Goal: Task Accomplishment & Management: Use online tool/utility

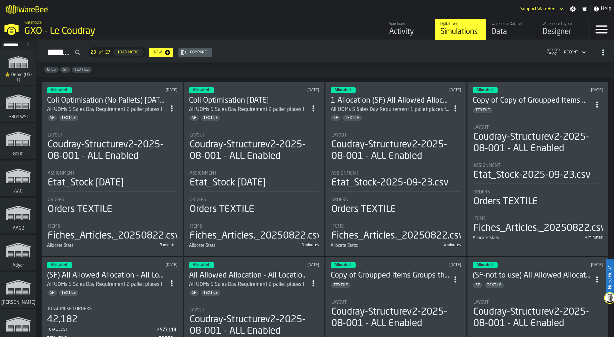
click at [41, 27] on div "GXO - Le Coudray" at bounding box center [110, 32] width 173 height 12
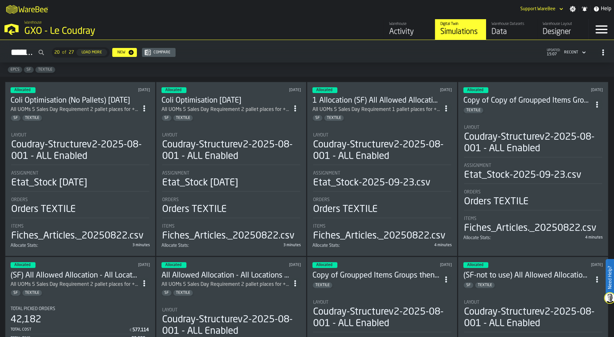
click at [551, 30] on div "Designer" at bounding box center [563, 32] width 41 height 10
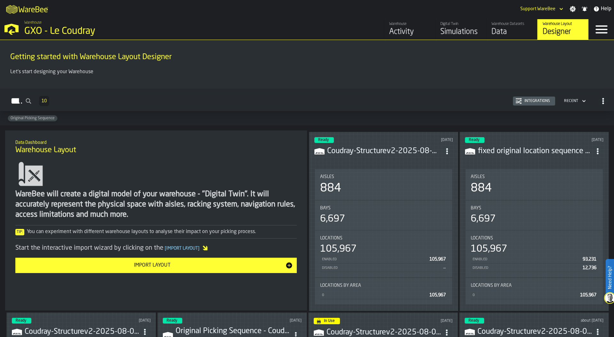
click at [446, 149] on icon "ItemListCard-DashboardItemContainer" at bounding box center [447, 151] width 6 height 6
click at [432, 193] on div "Edit in Designer" at bounding box center [431, 194] width 35 height 8
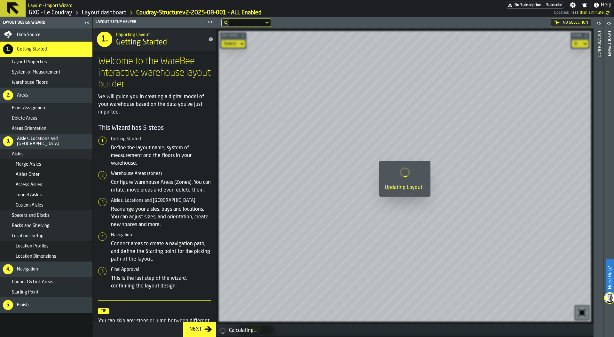
click at [208, 23] on icon "button-toggle-Close me" at bounding box center [209, 22] width 2 height 2
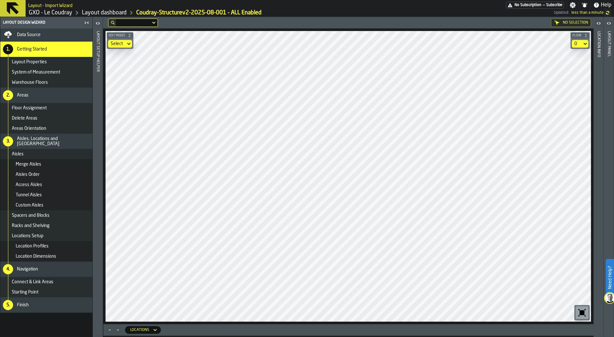
click at [110, 330] on icon "Maximize" at bounding box center [109, 330] width 6 height 6
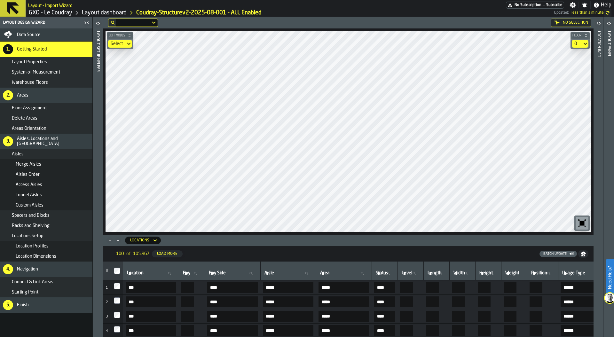
click at [30, 36] on span "Data Source" at bounding box center [29, 34] width 24 height 5
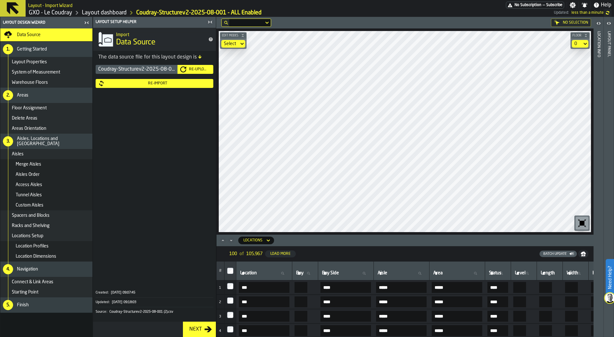
click at [156, 82] on div "Re-Import" at bounding box center [158, 83] width 106 height 4
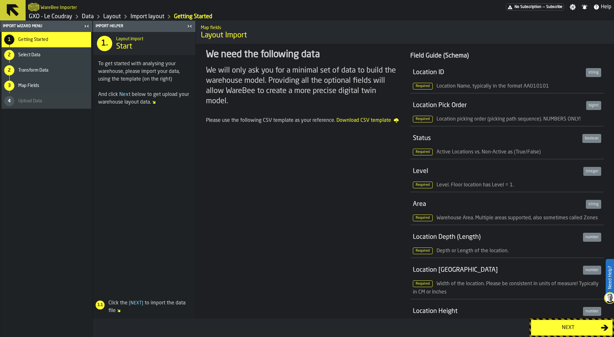
click at [551, 327] on div "Next" at bounding box center [568, 328] width 66 height 8
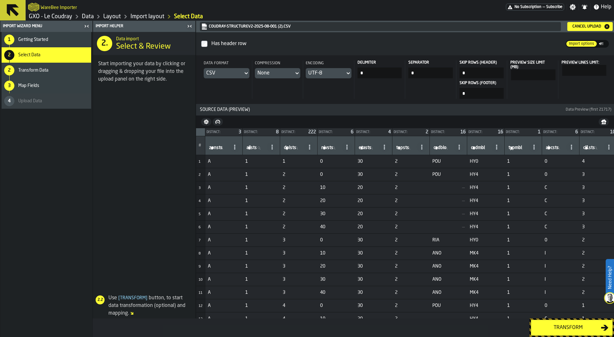
click at [564, 327] on div "Transform" at bounding box center [568, 328] width 66 height 8
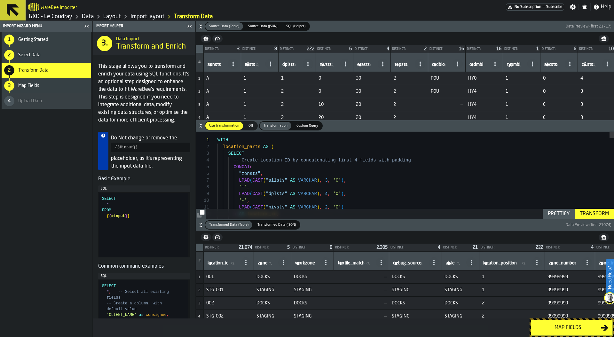
click at [216, 63] on span "zonsts" at bounding box center [214, 64] width 13 height 5
click at [216, 63] on input "zonsts zonsts" at bounding box center [216, 65] width 20 height 8
type input "*"
click at [256, 67] on label "allsts allsts" at bounding box center [254, 65] width 20 height 8
click at [256, 67] on input "allsts allsts" at bounding box center [254, 65] width 20 height 8
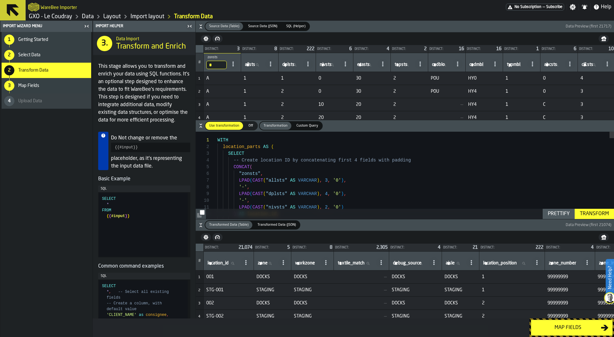
click at [249, 66] on label "allsts allsts" at bounding box center [254, 65] width 20 height 8
click at [249, 66] on input "allsts allsts" at bounding box center [254, 65] width 20 height 8
type input "*"
drag, startPoint x: 438, startPoint y: 78, endPoint x: 449, endPoint y: 78, distance: 10.2
click at [449, 78] on span "POU" at bounding box center [447, 78] width 32 height 5
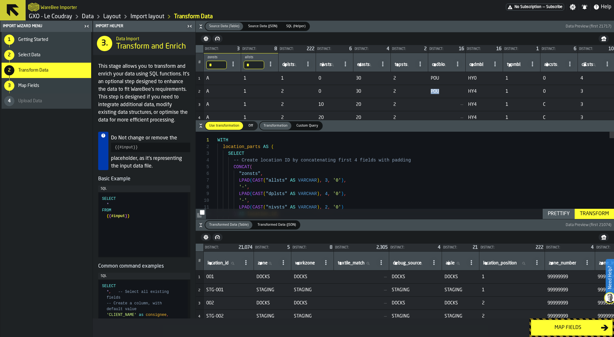
drag, startPoint x: 438, startPoint y: 92, endPoint x: 452, endPoint y: 92, distance: 13.7
click at [452, 92] on span "POU" at bounding box center [447, 91] width 32 height 5
click at [200, 225] on icon "button-" at bounding box center [201, 225] width 6 height 6
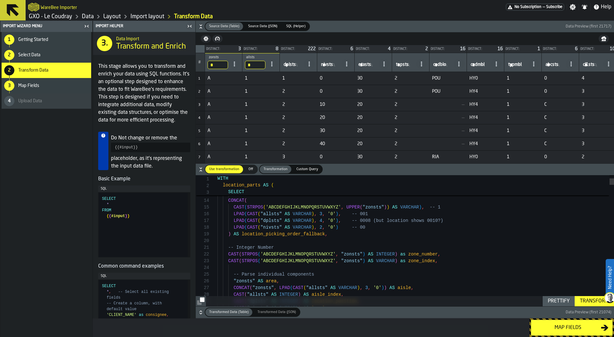
type textarea "**********"
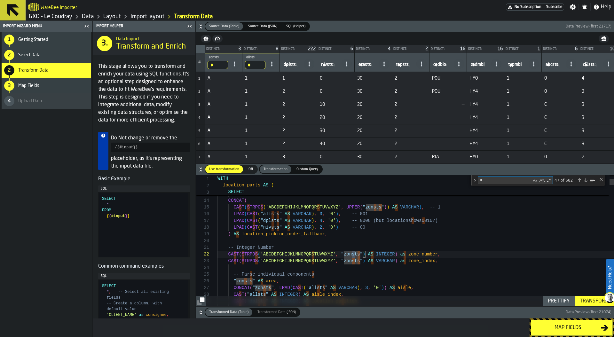
type textarea "**"
type textarea "**********"
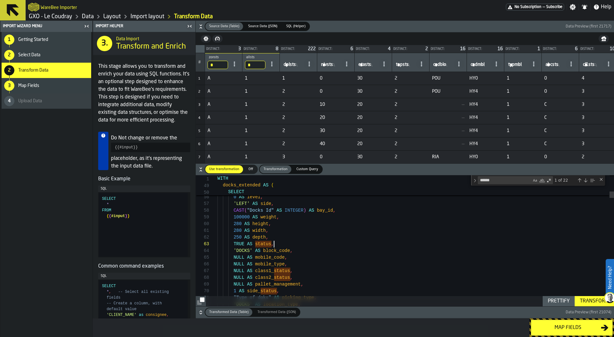
scroll to position [13, 0]
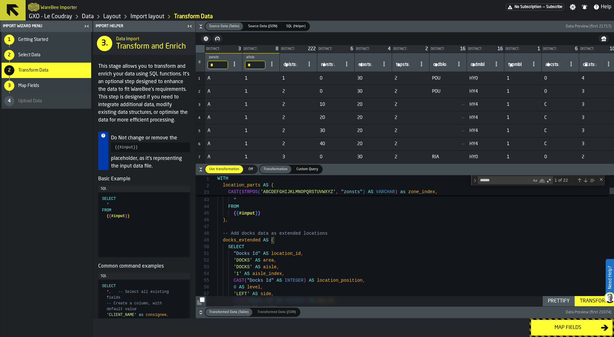
click at [585, 181] on div "Next Match (Enter)" at bounding box center [585, 180] width 5 height 5
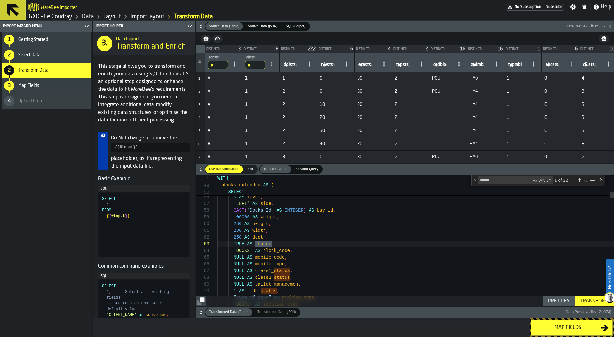
click at [585, 181] on div "Next Match (Enter)" at bounding box center [585, 180] width 5 height 5
click at [480, 180] on textarea "******" at bounding box center [504, 179] width 53 height 7
type textarea "******"
click at [586, 180] on div "Next Match (Enter)" at bounding box center [585, 180] width 5 height 5
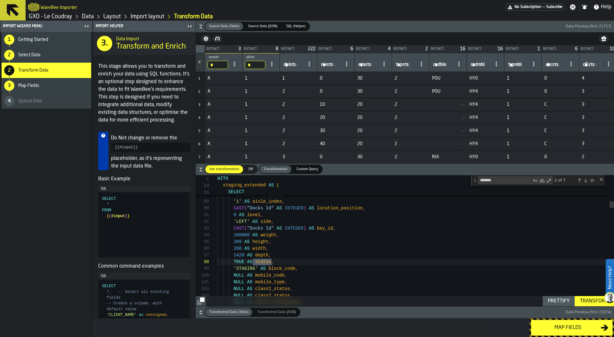
click at [586, 181] on div "Next Match (Enter)" at bounding box center [585, 180] width 5 height 5
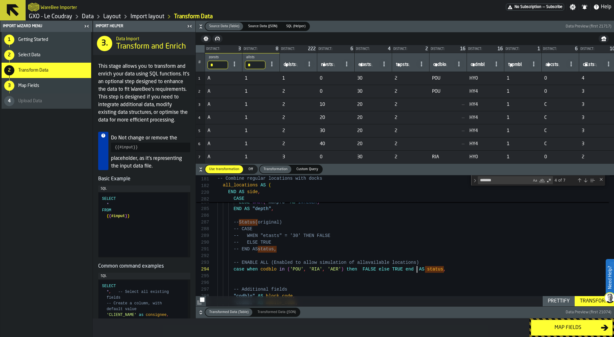
type textarea "**********"
drag, startPoint x: 370, startPoint y: 80, endPoint x: 345, endPoint y: 80, distance: 24.9
click at [592, 300] on div "Transform" at bounding box center [594, 301] width 34 height 8
click at [200, 312] on icon "button-" at bounding box center [201, 312] width 6 height 6
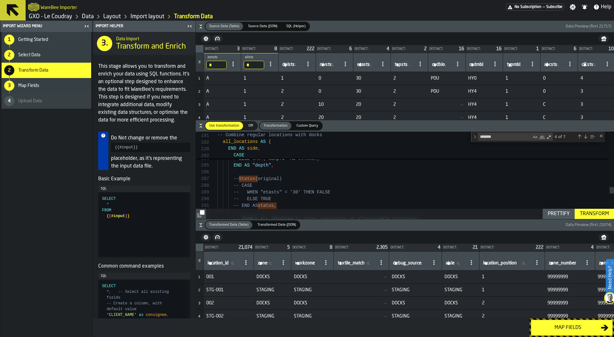
click at [210, 263] on label "location_id location_id" at bounding box center [222, 263] width 33 height 8
click at [210, 263] on input "location_id location_id" at bounding box center [222, 263] width 33 height 8
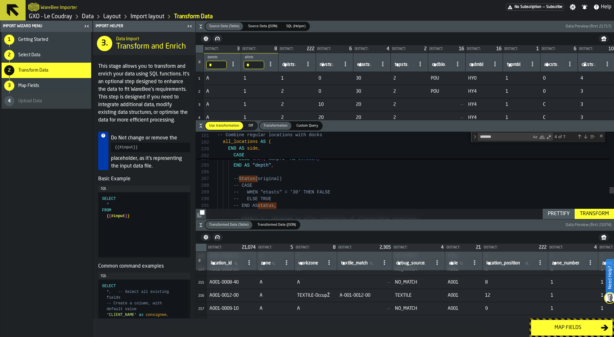
scroll to position [2794, 0]
type input "****"
click at [225, 263] on input "****" at bounding box center [225, 263] width 33 height 8
type input "*****"
click at [229, 264] on input "*****" at bounding box center [225, 263] width 33 height 8
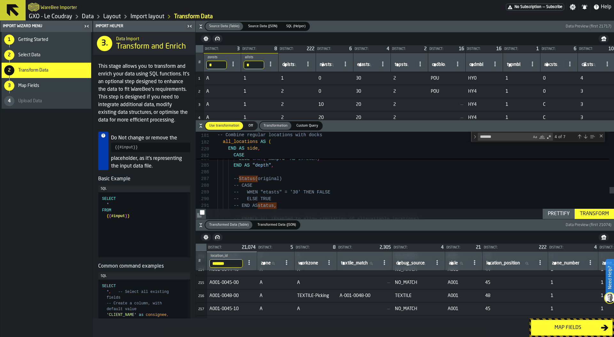
type input "********"
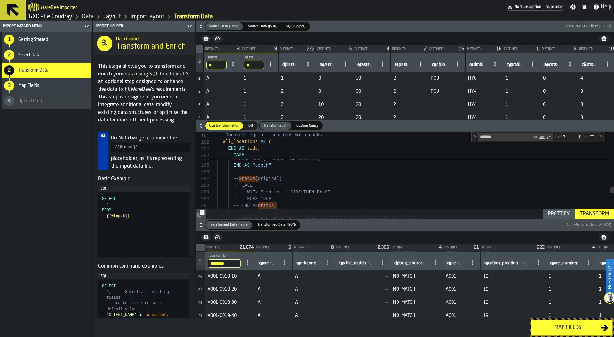
scroll to position [590, 0]
click at [228, 262] on input "********" at bounding box center [224, 263] width 33 height 8
type input "*********"
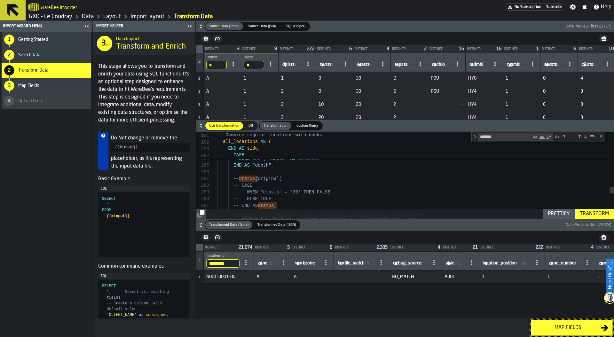
scroll to position [0, 0]
click at [230, 263] on input "*********" at bounding box center [222, 263] width 33 height 8
drag, startPoint x: 368, startPoint y: 79, endPoint x: 354, endPoint y: 79, distance: 13.7
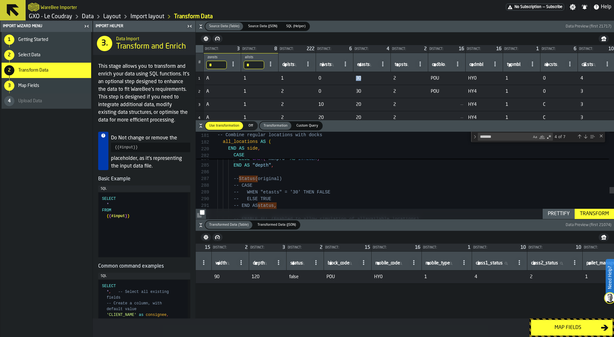
scroll to position [0, 904]
click at [323, 278] on span "false" at bounding box center [307, 276] width 32 height 5
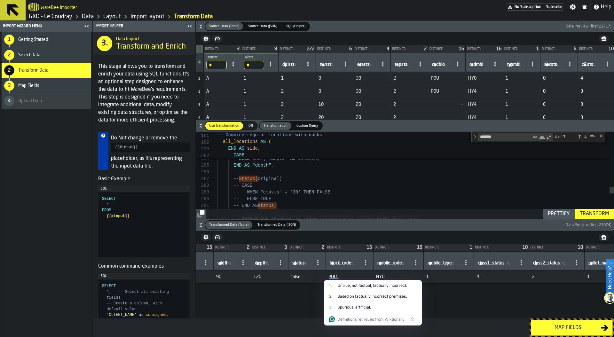
click at [288, 271] on td "120" at bounding box center [269, 277] width 37 height 13
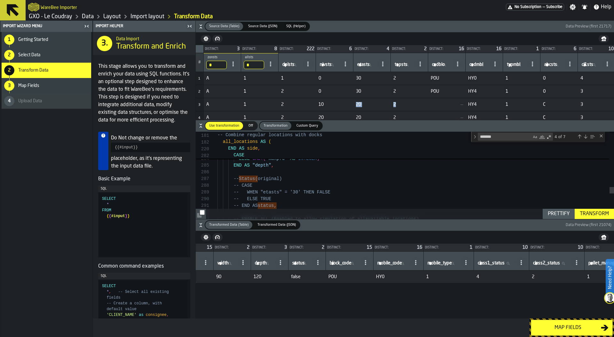
drag, startPoint x: 422, startPoint y: 105, endPoint x: 340, endPoint y: 105, distance: 82.2
drag, startPoint x: 328, startPoint y: 104, endPoint x: 316, endPoint y: 104, distance: 12.2
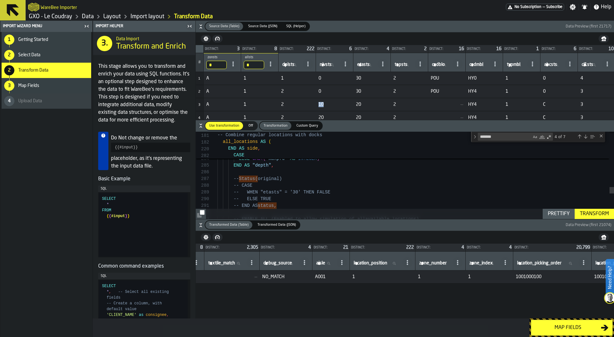
scroll to position [0, 0]
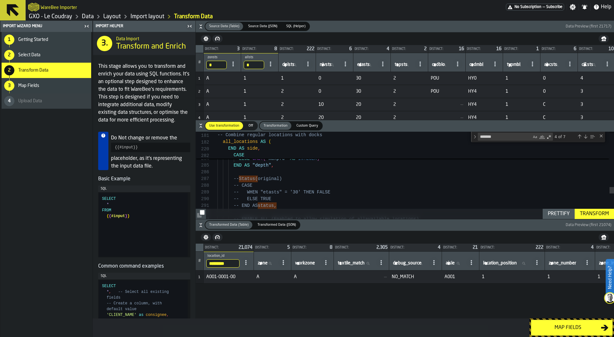
click at [228, 264] on input "*********" at bounding box center [222, 263] width 33 height 8
click at [231, 264] on input "*********" at bounding box center [222, 263] width 33 height 8
type input "********"
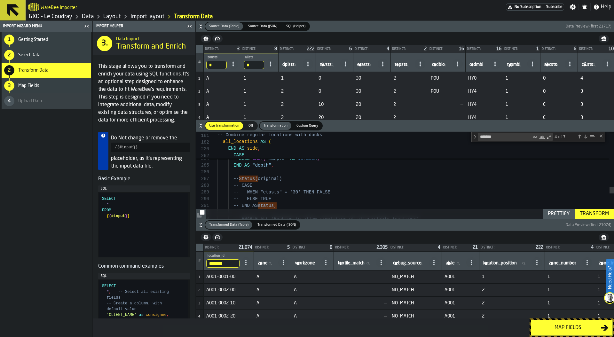
click at [238, 302] on span "A001-0002-10" at bounding box center [228, 303] width 45 height 5
click at [198, 305] on span "3" at bounding box center [199, 304] width 2 height 4
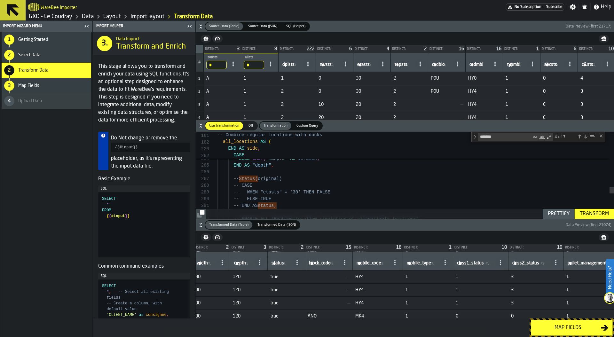
scroll to position [146, 926]
click at [345, 264] on circle at bounding box center [344, 264] width 1 height 1
click at [350, 261] on span at bounding box center [345, 262] width 10 height 10
click at [331, 262] on span "block_code" at bounding box center [320, 263] width 22 height 5
click at [338, 262] on input "block_code block_code" at bounding box center [323, 263] width 31 height 8
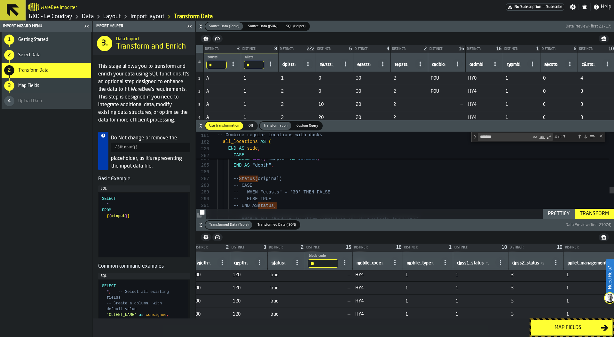
type input "***"
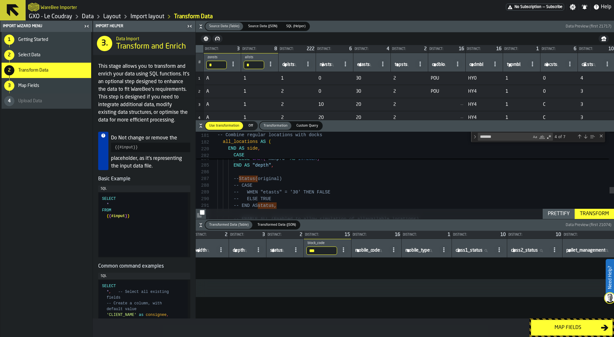
scroll to position [0, 926]
drag, startPoint x: 357, startPoint y: 251, endPoint x: 340, endPoint y: 250, distance: 17.0
click at [340, 250] on tr "# ******** location_id A001-000 zone zone workzone workzone textile_match texti…" at bounding box center [172, 248] width 1804 height 19
type input "***"
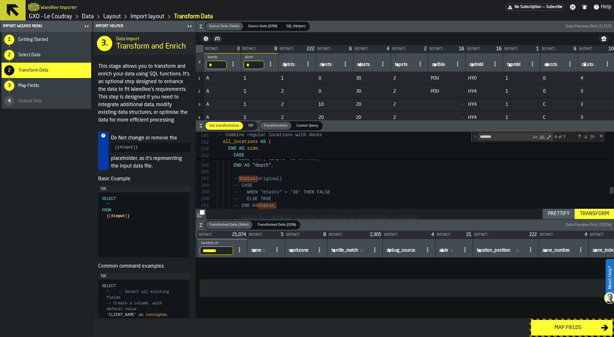
scroll to position [0, 0]
click at [227, 251] on input "********" at bounding box center [222, 251] width 33 height 8
click at [235, 252] on input "********" at bounding box center [222, 251] width 33 height 8
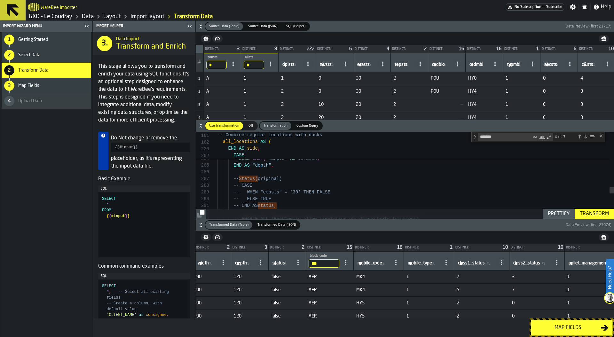
scroll to position [0, 926]
drag, startPoint x: 357, startPoint y: 264, endPoint x: 335, endPoint y: 264, distance: 22.1
click at [335, 264] on tr "# location_id location_id zone zone workzone workzone textile_match textile_mat…" at bounding box center [171, 261] width 1804 height 19
type input "***"
drag, startPoint x: 358, startPoint y: 261, endPoint x: 333, endPoint y: 261, distance: 25.3
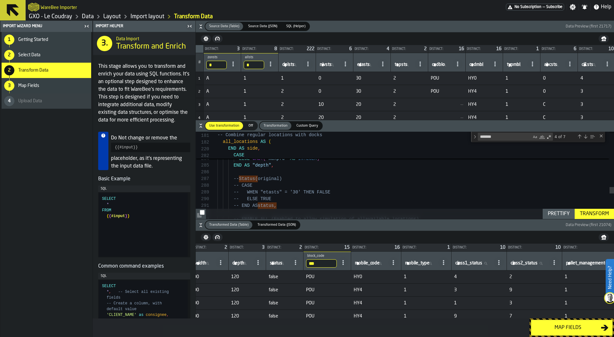
click at [333, 261] on tr "# location_id location_id zone zone workzone workzone textile_match textile_mat…" at bounding box center [171, 261] width 1804 height 19
click at [337, 259] on input "***" at bounding box center [321, 263] width 31 height 8
type input "***"
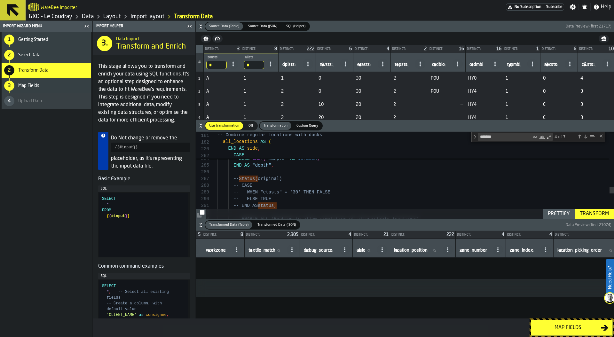
scroll to position [0, 156]
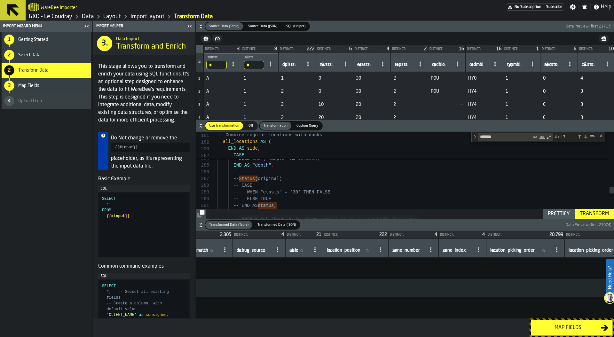
click at [576, 327] on div "Map fields" at bounding box center [568, 328] width 66 height 8
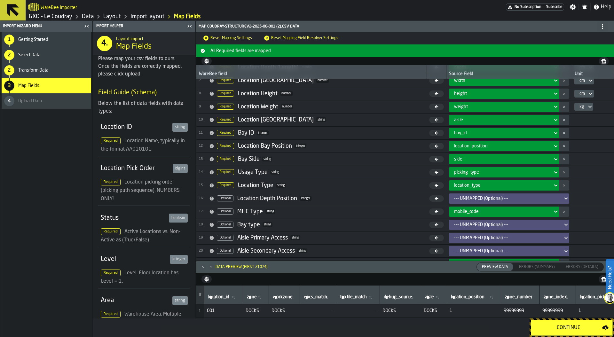
scroll to position [94, 0]
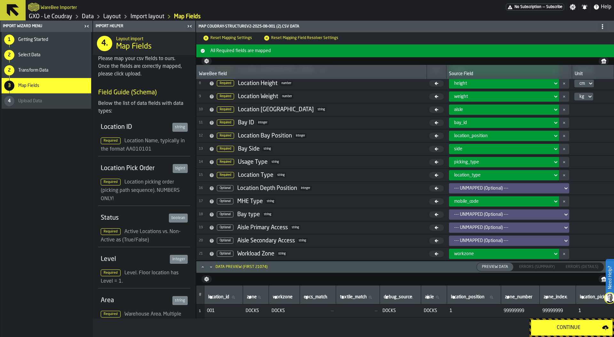
click at [563, 329] on div "Continue" at bounding box center [568, 328] width 67 height 8
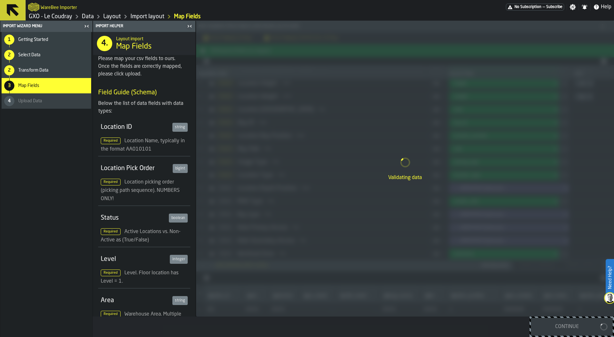
click at [90, 17] on link "Data" at bounding box center [88, 16] width 12 height 7
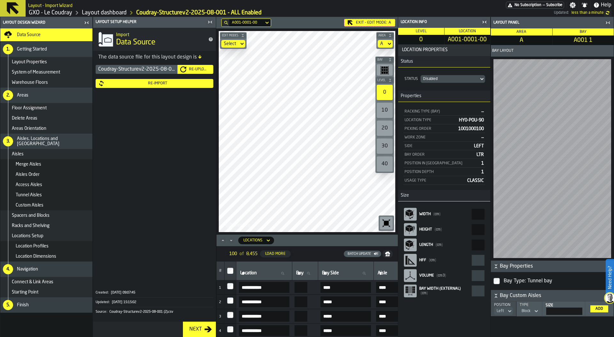
click at [487, 20] on icon "button-toggle-Close me" at bounding box center [485, 22] width 8 height 8
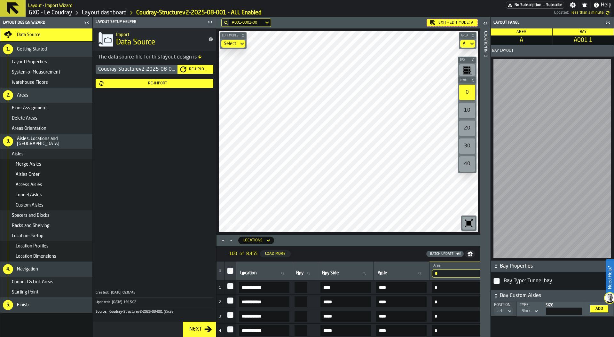
click at [35, 300] on div "5. Finish" at bounding box center [46, 304] width 92 height 15
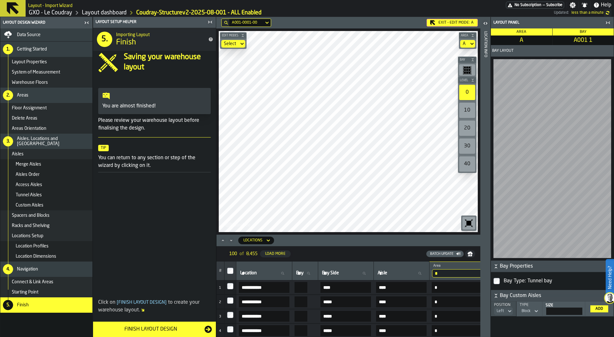
click at [148, 253] on span at bounding box center [154, 235] width 123 height 116
click at [165, 328] on div "Finish Layout Design" at bounding box center [150, 329] width 107 height 8
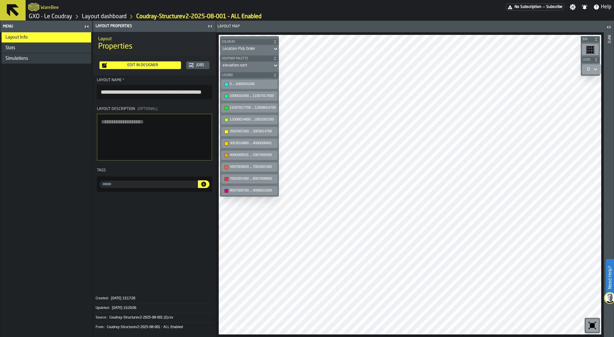
click at [61, 15] on link "GXO - Le Coudray" at bounding box center [50, 16] width 43 height 7
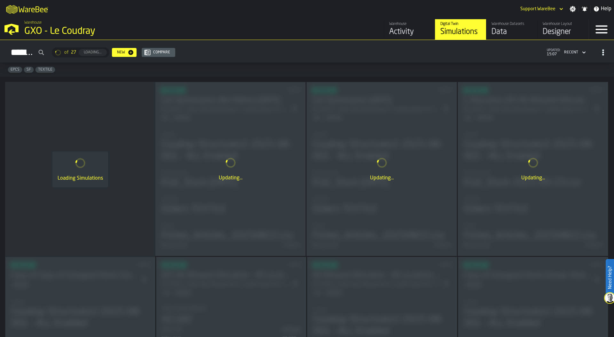
click at [508, 31] on div "Data" at bounding box center [511, 32] width 41 height 10
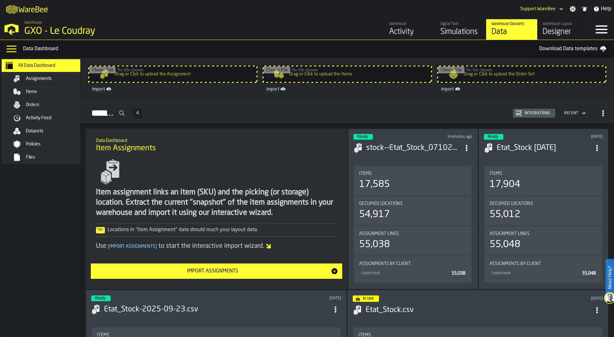
click at [58, 89] on div "Items" at bounding box center [57, 91] width 63 height 5
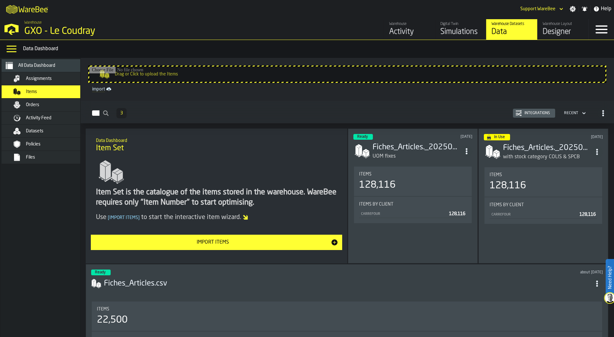
click at [538, 109] on button "Integrations" at bounding box center [534, 113] width 42 height 9
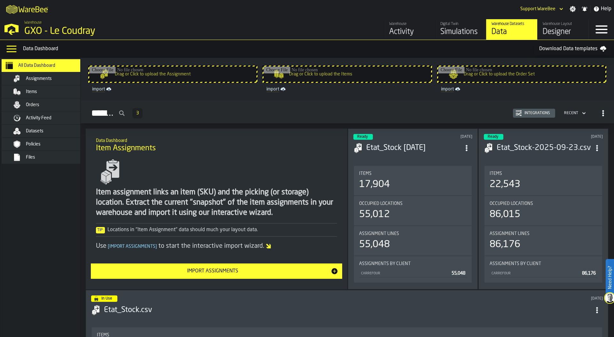
click at [49, 130] on div "Datasets" at bounding box center [57, 131] width 63 height 5
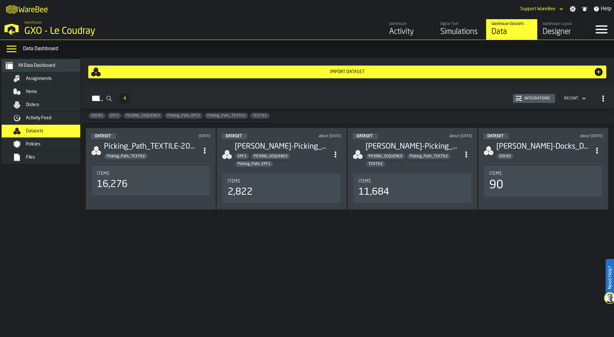
click at [44, 154] on div "Files" at bounding box center [50, 157] width 78 height 8
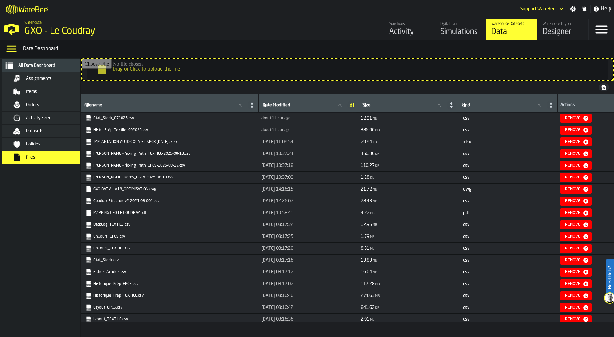
click at [119, 117] on link "Etat_Stock_071025.csv" at bounding box center [169, 118] width 167 height 6
click at [45, 76] on span "Assignments" at bounding box center [39, 78] width 26 height 5
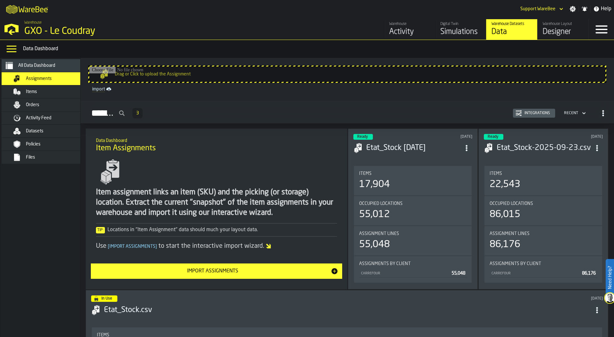
click at [184, 71] on input "Drag or Click to upload the Assignment" at bounding box center [347, 74] width 516 height 15
click at [40, 157] on div "Files" at bounding box center [57, 157] width 63 height 5
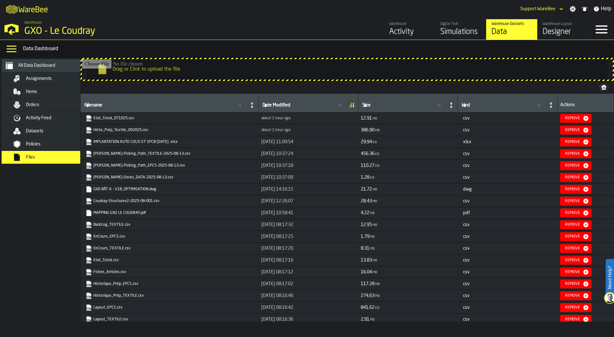
click at [89, 129] on icon "link-to-https://s3.eu-west-1.amazonaws.com/drive.app.warebee.com/efd9e906-5eb9-…" at bounding box center [87, 128] width 4 height 5
click at [55, 104] on div "Orders" at bounding box center [57, 104] width 63 height 5
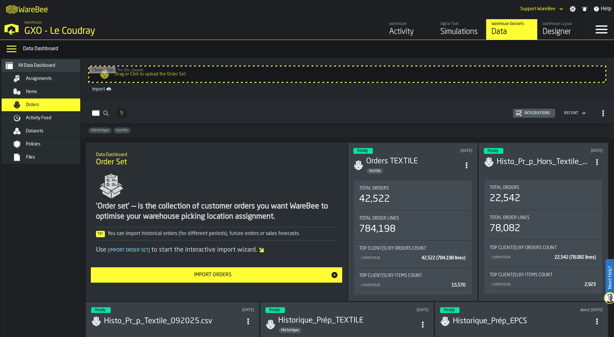
click at [36, 115] on div "Activity Feed" at bounding box center [50, 118] width 78 height 8
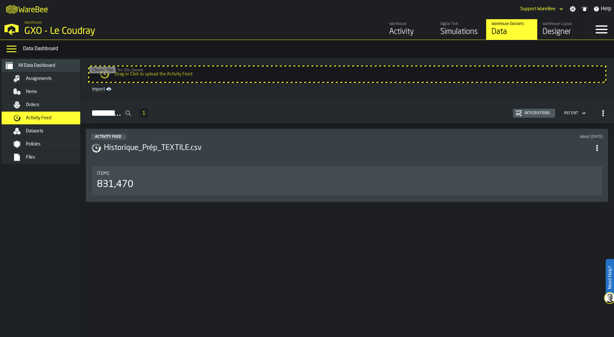
click at [212, 72] on input "Drag or Click to upload the Activity Feed" at bounding box center [347, 74] width 516 height 15
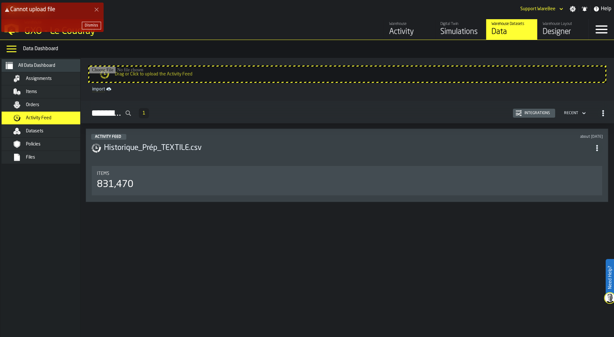
click at [92, 25] on div "Dismiss" at bounding box center [91, 25] width 13 height 4
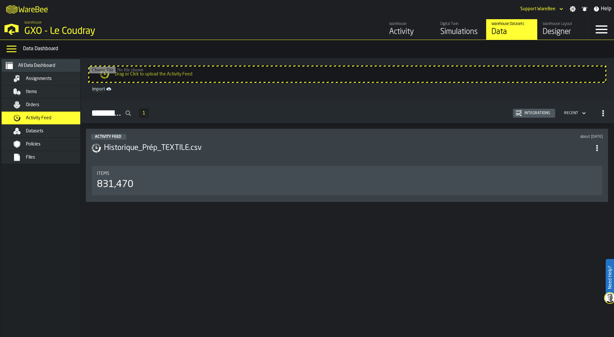
click at [192, 75] on input "Drag or Click to upload the Activity Feed" at bounding box center [347, 74] width 516 height 15
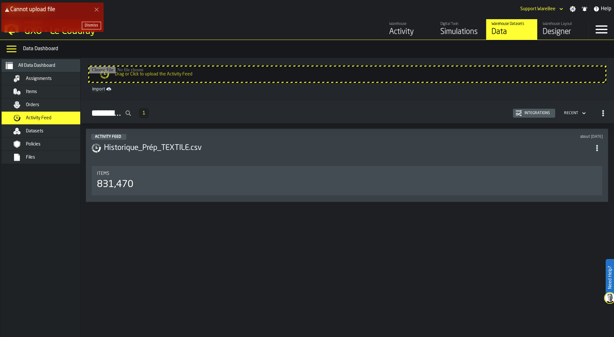
click at [96, 10] on polygon "Close Error" at bounding box center [97, 10] width 4 height 4
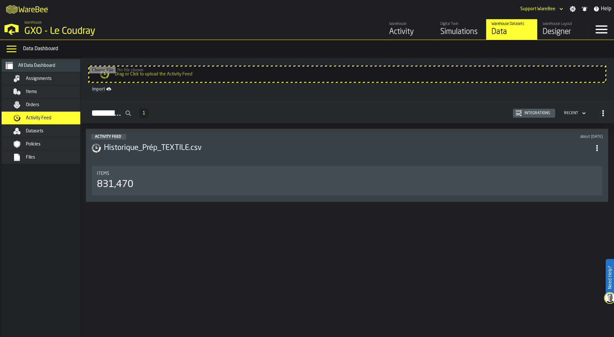
click at [216, 75] on input "Drag or Click to upload the Activity Feed" at bounding box center [347, 74] width 516 height 15
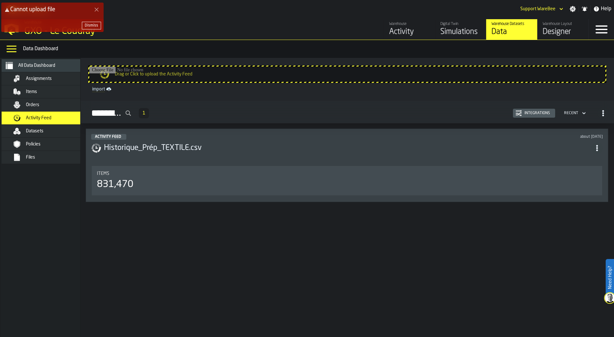
click at [97, 26] on div "Dismiss" at bounding box center [91, 25] width 13 height 4
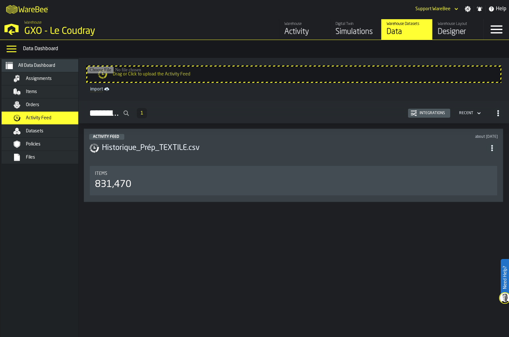
click at [218, 74] on input "Drag or Click to upload the Activity Feed" at bounding box center [293, 74] width 413 height 15
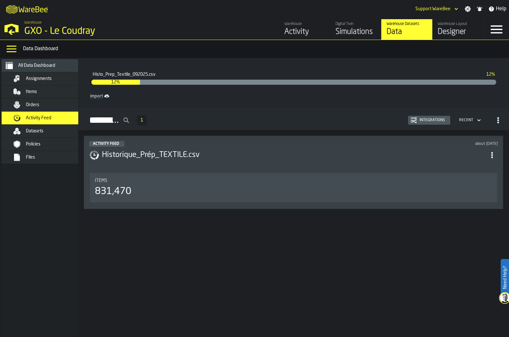
click at [270, 123] on div "Activity Feed 1 Integrations Recent" at bounding box center [294, 120] width 420 height 15
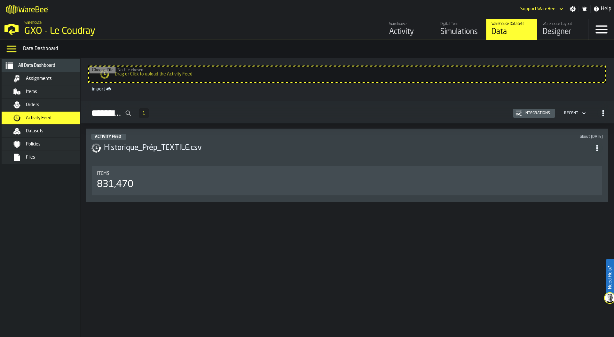
click at [538, 115] on div "Integrations" at bounding box center [537, 113] width 31 height 4
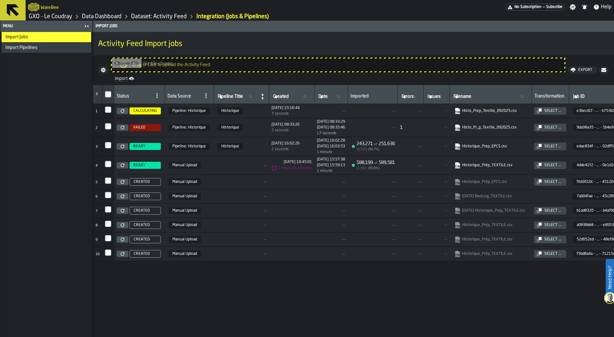
click at [110, 17] on link "Data Dashboard" at bounding box center [102, 16] width 40 height 7
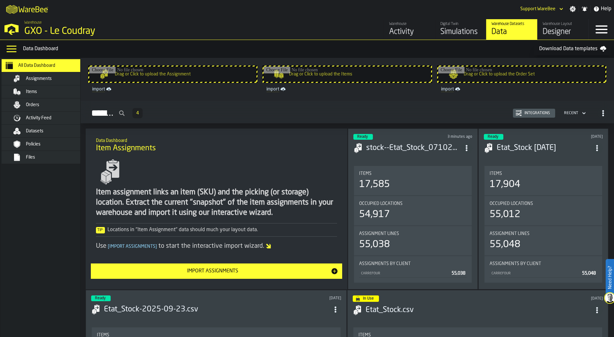
click at [48, 82] on div "Assignments" at bounding box center [50, 79] width 78 height 8
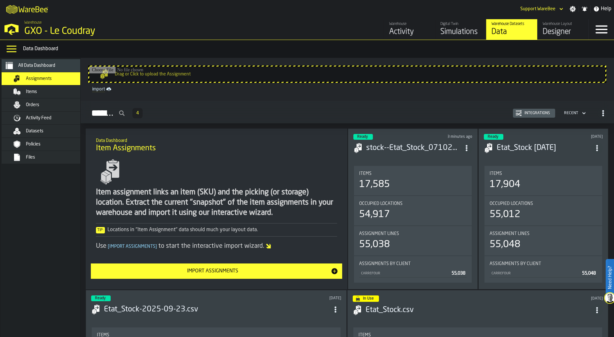
click at [456, 30] on div "Simulations" at bounding box center [460, 32] width 41 height 10
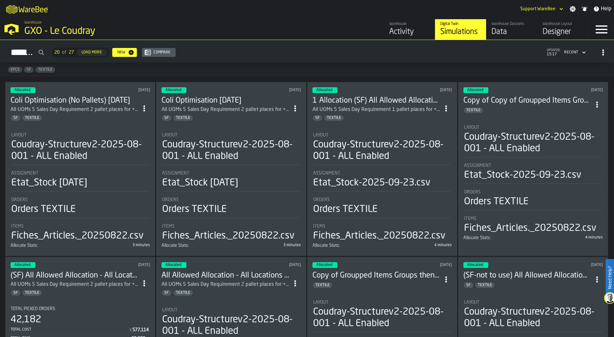
click at [116, 153] on div "Coudray-Structurev2-2025-08-001 - ALL Enabled" at bounding box center [80, 150] width 138 height 23
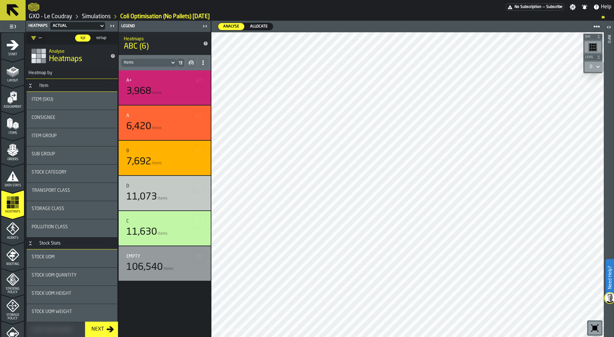
click at [97, 15] on link "Simulations" at bounding box center [96, 16] width 29 height 7
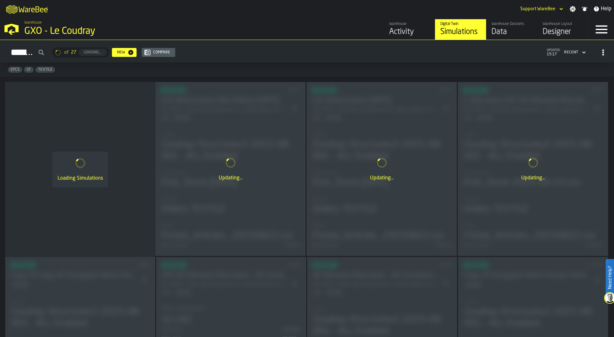
click at [504, 31] on div "Data" at bounding box center [511, 32] width 41 height 10
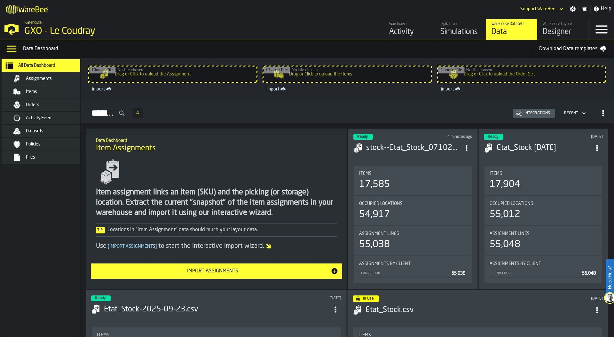
click at [45, 103] on div "Orders" at bounding box center [57, 104] width 63 height 5
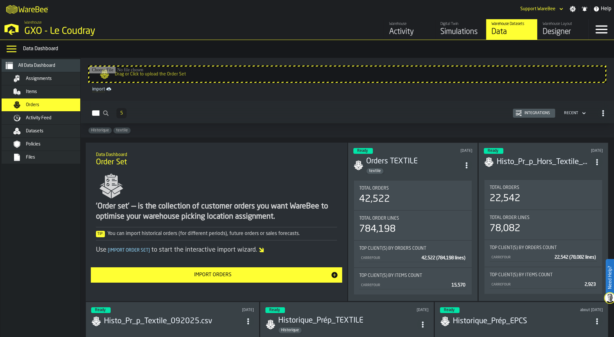
click at [429, 190] on div "Total Orders 42,522" at bounding box center [412, 195] width 107 height 19
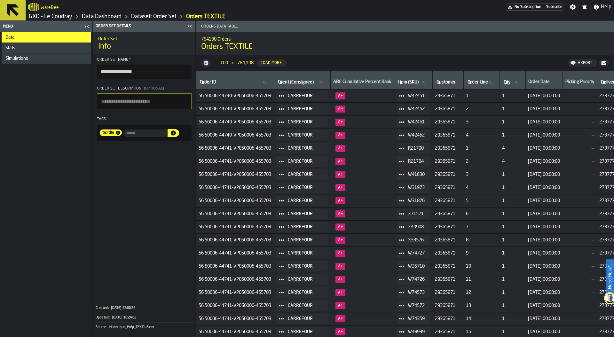
click at [115, 16] on link "Data Dashboard" at bounding box center [102, 16] width 40 height 7
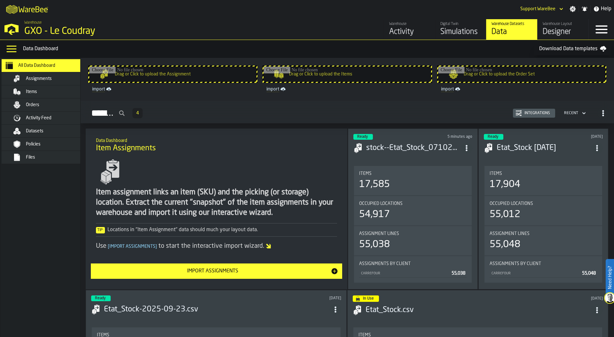
click at [490, 78] on input "Drag or Click to upload the Order Set" at bounding box center [521, 74] width 167 height 15
click at [38, 92] on div "Items" at bounding box center [57, 91] width 63 height 5
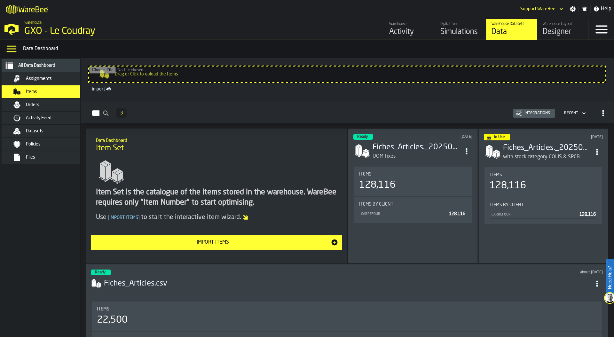
click at [51, 119] on span "Activity Feed" at bounding box center [39, 117] width 26 height 5
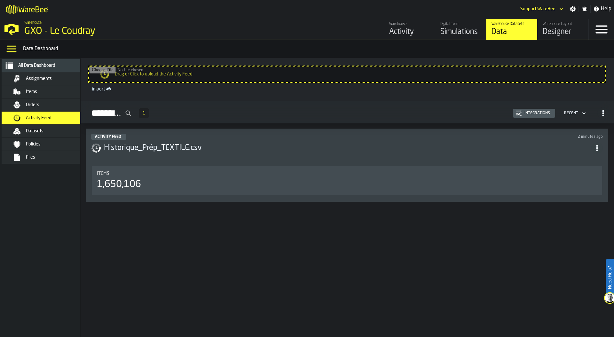
click at [532, 113] on div "Integrations" at bounding box center [537, 113] width 31 height 4
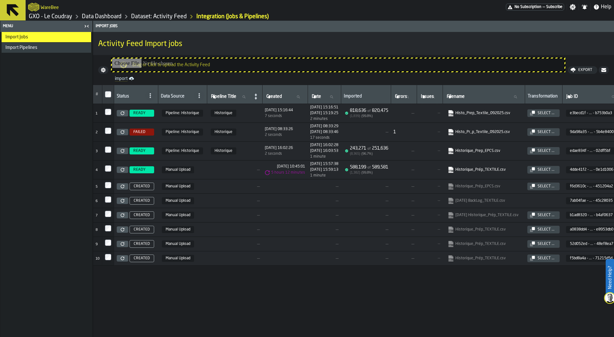
click at [39, 47] on div "Import Pipelines" at bounding box center [46, 47] width 83 height 5
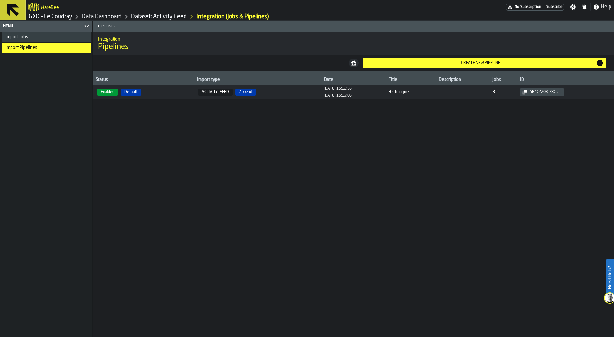
click at [180, 90] on span "Enabled Default" at bounding box center [144, 92] width 96 height 7
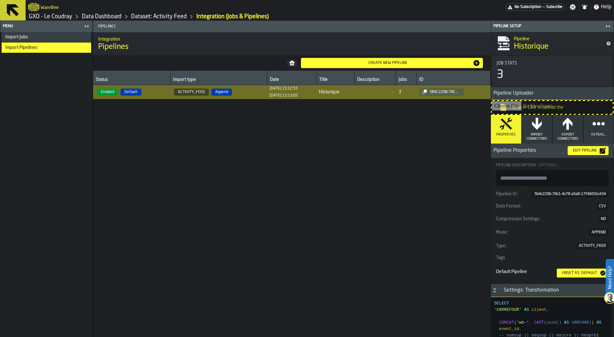
click at [588, 147] on button "Edit Pipeline" at bounding box center [588, 150] width 41 height 9
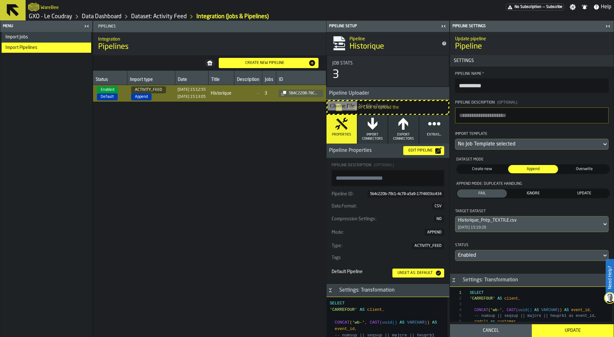
click at [35, 37] on div "Import Jobs" at bounding box center [46, 37] width 83 height 5
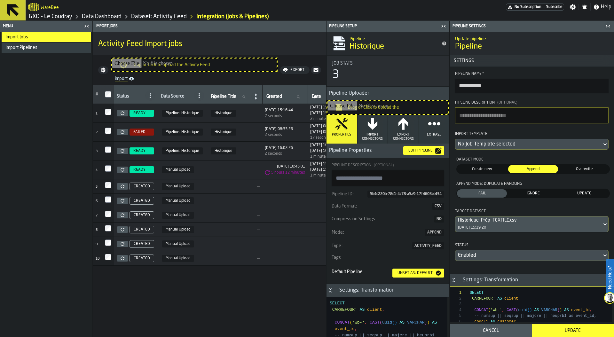
click at [444, 27] on icon "button-toggle-Close me" at bounding box center [444, 26] width 8 height 8
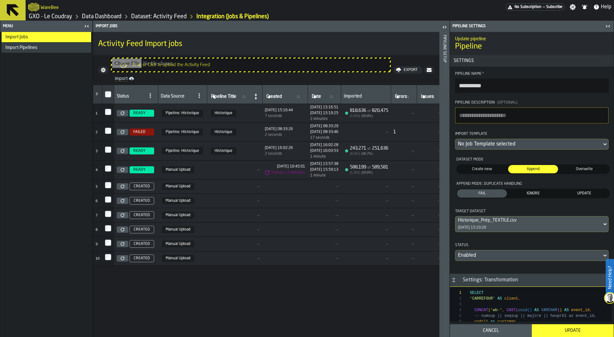
click at [608, 25] on icon "button-toggle-Close me" at bounding box center [608, 26] width 8 height 8
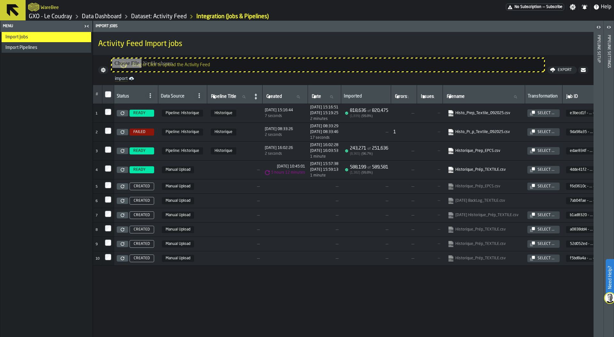
click at [110, 20] on link "Data Dashboard" at bounding box center [102, 16] width 40 height 7
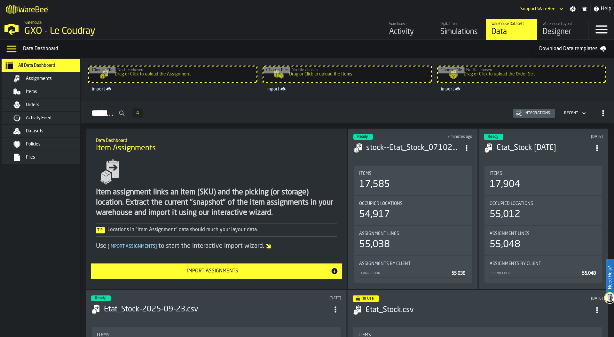
click at [47, 110] on div "Orders" at bounding box center [47, 104] width 90 height 13
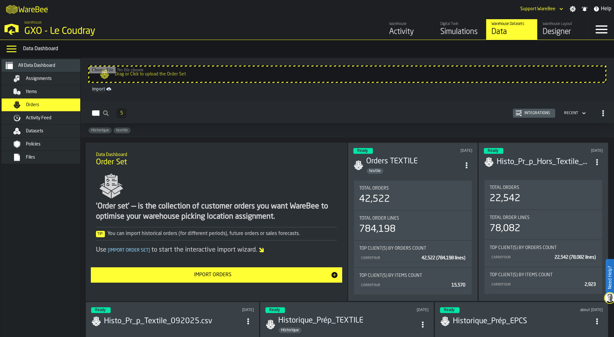
click at [529, 112] on div "Integrations" at bounding box center [537, 113] width 31 height 4
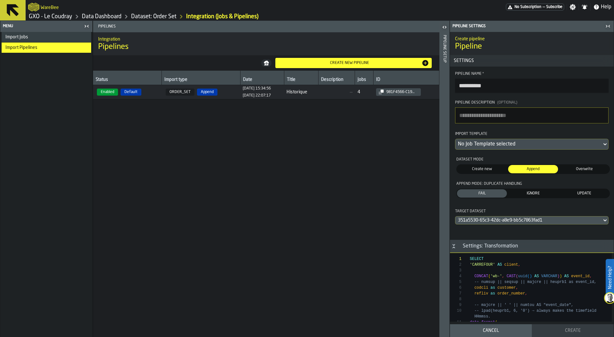
click at [18, 38] on span "Import Jobs" at bounding box center [16, 37] width 23 height 5
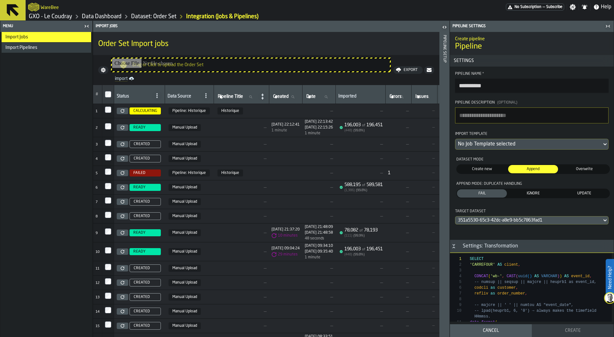
click at [608, 25] on icon "button-toggle-Close me" at bounding box center [608, 26] width 8 height 8
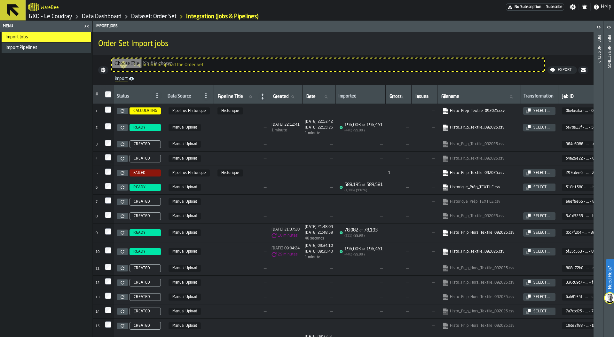
click at [90, 17] on link "Data Dashboard" at bounding box center [102, 16] width 40 height 7
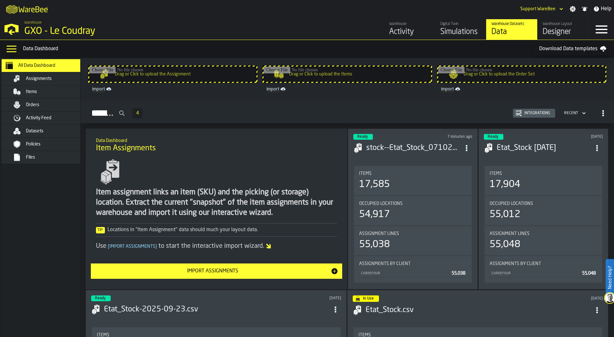
click at [54, 92] on div "Items" at bounding box center [57, 91] width 63 height 5
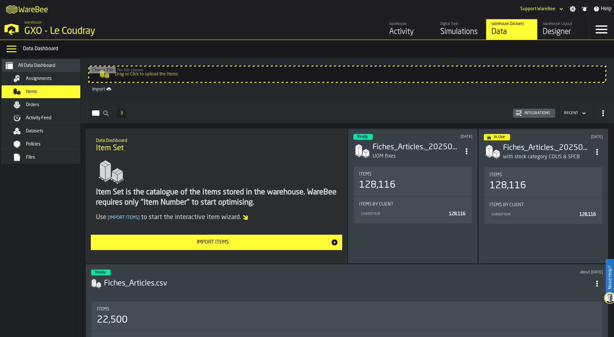
click at [455, 30] on div "Simulations" at bounding box center [460, 32] width 41 height 10
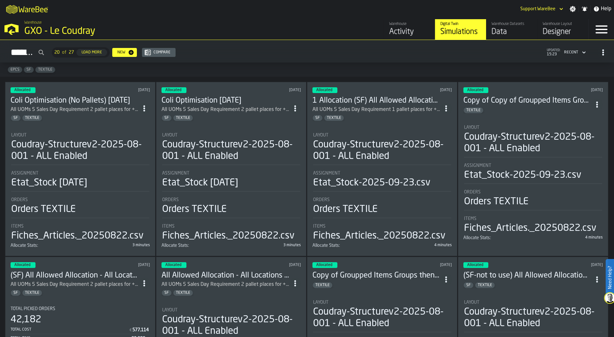
click at [145, 106] on icon "ItemListCard-DashboardItemContainer" at bounding box center [144, 108] width 6 height 6
click at [132, 151] on div "Duplicate" at bounding box center [130, 151] width 33 height 8
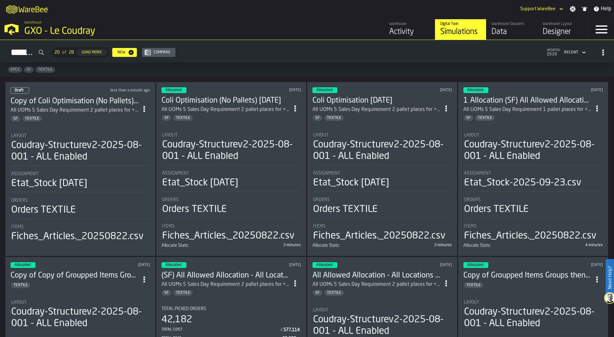
click at [67, 110] on div "All UOMs 5 Sales Day Requirement 2 pallet places for +A & A in the Bottom Zone …" at bounding box center [75, 110] width 128 height 8
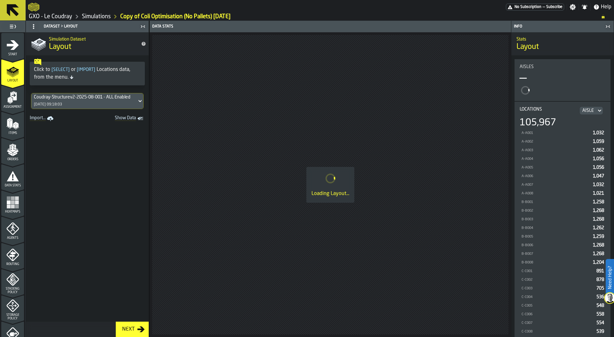
click at [14, 48] on icon "menu Start" at bounding box center [13, 45] width 12 height 10
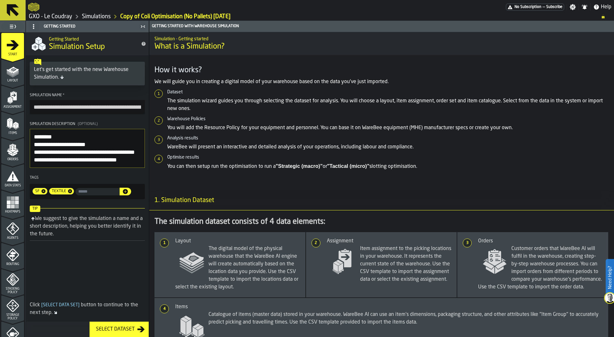
drag, startPoint x: 34, startPoint y: 108, endPoint x: 55, endPoint y: 107, distance: 20.8
click at [55, 107] on input "**********" at bounding box center [87, 107] width 115 height 14
drag, startPoint x: 133, startPoint y: 107, endPoint x: 142, endPoint y: 107, distance: 9.0
click at [142, 107] on input "**********" at bounding box center [87, 107] width 115 height 14
drag, startPoint x: 124, startPoint y: 107, endPoint x: 130, endPoint y: 107, distance: 6.4
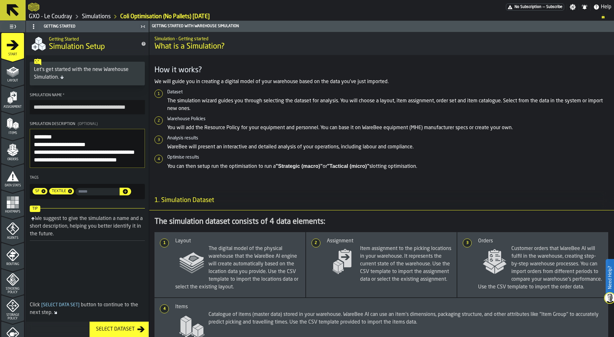
click at [130, 107] on input "**********" at bounding box center [87, 107] width 115 height 14
type input "**********"
click at [6, 78] on div "Layout" at bounding box center [12, 74] width 23 height 18
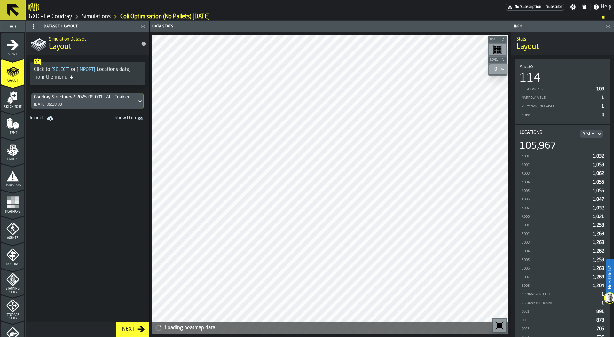
click at [62, 103] on div "22/09/2025, 09:18:03" at bounding box center [48, 104] width 28 height 4
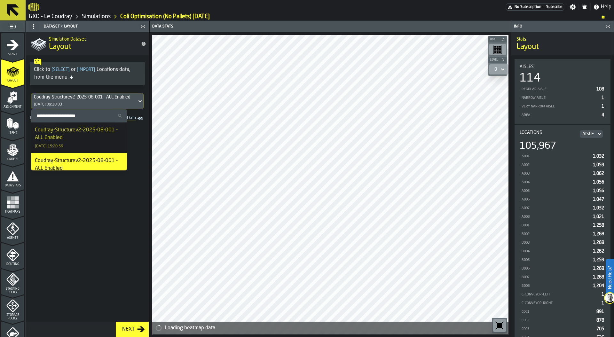
click at [69, 139] on div "Coudray-Structurev2-2025-08-001 - ALL Enabled" at bounding box center [79, 133] width 88 height 15
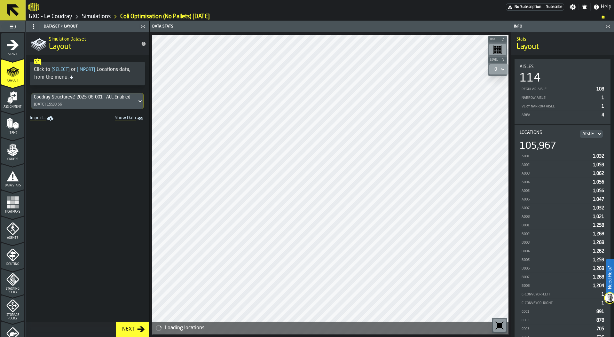
click at [12, 105] on span "Assignment" at bounding box center [12, 107] width 23 height 4
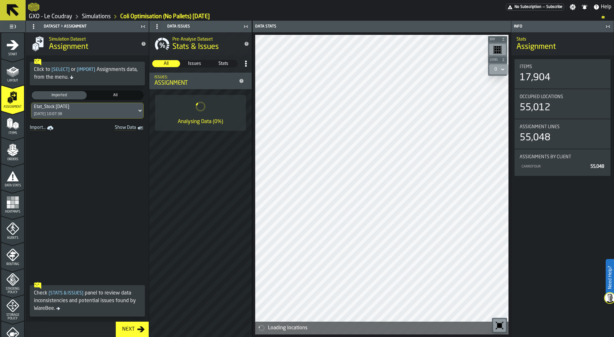
click at [88, 115] on div "Etat_Stock 2025-09-29 29/09/2025, 10:07:38" at bounding box center [84, 110] width 106 height 15
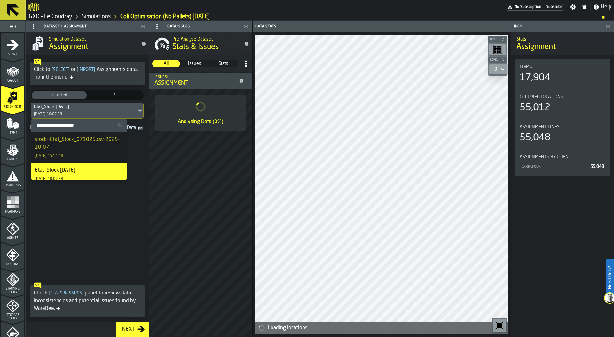
click at [92, 146] on div "stock--Etat_Stock_071025.csv-2025-10-07" at bounding box center [79, 143] width 88 height 15
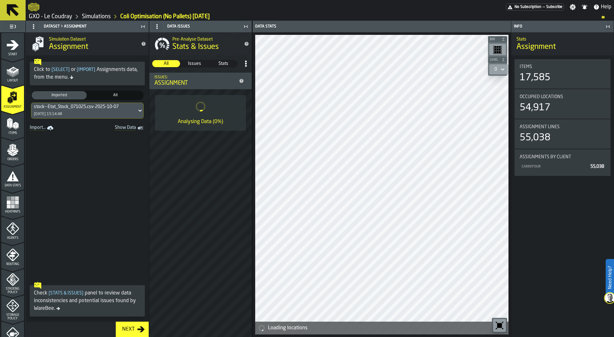
click at [13, 155] on polygon "menu Orders" at bounding box center [15, 155] width 4 height 4
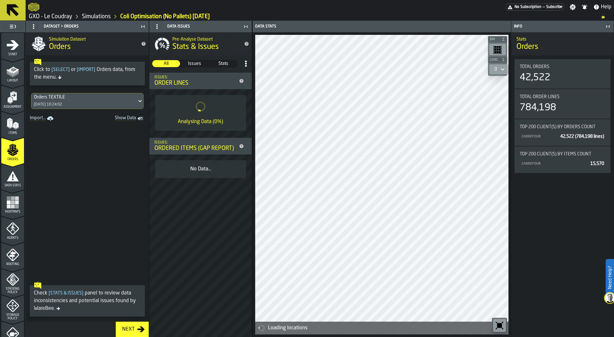
click at [78, 101] on div "Orders TEXTILE 01/10/2025, 10:24:02" at bounding box center [84, 100] width 106 height 15
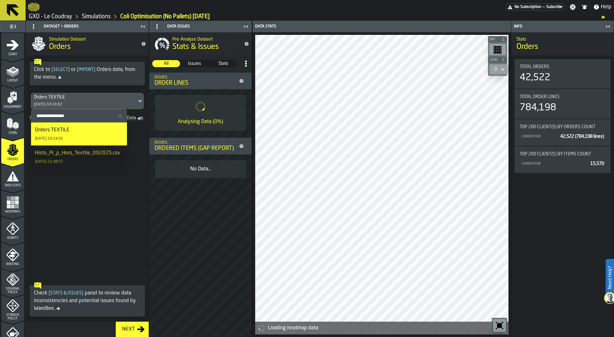
click at [84, 211] on span at bounding box center [87, 201] width 123 height 156
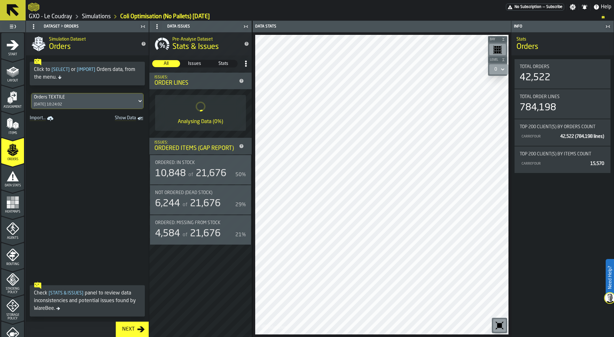
click at [96, 19] on link "Simulations" at bounding box center [96, 16] width 29 height 7
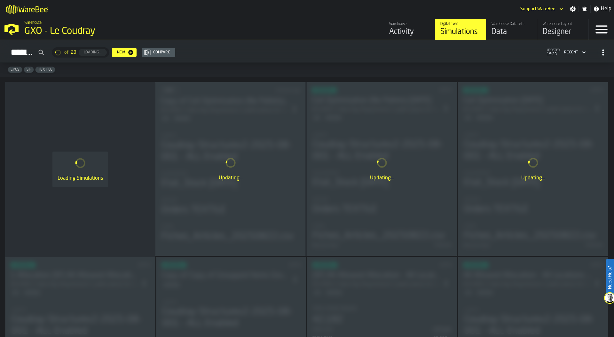
click at [511, 33] on div "Data" at bounding box center [511, 32] width 41 height 10
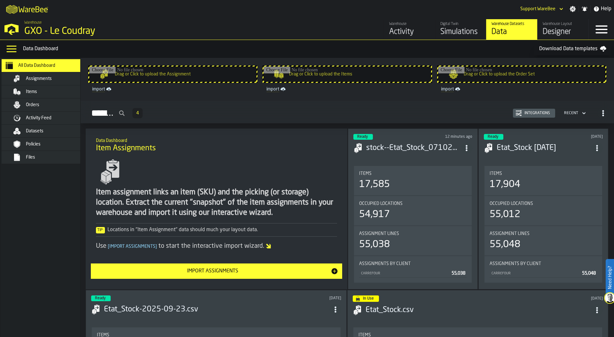
click at [46, 93] on div "Items" at bounding box center [57, 91] width 63 height 5
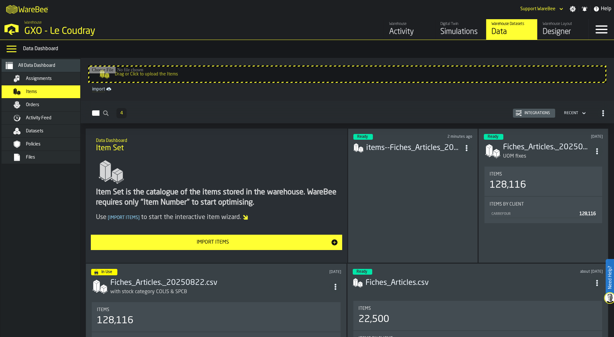
click at [457, 167] on div "Ready 2 minutes ago items--Fiches_Articles_20251007.csv-2025-10-07" at bounding box center [413, 196] width 130 height 134
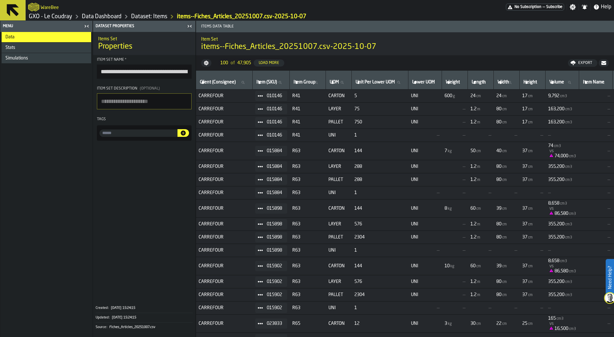
click at [25, 42] on div "Data" at bounding box center [47, 37] width 90 height 10
click at [26, 46] on div "Stats" at bounding box center [46, 47] width 83 height 5
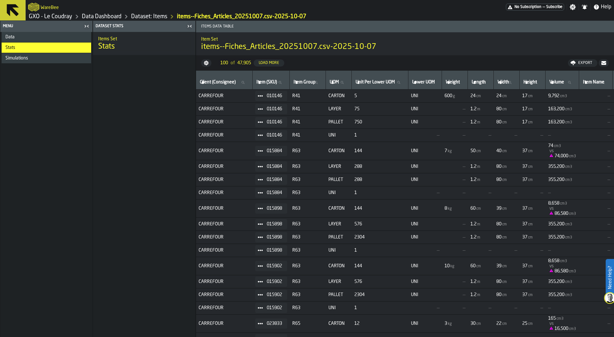
drag, startPoint x: 372, startPoint y: 46, endPoint x: 322, endPoint y: 43, distance: 50.3
click at [321, 43] on span "items--Fiches_Articles_20251007.csv-2025-10-07" at bounding box center [288, 47] width 175 height 10
click at [18, 35] on div "Data" at bounding box center [46, 37] width 83 height 5
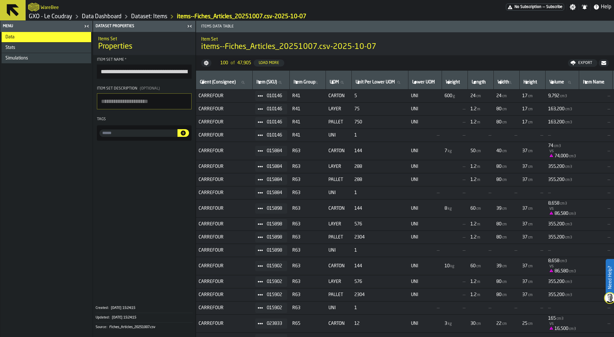
click at [45, 46] on div "Stats" at bounding box center [46, 47] width 83 height 5
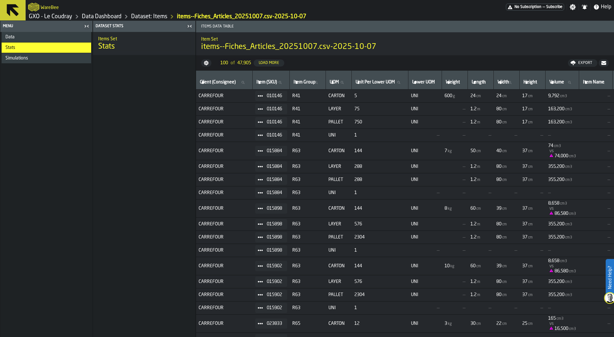
click at [44, 38] on div "Data" at bounding box center [46, 37] width 83 height 5
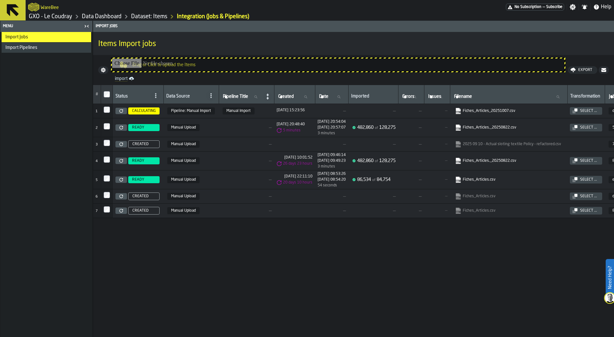
click at [109, 18] on link "Data Dashboard" at bounding box center [102, 16] width 40 height 7
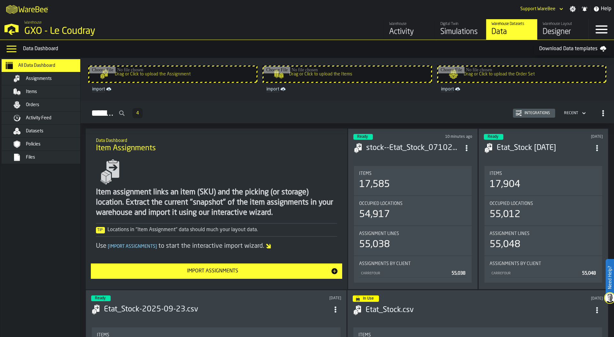
click at [41, 104] on div "Orders" at bounding box center [57, 104] width 63 height 5
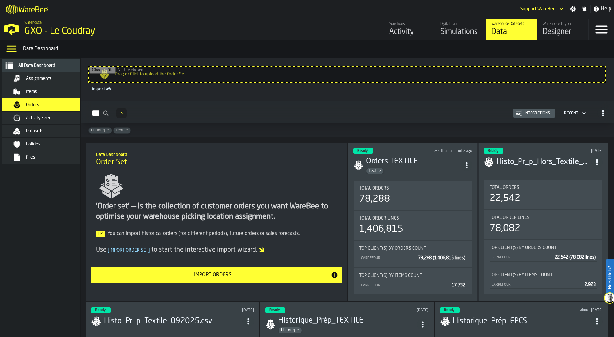
click at [539, 115] on div "Integrations" at bounding box center [537, 113] width 31 height 4
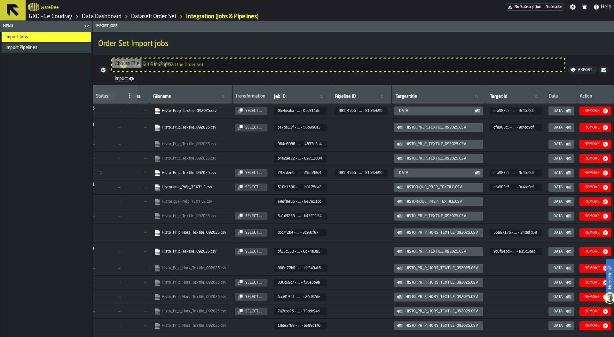
scroll to position [0, 308]
click at [595, 110] on div "Remove" at bounding box center [592, 111] width 20 height 4
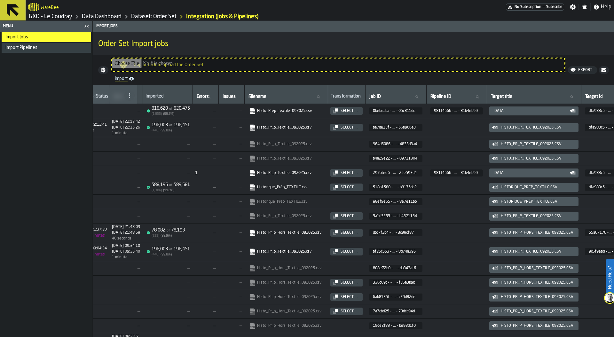
scroll to position [0, 0]
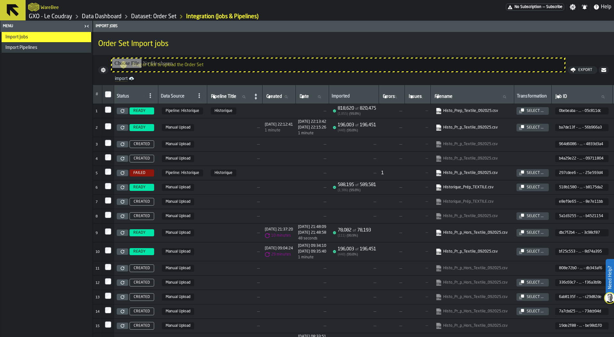
click at [157, 15] on link "Dataset: Order Set" at bounding box center [153, 16] width 45 height 7
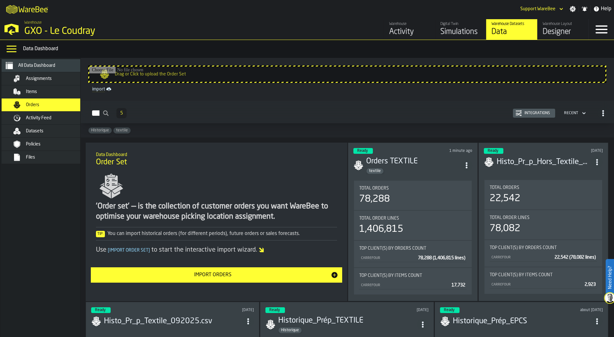
click at [230, 277] on div "Import Orders" at bounding box center [213, 275] width 236 height 8
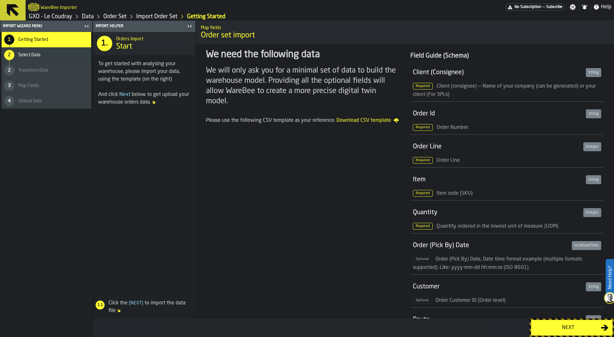
click at [557, 325] on div "Next" at bounding box center [568, 328] width 66 height 8
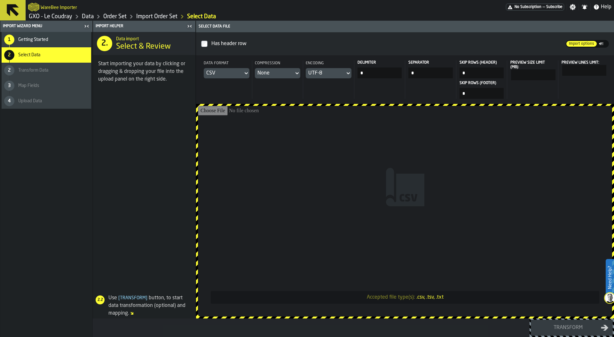
click at [341, 172] on input "Accepted file type(s): .csv, .tsv, .txt" at bounding box center [405, 211] width 414 height 211
type input "**********"
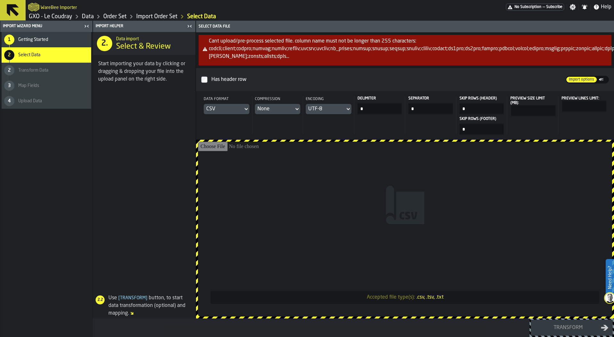
click at [57, 41] on div "Getting Started" at bounding box center [53, 39] width 70 height 5
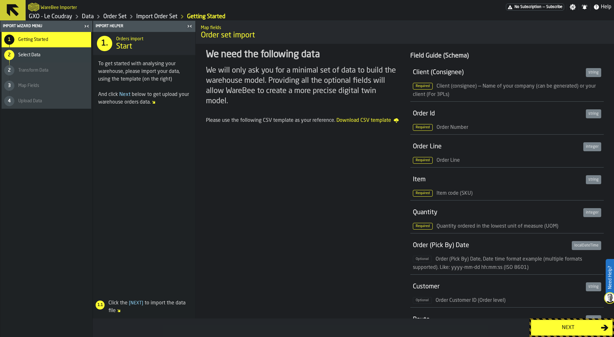
click at [552, 329] on div "Next" at bounding box center [568, 328] width 66 height 8
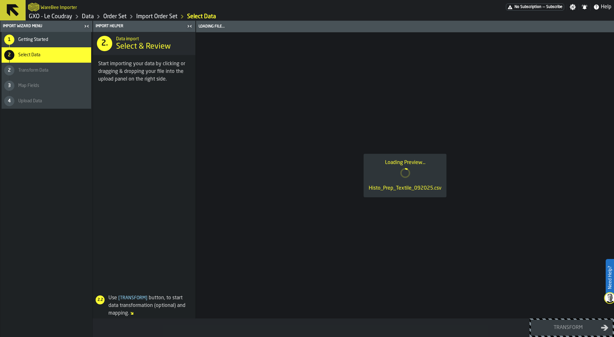
click at [101, 18] on icon "Breadcrumb" at bounding box center [98, 17] width 8 height 8
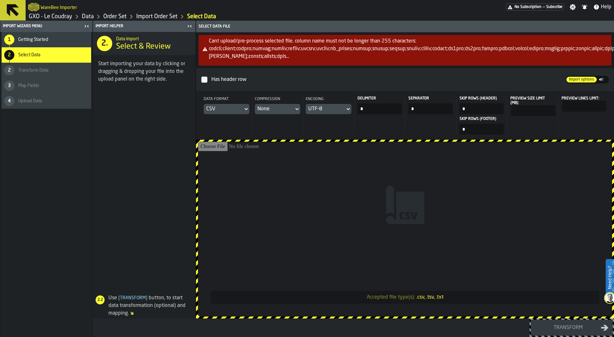
click at [113, 16] on link "Order Set" at bounding box center [114, 16] width 23 height 7
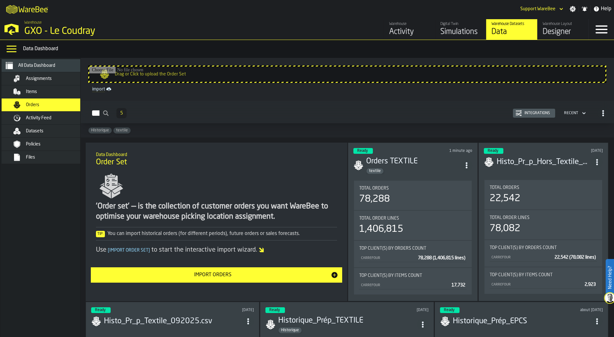
click at [245, 278] on div "Import Orders" at bounding box center [213, 275] width 236 height 8
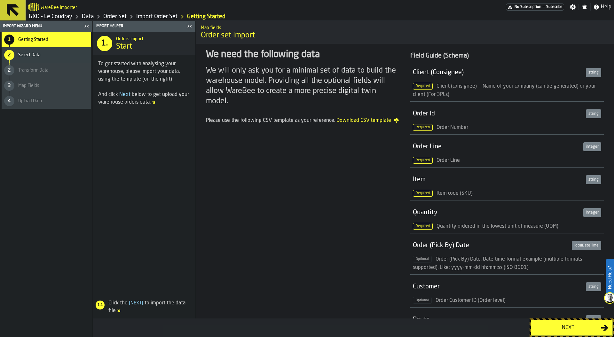
click at [549, 322] on button "Next" at bounding box center [572, 328] width 82 height 16
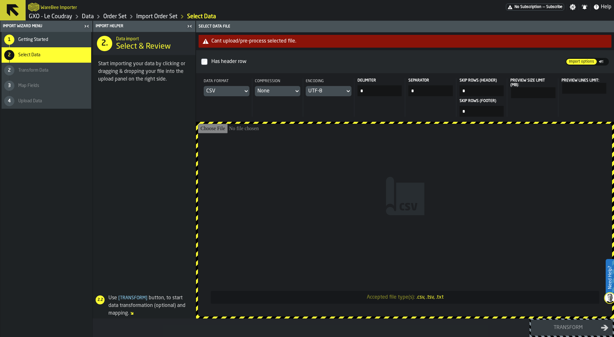
drag, startPoint x: 383, startPoint y: 90, endPoint x: 345, endPoint y: 90, distance: 38.0
click at [345, 90] on header "Data format CSV Compression None Encoding UTF-8 Delimiter * Separator * Skip Ro…" at bounding box center [405, 97] width 418 height 49
type input "*"
click at [368, 113] on div "Delimiter *" at bounding box center [379, 97] width 51 height 38
click at [332, 185] on input "Accepted file type(s): .csv, .tsv, .txt" at bounding box center [405, 220] width 414 height 193
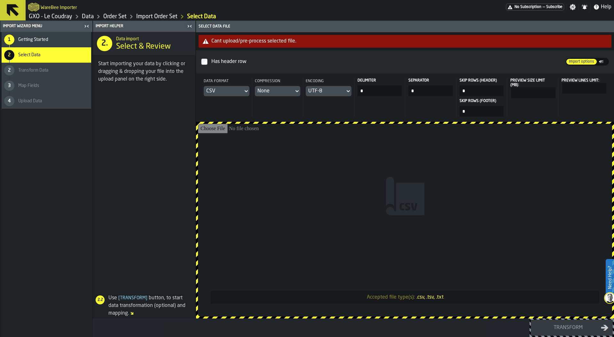
type input "**********"
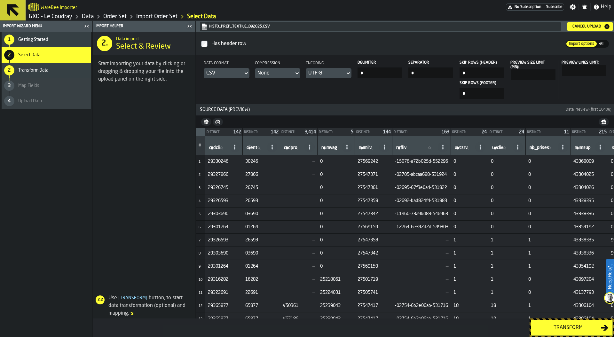
click at [580, 331] on button "Transform" at bounding box center [572, 328] width 82 height 16
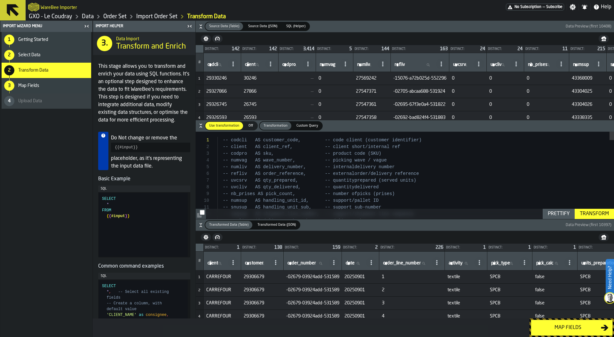
click at [570, 327] on div "Map fields" at bounding box center [568, 328] width 66 height 8
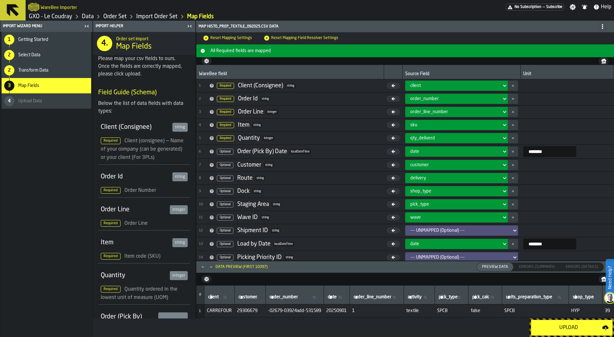
click at [570, 328] on div "Upload" at bounding box center [568, 328] width 67 height 8
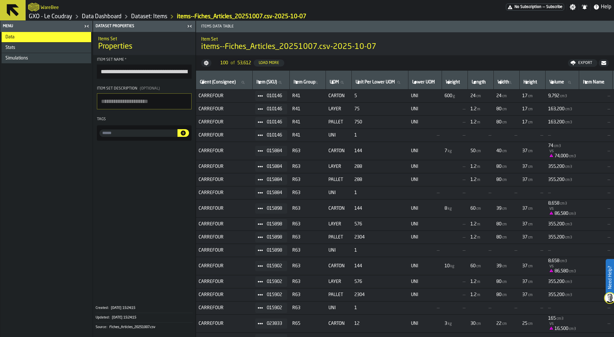
click at [32, 49] on div "Stats" at bounding box center [46, 47] width 83 height 5
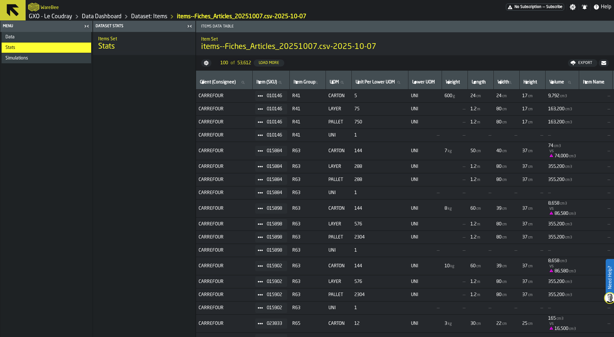
click at [144, 16] on link "Dataset: Items" at bounding box center [149, 16] width 36 height 7
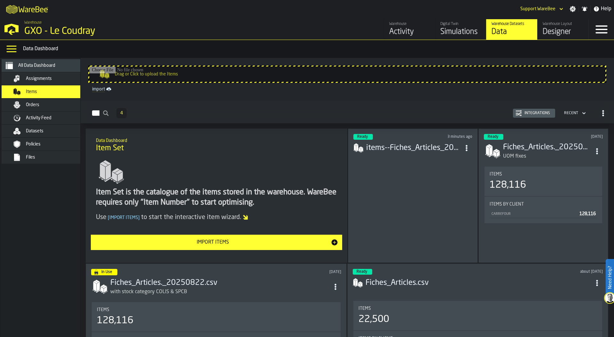
click at [398, 167] on div "Ready 3 minutes ago items--Fiches_Articles_20251007.csv-2025-10-07" at bounding box center [413, 196] width 130 height 134
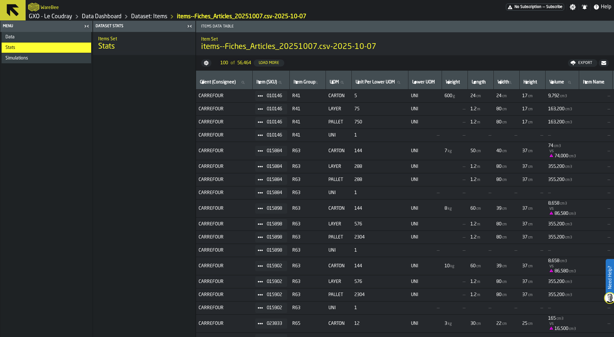
click at [65, 18] on link "GXO - Le Coudray" at bounding box center [50, 16] width 43 height 7
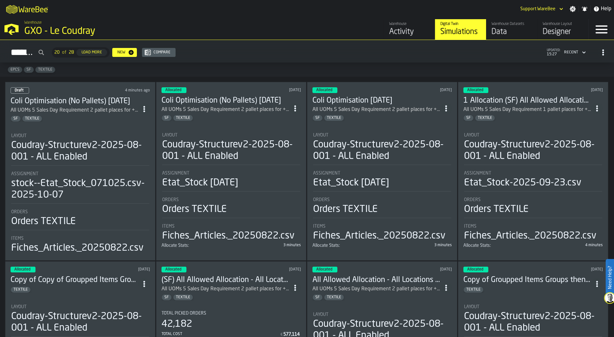
click at [292, 30] on div "Warehouse GXO - Le Coudray" at bounding box center [147, 29] width 294 height 22
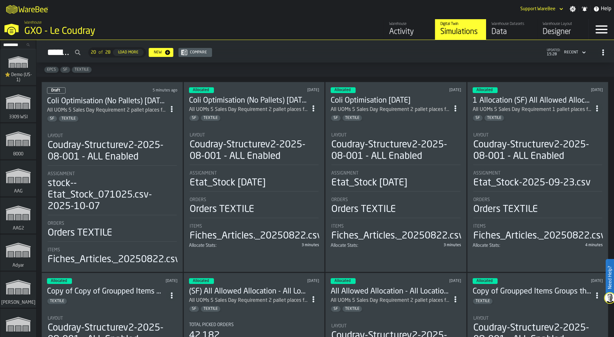
click at [500, 32] on div "Data" at bounding box center [511, 32] width 41 height 10
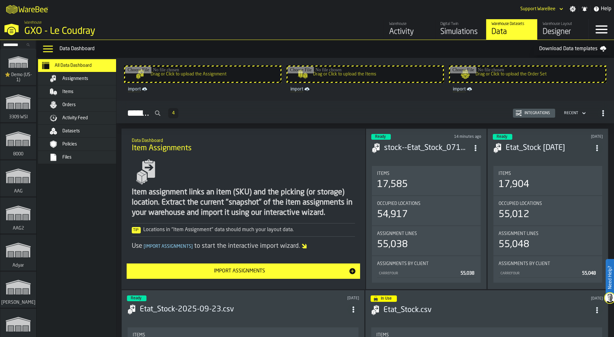
click at [92, 104] on div "Orders" at bounding box center [93, 104] width 63 height 5
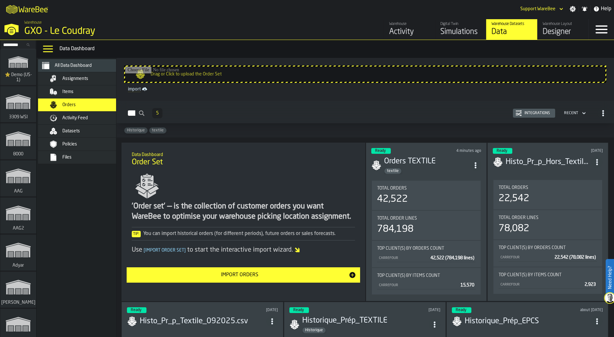
click at [528, 112] on div "Integrations" at bounding box center [537, 113] width 31 height 4
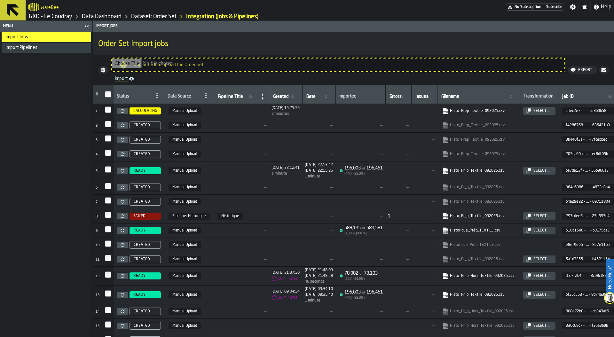
click at [142, 20] on link "Dataset: Order Set" at bounding box center [153, 16] width 45 height 7
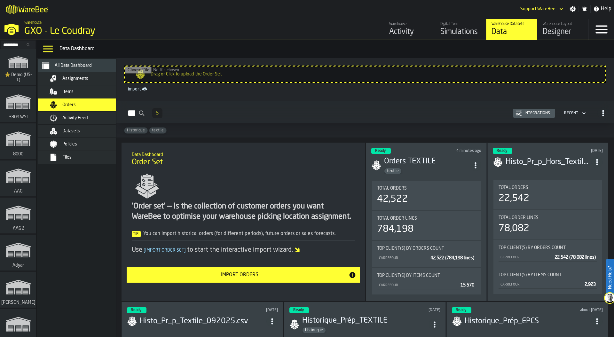
click at [90, 84] on div "Assignments" at bounding box center [83, 78] width 90 height 13
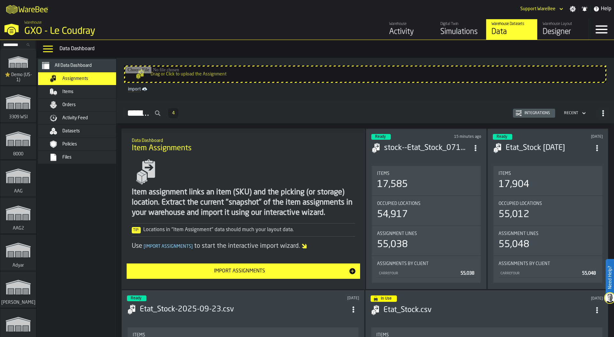
click at [89, 92] on div "Items" at bounding box center [93, 91] width 63 height 5
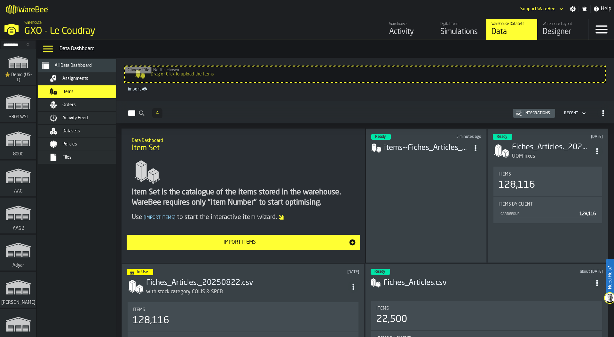
click at [385, 187] on div "Ready 5 minutes ago items--Fiches_Articles_20251007.csv-2025-10-07" at bounding box center [426, 196] width 121 height 134
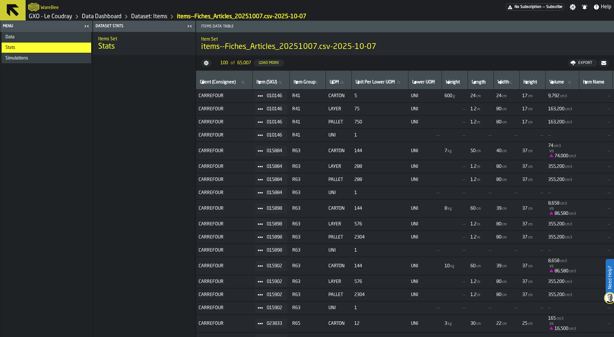
click at [145, 15] on link "Dataset: Items" at bounding box center [149, 16] width 36 height 7
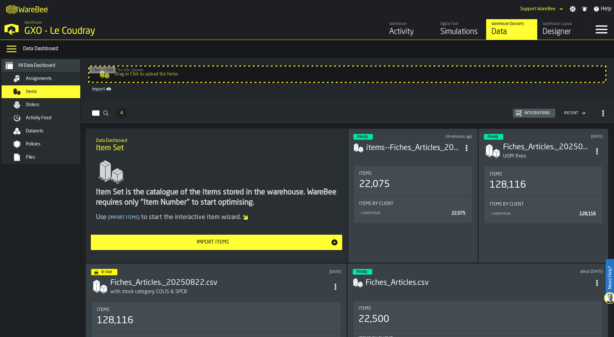
click at [47, 100] on div "Orders" at bounding box center [47, 104] width 90 height 13
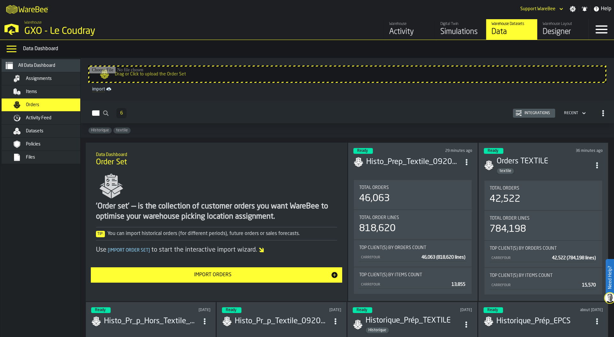
click at [456, 22] on div "Digital Twin" at bounding box center [460, 24] width 41 height 4
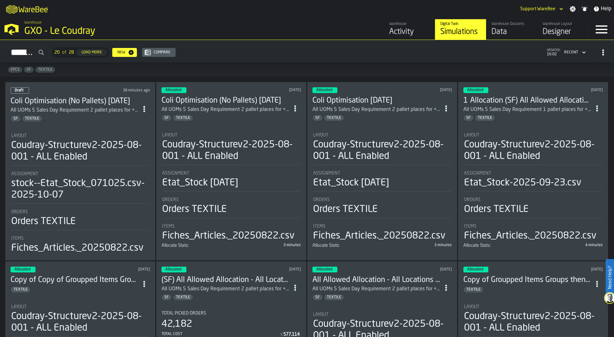
click at [53, 127] on section "Layout Coudray-Structurev2-2025-08-001 - ALL Enabled Assignment stock--Etat_Sto…" at bounding box center [80, 191] width 139 height 128
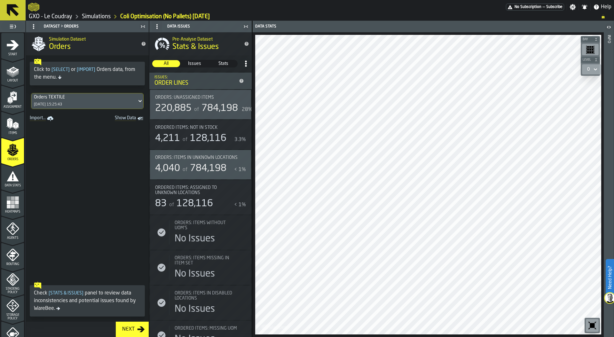
click at [8, 79] on span "Layout" at bounding box center [12, 81] width 23 height 4
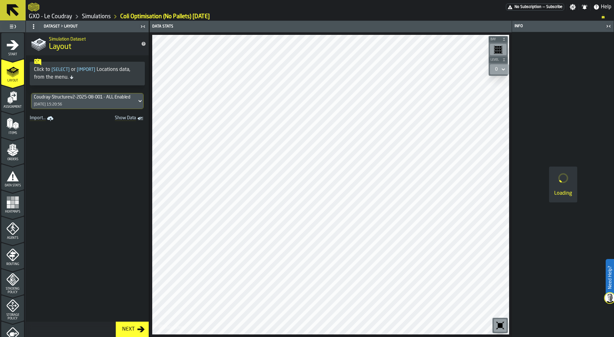
click at [9, 98] on polygon "menu Assignment" at bounding box center [9, 98] width 4 height 2
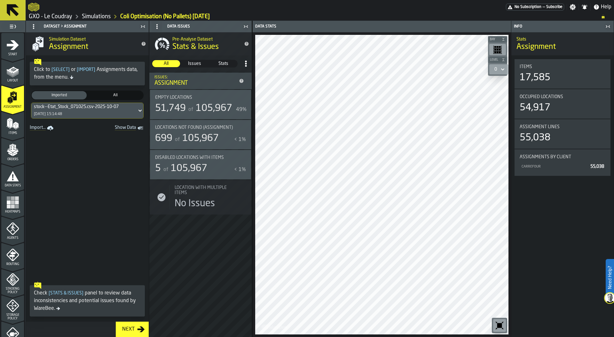
click at [65, 111] on div "stock--Etat_Stock_071025.csv-2025-10-07 [DATE] 15:14:48" at bounding box center [84, 110] width 106 height 15
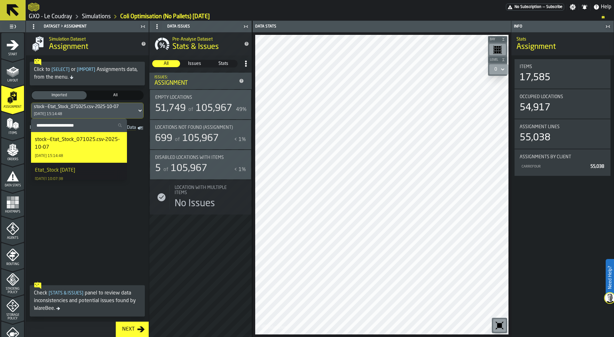
click at [65, 111] on div "stock--Etat_Stock_071025.csv-2025-10-07 [DATE] 15:14:48" at bounding box center [84, 110] width 106 height 15
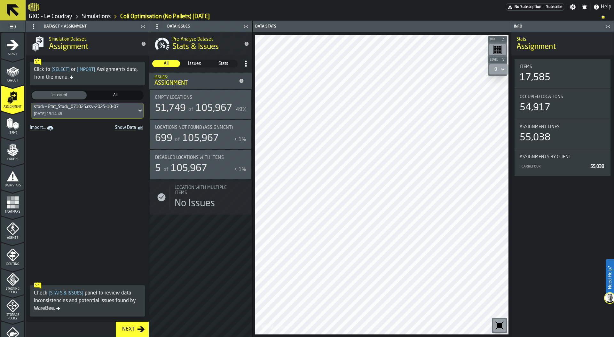
click at [12, 121] on icon "menu Items" at bounding box center [12, 123] width 13 height 13
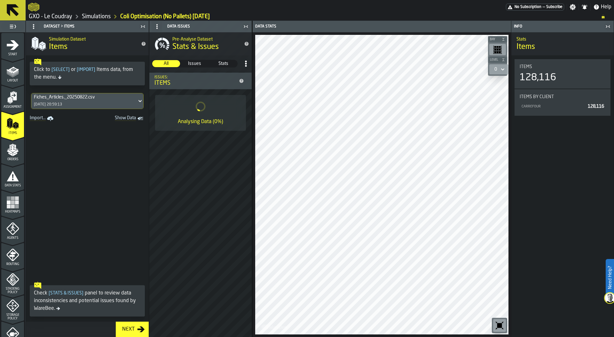
click at [71, 99] on div "Fiches_Articles._20250822.csv" at bounding box center [84, 97] width 100 height 5
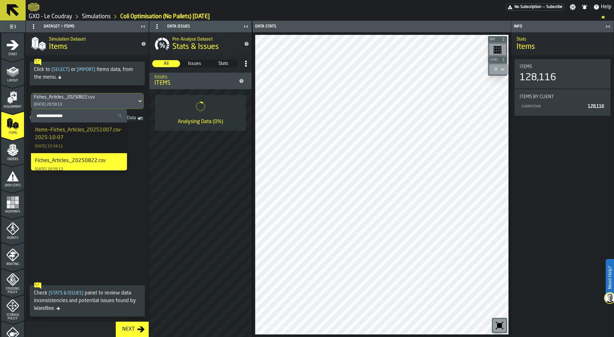
click at [65, 140] on div "items--Fiches_Articles_20251007.csv-2025-10-07" at bounding box center [79, 133] width 88 height 15
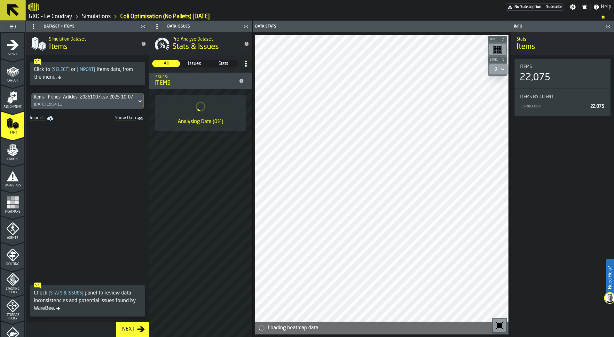
click at [13, 152] on polygon "menu Orders" at bounding box center [15, 152] width 5 height 4
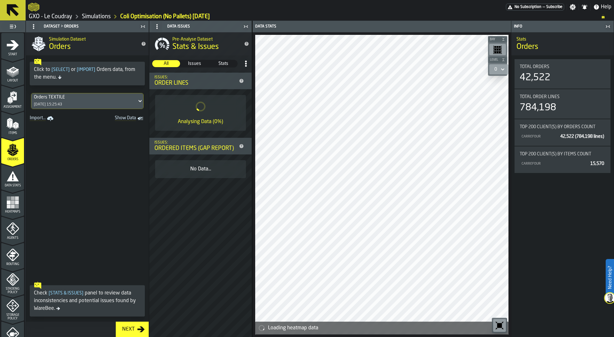
click at [75, 97] on div "Orders TEXTILE" at bounding box center [84, 97] width 100 height 5
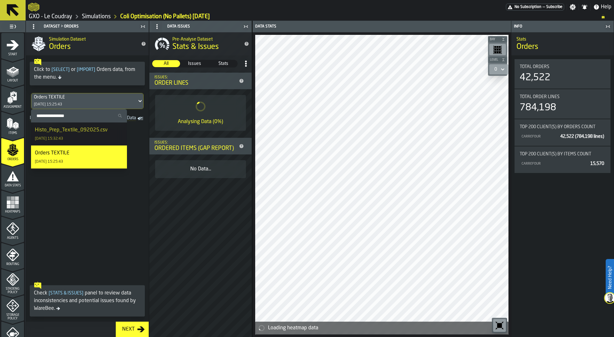
click at [63, 137] on div "[DATE] 15:32:43" at bounding box center [49, 139] width 28 height 4
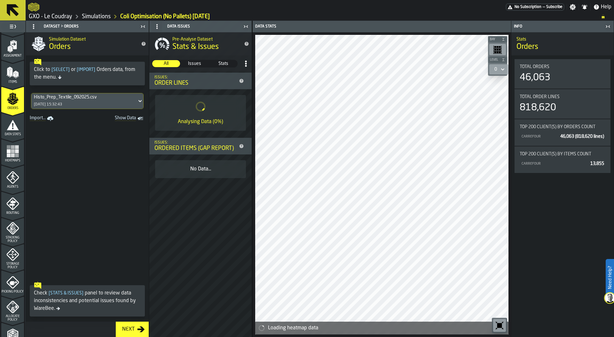
scroll to position [115, 0]
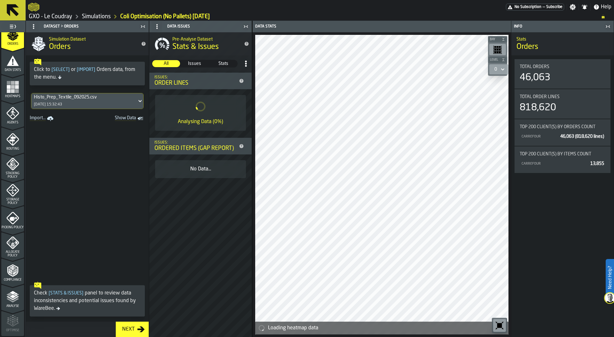
click at [13, 218] on icon "menu Picking Policy" at bounding box center [12, 218] width 13 height 13
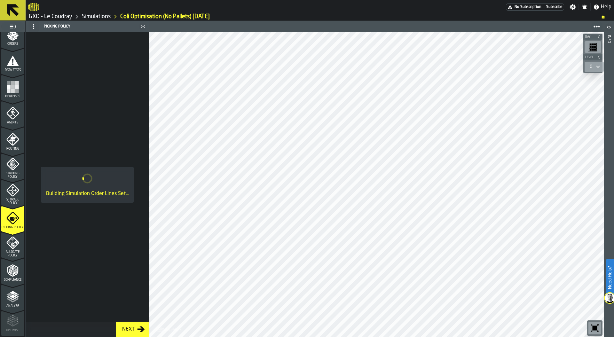
click at [11, 92] on rect "menu Heatmaps" at bounding box center [13, 91] width 4 height 4
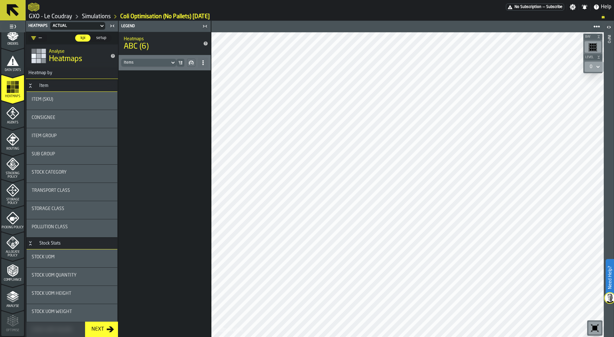
click at [11, 61] on icon "menu Data Stats" at bounding box center [13, 61] width 12 height 10
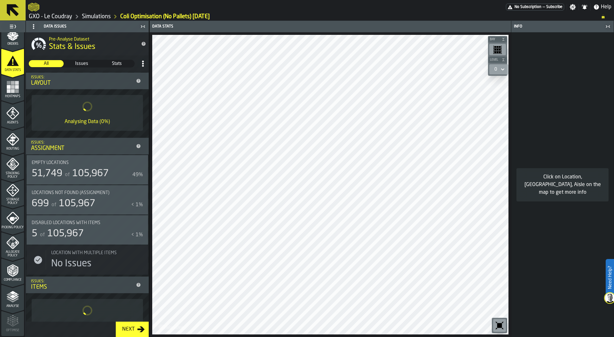
click at [92, 170] on span "105,967" at bounding box center [90, 174] width 36 height 10
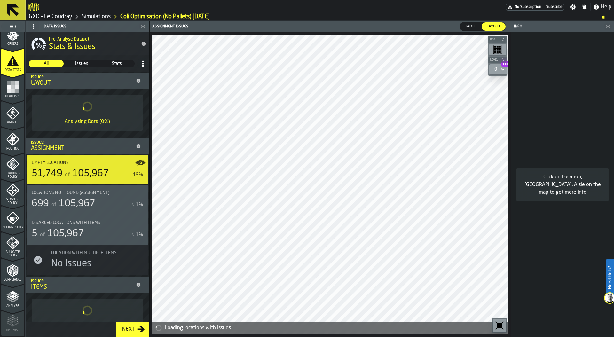
click at [608, 25] on icon "button-toggle-Close me" at bounding box center [608, 27] width 8 height 8
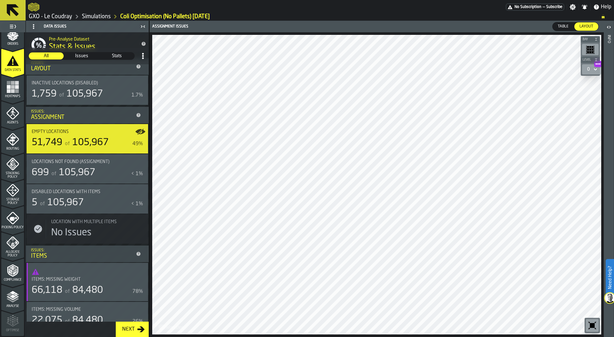
scroll to position [29, 0]
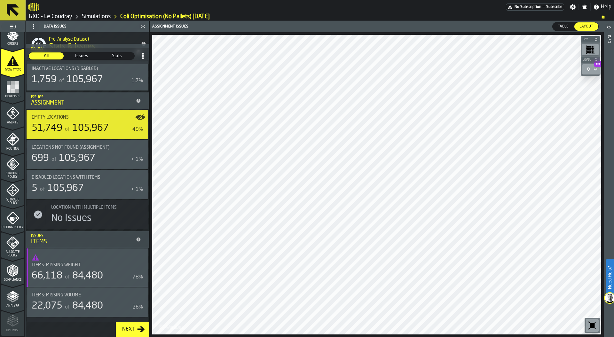
click at [87, 265] on div "Items: Missing Weight" at bounding box center [84, 265] width 104 height 5
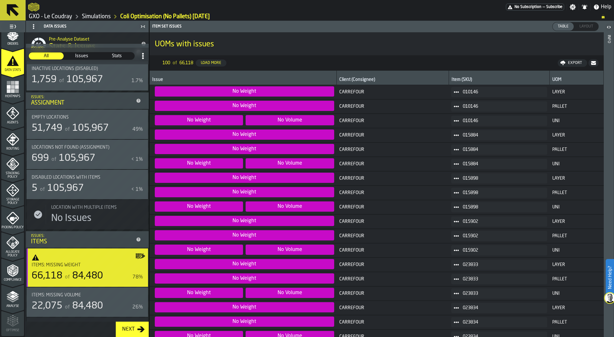
click at [77, 298] on div "Items: Missing Volume 22,075 of 84,480 26%" at bounding box center [87, 302] width 111 height 19
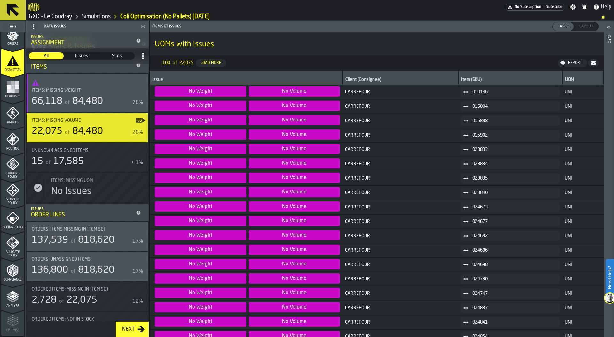
scroll to position [210, 0]
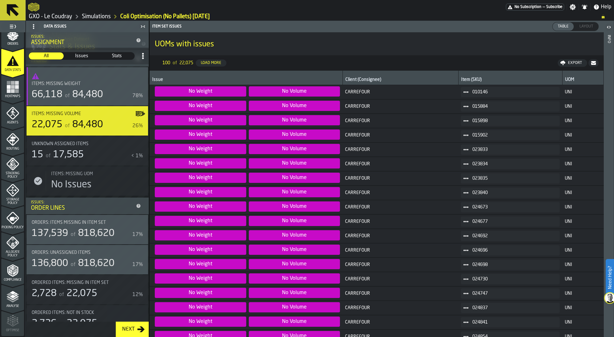
click at [85, 229] on span "818,620" at bounding box center [96, 234] width 36 height 10
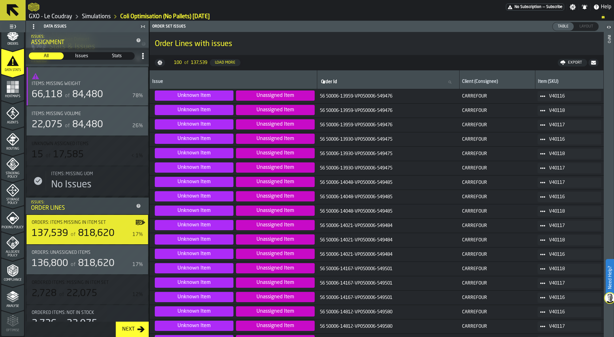
click at [540, 124] on icon at bounding box center [542, 124] width 5 height 5
click at [558, 146] on div "Show Orders" at bounding box center [555, 148] width 33 height 4
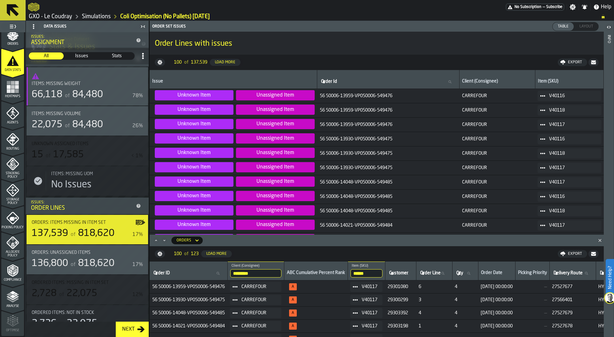
click at [354, 286] on circle at bounding box center [353, 287] width 2 height 2
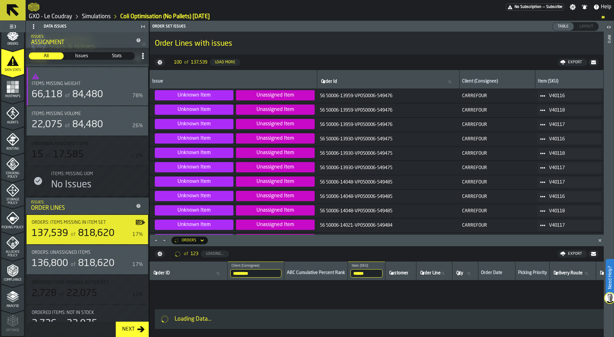
scroll to position [0, 0]
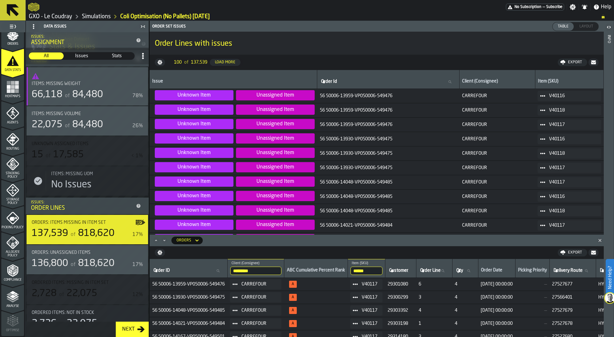
click at [368, 273] on input "******" at bounding box center [366, 271] width 32 height 8
click at [358, 282] on icon at bounding box center [355, 284] width 5 height 5
click at [377, 293] on li "Show Assignment" at bounding box center [377, 295] width 41 height 12
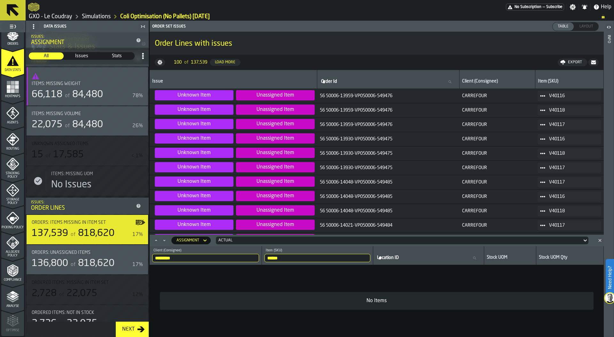
click at [290, 259] on input "******" at bounding box center [317, 258] width 106 height 8
click at [370, 257] on input "******" at bounding box center [317, 258] width 106 height 8
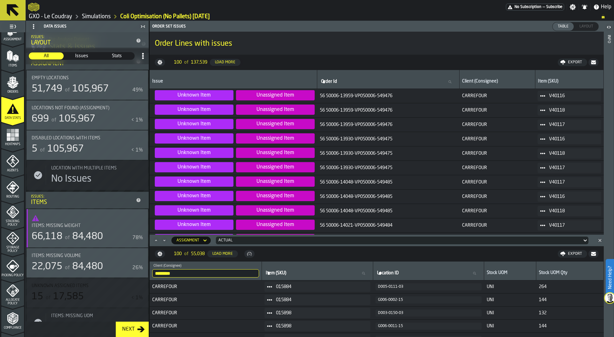
scroll to position [41, 0]
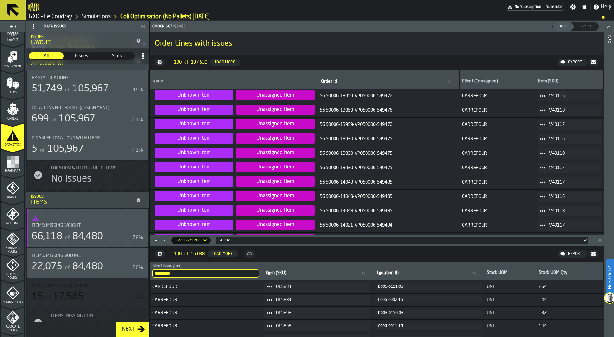
click at [12, 165] on rect "menu Heatmaps" at bounding box center [13, 166] width 4 height 4
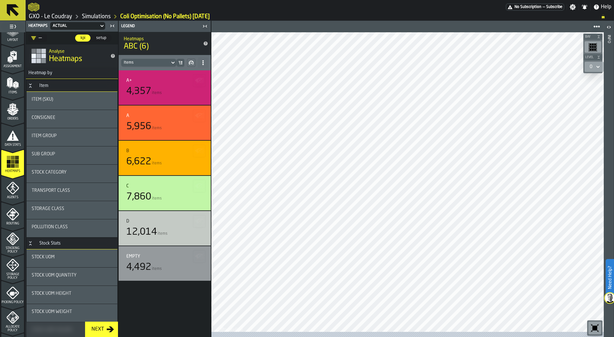
scroll to position [115, 0]
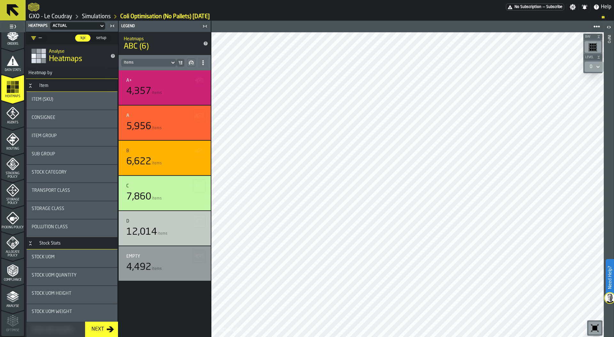
click at [8, 243] on icon "menu Allocate Policy" at bounding box center [10, 242] width 4 height 3
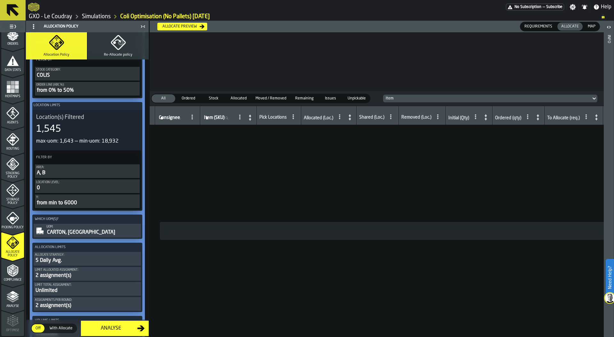
scroll to position [0, 0]
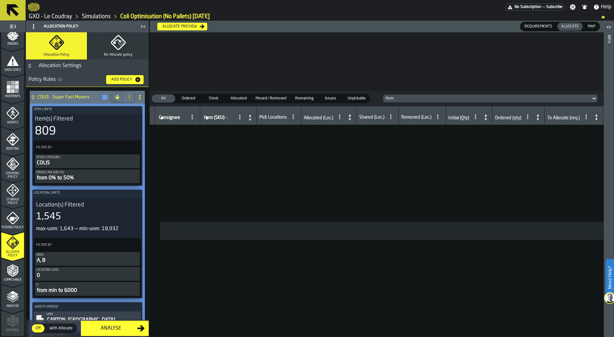
click at [91, 213] on div "1,545" at bounding box center [87, 217] width 102 height 12
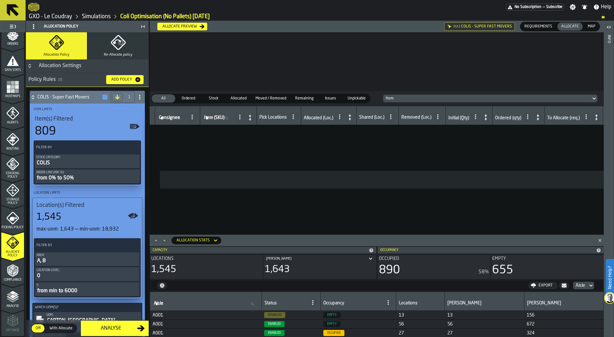
click at [589, 25] on span "Map" at bounding box center [591, 27] width 13 height 6
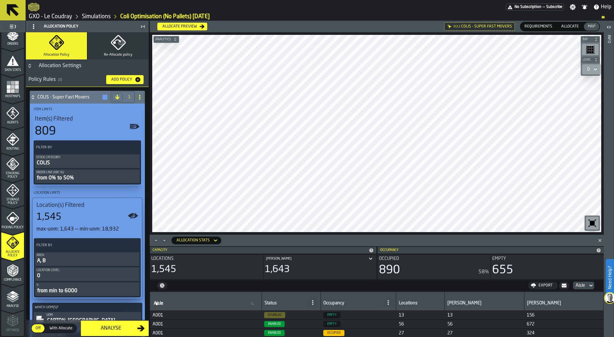
click at [600, 241] on polygon "Close" at bounding box center [599, 240] width 3 height 3
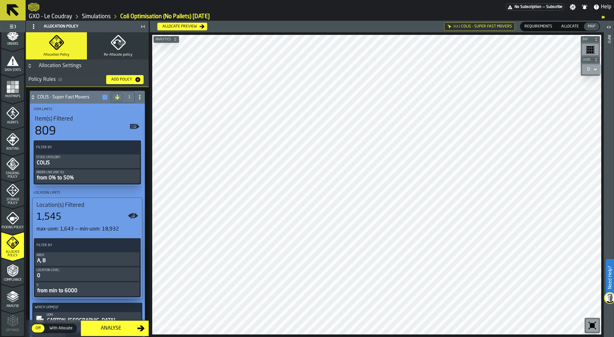
click at [567, 28] on span "Allocate" at bounding box center [570, 27] width 23 height 6
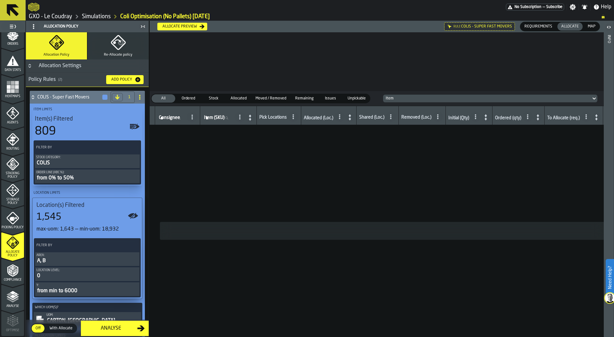
click at [191, 24] on div "Allocate preview" at bounding box center [182, 26] width 45 height 5
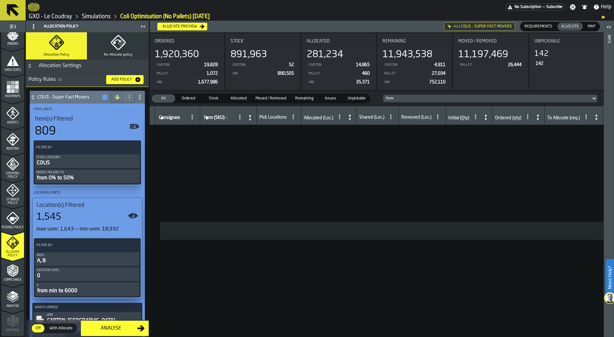
click at [592, 26] on span "Map" at bounding box center [591, 27] width 13 height 6
click at [574, 27] on span "Allocate" at bounding box center [570, 27] width 23 height 6
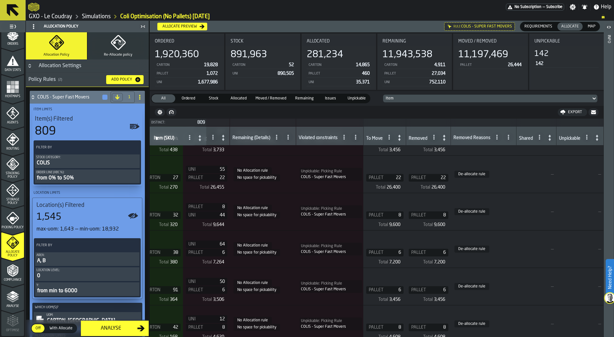
scroll to position [0, 518]
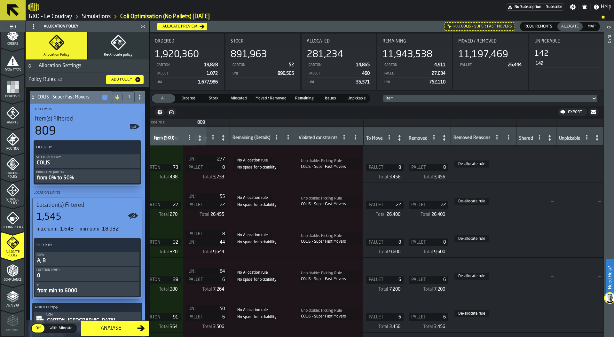
click at [80, 123] on div "Item(s) Filtered 809" at bounding box center [87, 126] width 105 height 22
click at [80, 123] on div "Item(s) Filtered 809" at bounding box center [87, 127] width 104 height 22
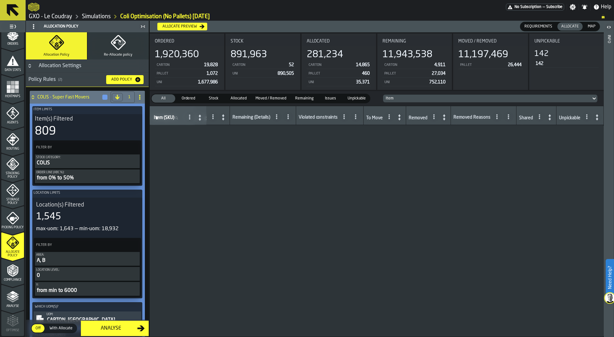
click at [80, 123] on div "Item(s) Filtered 809" at bounding box center [87, 126] width 105 height 22
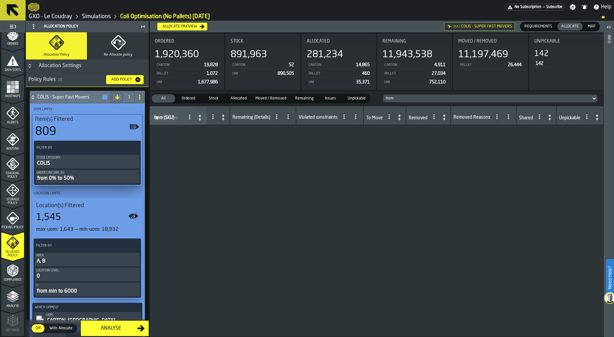
click at [75, 127] on div "809" at bounding box center [87, 131] width 104 height 13
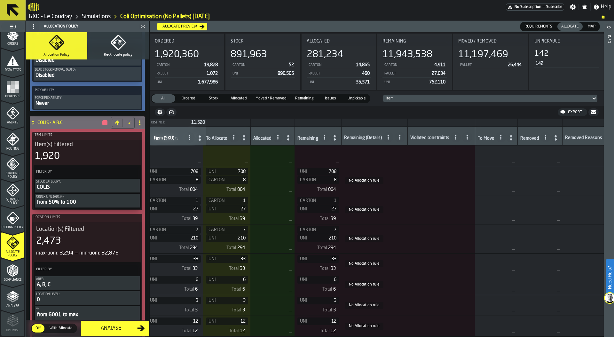
scroll to position [0, 405]
click at [399, 137] on icon at bounding box center [396, 137] width 5 height 5
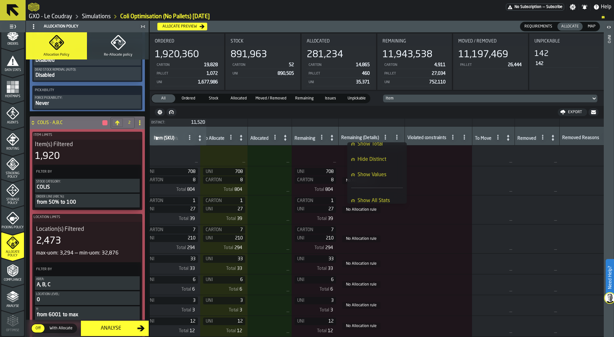
scroll to position [51, 0]
click at [380, 169] on span "Show Values" at bounding box center [371, 171] width 29 height 8
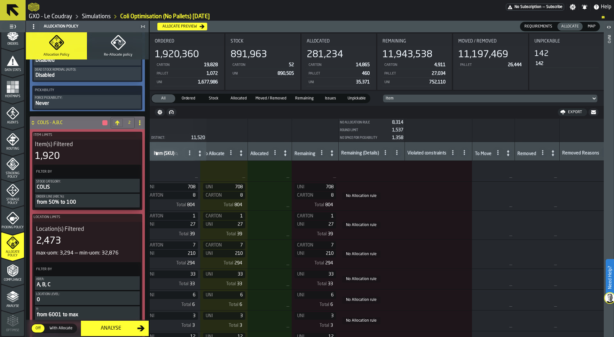
click at [388, 152] on icon at bounding box center [385, 152] width 5 height 5
click at [384, 180] on div "No space for pickability" at bounding box center [365, 181] width 52 height 8
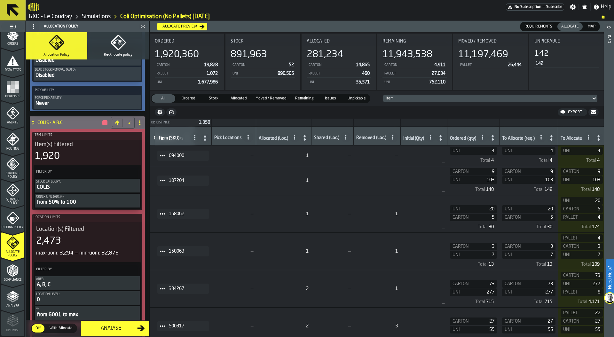
scroll to position [0, 0]
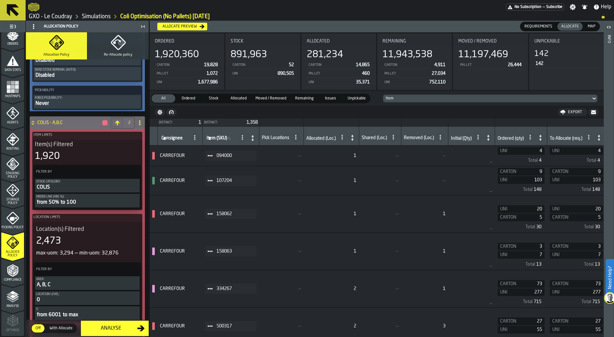
click at [356, 137] on icon at bounding box center [352, 137] width 9 height 9
click at [355, 137] on icon at bounding box center [354, 138] width 2 height 5
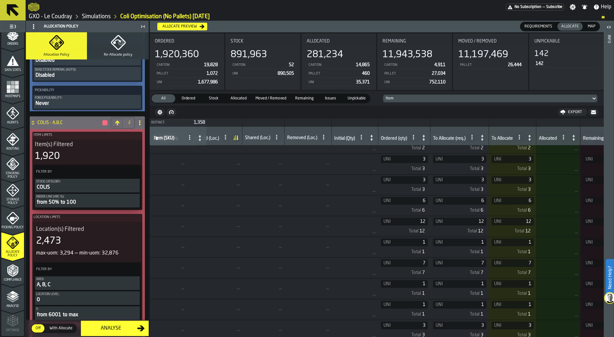
scroll to position [0, 117]
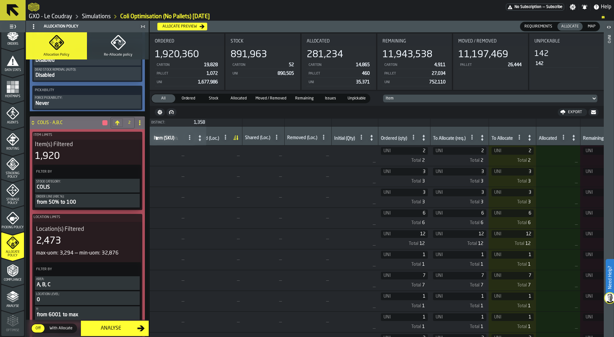
click at [16, 90] on rect "menu Heatmaps" at bounding box center [17, 91] width 4 height 4
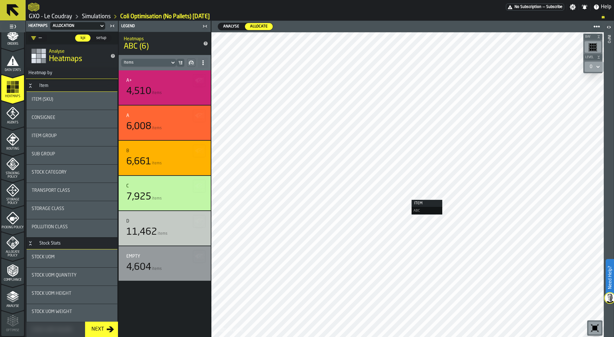
click at [405, 200] on div at bounding box center [407, 184] width 392 height 305
click at [49, 156] on span "Sub Group" at bounding box center [43, 154] width 23 height 5
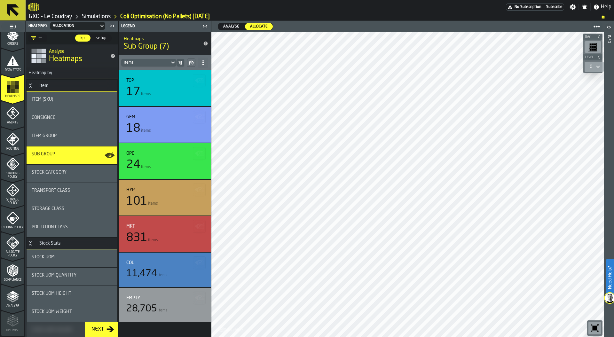
drag, startPoint x: 48, startPoint y: 171, endPoint x: 47, endPoint y: 176, distance: 5.6
click at [48, 171] on span "Stock Category" at bounding box center [49, 172] width 35 height 5
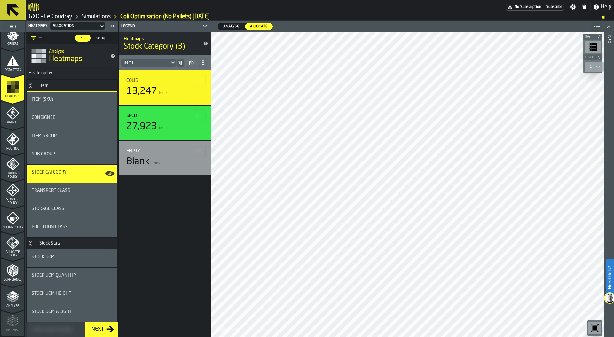
click at [66, 152] on div "Sub Group" at bounding box center [72, 154] width 81 height 5
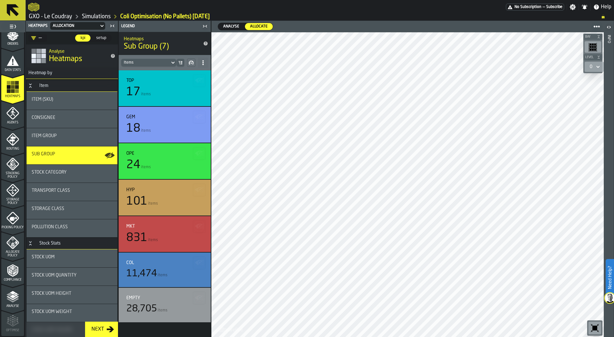
click at [70, 136] on div "Item Group" at bounding box center [72, 135] width 81 height 5
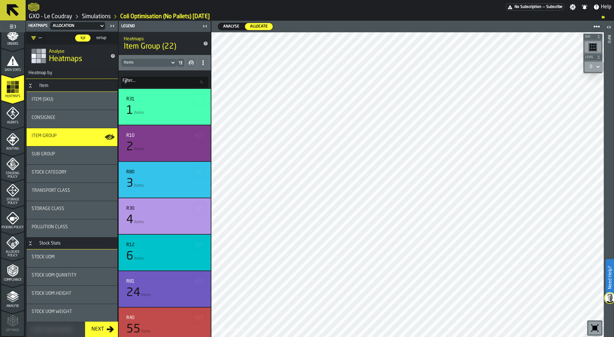
click at [70, 157] on div "Sub Group" at bounding box center [72, 156] width 81 height 8
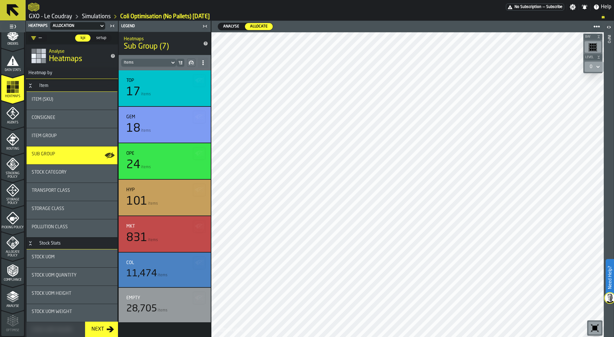
click at [72, 173] on div "Stock Category" at bounding box center [72, 172] width 81 height 5
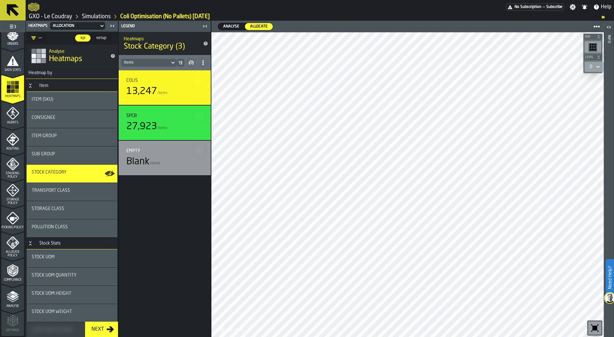
click at [68, 196] on div "Transport Class" at bounding box center [72, 192] width 91 height 18
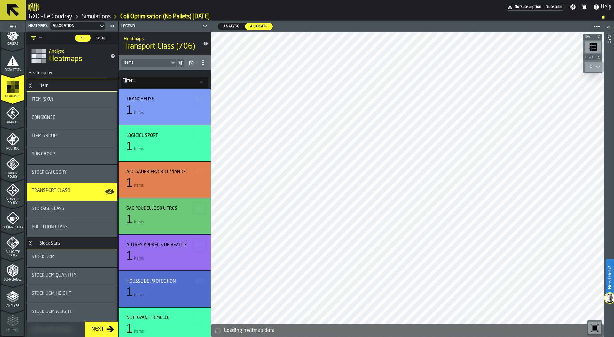
click at [68, 210] on div "Storage Class" at bounding box center [72, 208] width 81 height 5
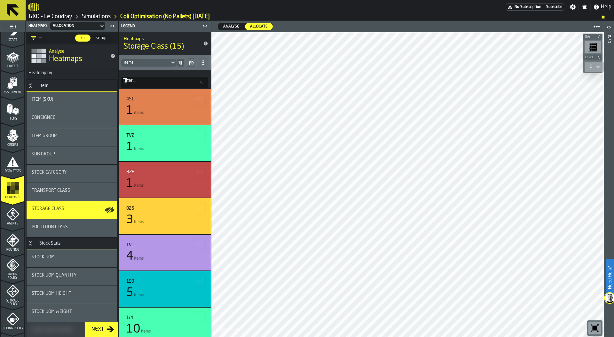
scroll to position [0, 0]
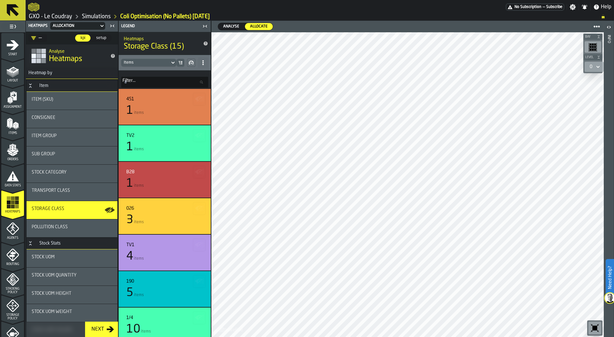
click at [98, 15] on link "Simulations" at bounding box center [96, 16] width 29 height 7
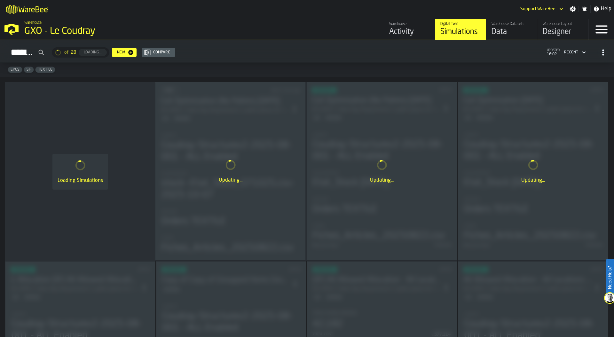
click at [504, 33] on div "Data" at bounding box center [511, 32] width 41 height 10
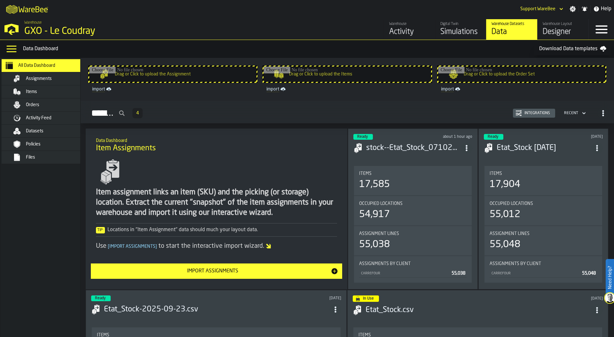
click at [54, 90] on div "Items" at bounding box center [57, 91] width 63 height 5
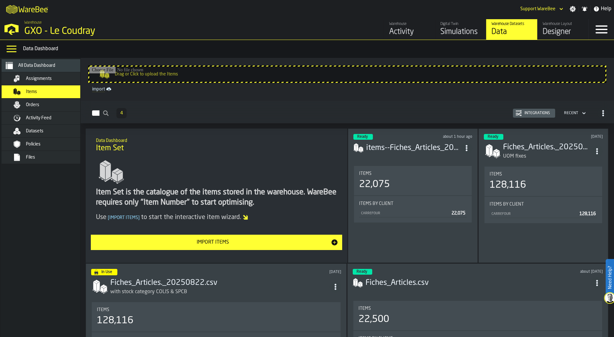
click at [272, 242] on div "Import Items" at bounding box center [213, 243] width 236 height 8
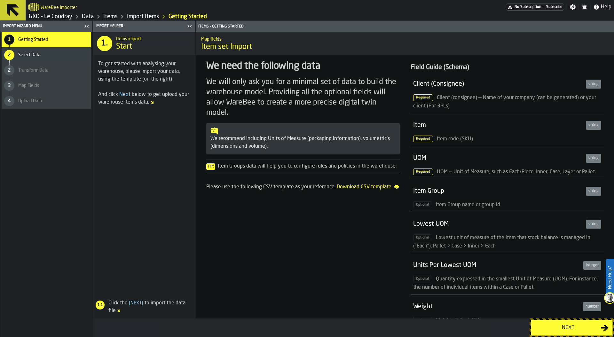
click at [555, 330] on div "Next" at bounding box center [568, 328] width 66 height 8
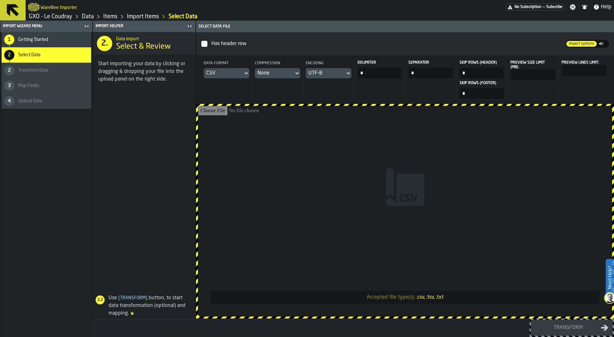
click at [409, 183] on input "Accepted file type(s): .csv, .tsv, .txt" at bounding box center [405, 211] width 414 height 211
click at [107, 16] on link "Items" at bounding box center [110, 16] width 14 height 7
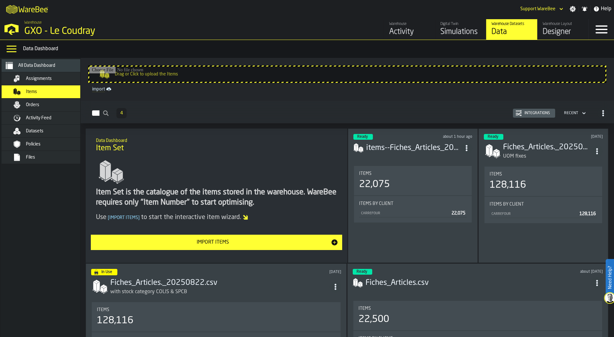
click at [540, 113] on div "Integrations" at bounding box center [537, 113] width 31 height 4
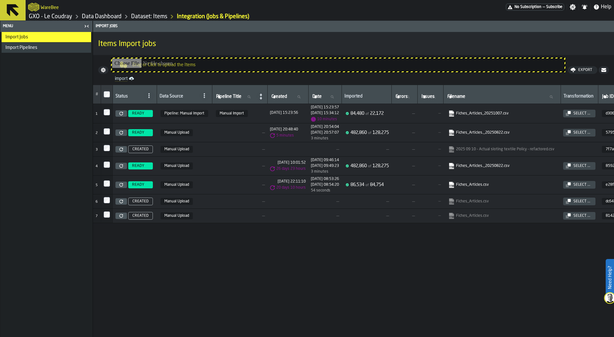
click at [489, 114] on link "Fiches_Articles_20251007.csv" at bounding box center [501, 113] width 106 height 6
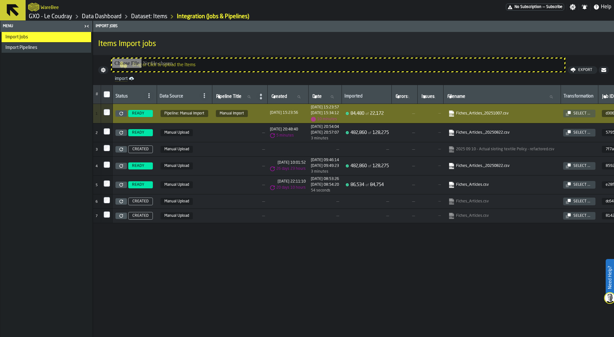
click at [109, 14] on link "Data Dashboard" at bounding box center [102, 16] width 40 height 7
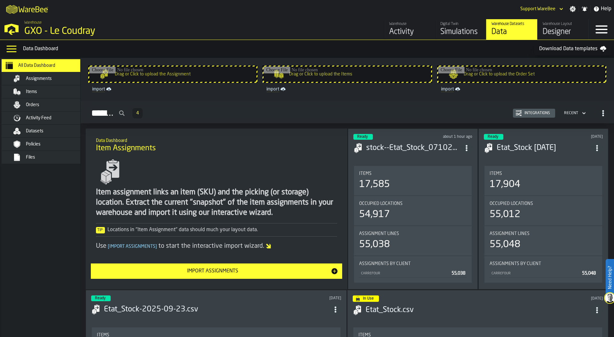
click at [43, 92] on div "Items" at bounding box center [57, 91] width 63 height 5
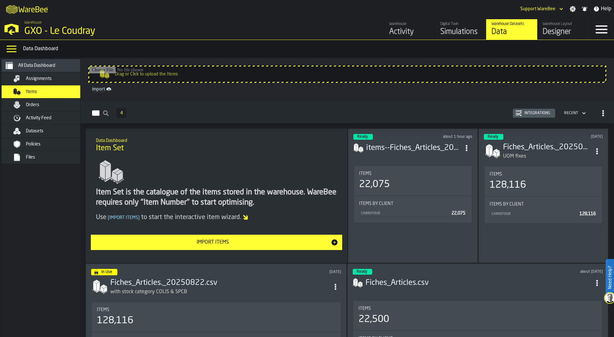
click at [259, 240] on div "Import Items" at bounding box center [213, 243] width 236 height 8
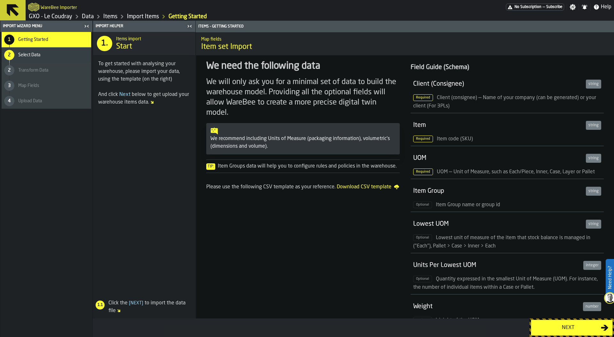
click at [561, 329] on div "Next" at bounding box center [568, 328] width 66 height 8
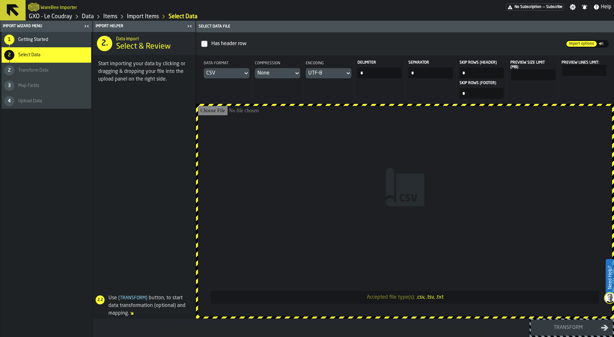
click at [394, 222] on input "Accepted file type(s): .csv, .tsv, .txt" at bounding box center [405, 211] width 414 height 211
type input "**********"
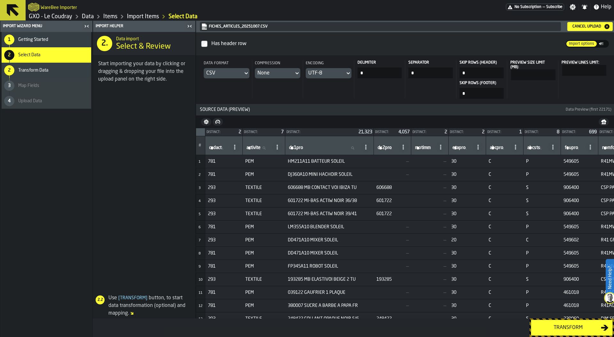
click at [558, 330] on div "Transform" at bounding box center [568, 328] width 66 height 8
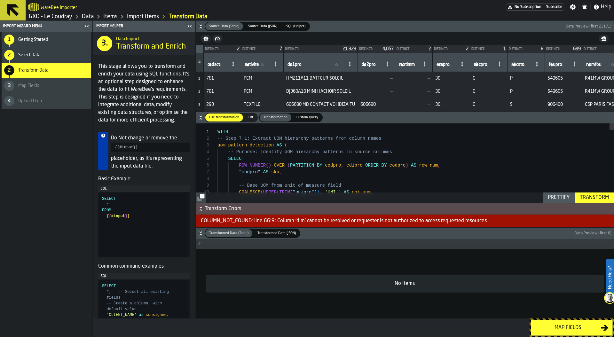
type textarea "**********"
type textarea "*"
type textarea "**********"
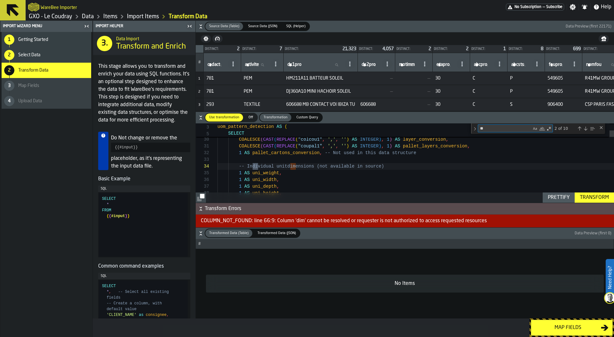
scroll to position [67, 0]
type textarea "***"
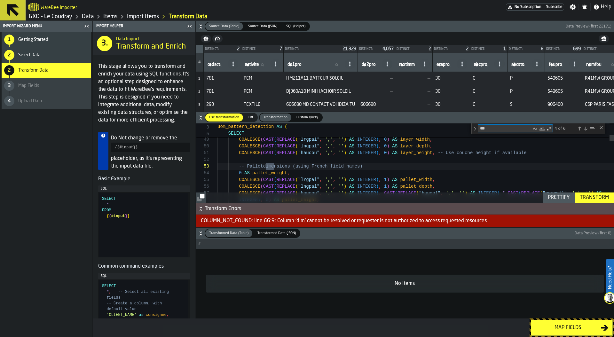
type textarea "**********"
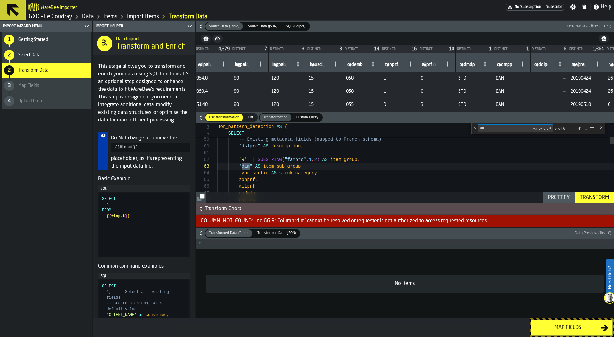
scroll to position [0, 1118]
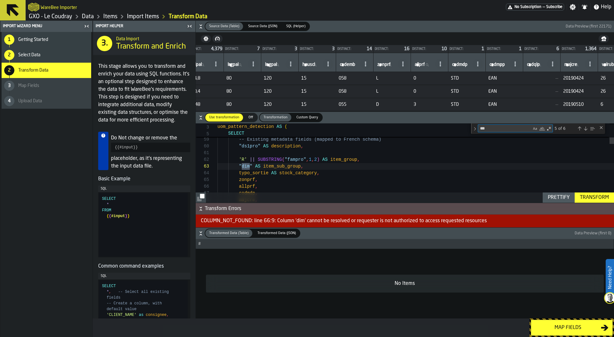
type textarea "***"
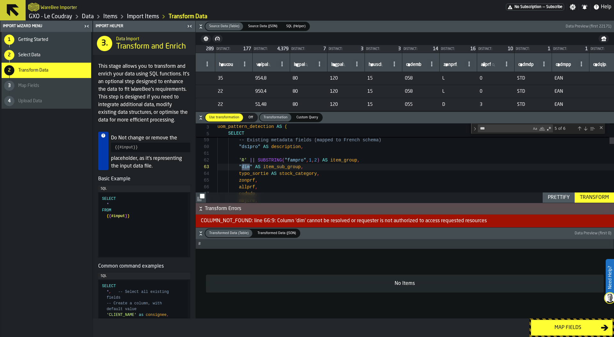
scroll to position [0, 1187]
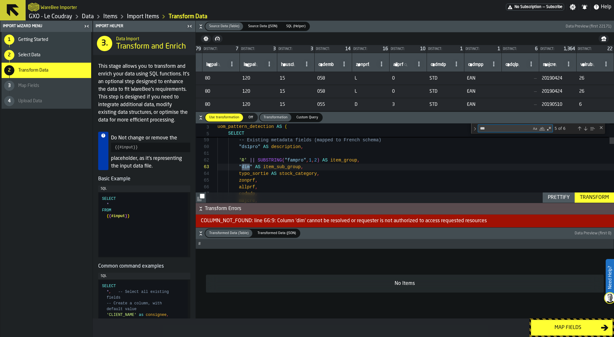
type textarea "**********"
click at [583, 196] on div "Transform" at bounding box center [594, 198] width 34 height 8
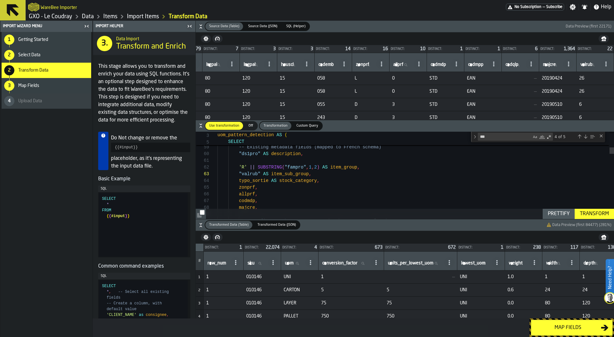
click at [564, 325] on div "Map fields" at bounding box center [568, 328] width 66 height 8
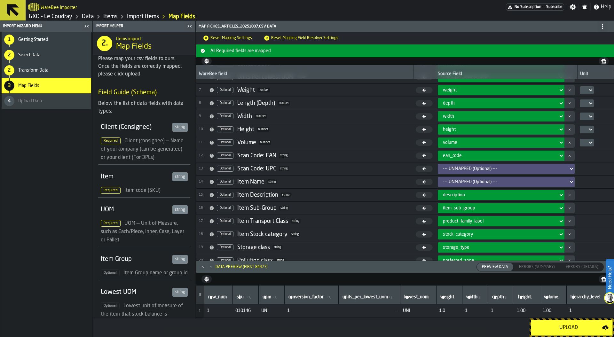
scroll to position [76, 0]
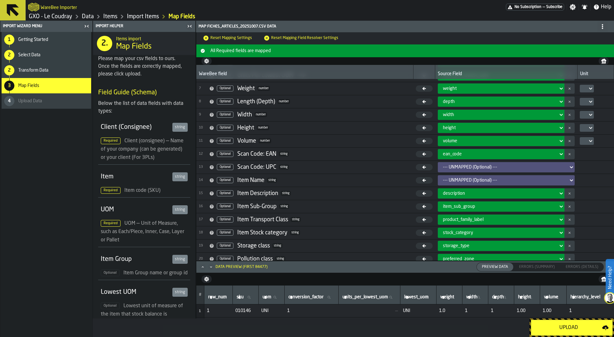
click at [555, 327] on div "Upload" at bounding box center [568, 328] width 67 height 8
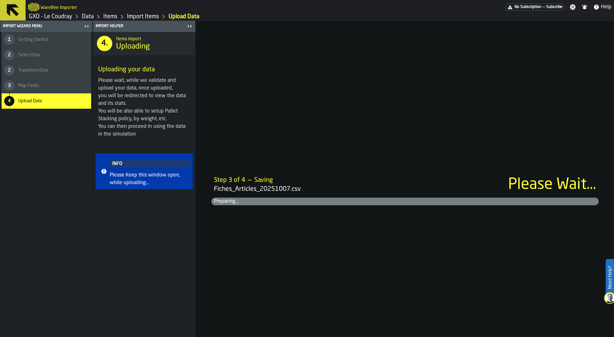
click at [242, 135] on div "Step 3 of 4 — Saving Fiches_Articles_20251007.csv Please Wait... Preparing..." at bounding box center [405, 179] width 418 height 316
click at [106, 17] on link "Items" at bounding box center [110, 16] width 14 height 7
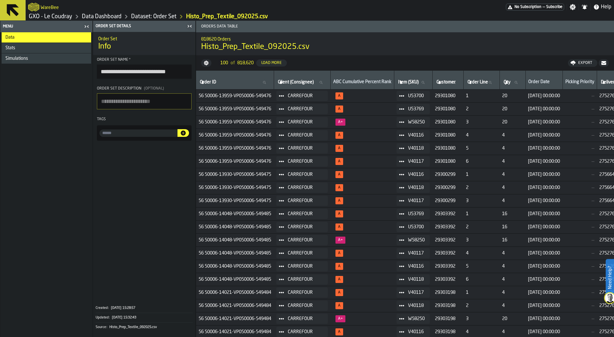
click at [67, 15] on link "GXO - Le Coudray" at bounding box center [50, 16] width 43 height 7
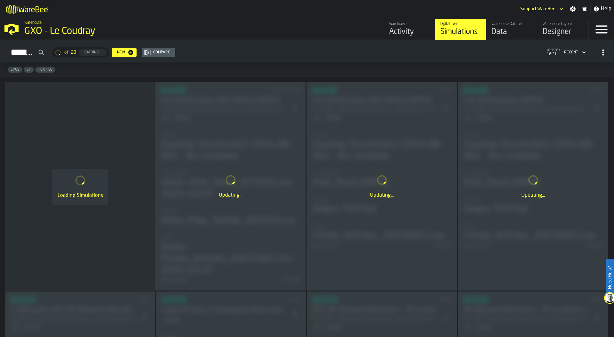
click at [501, 37] on link "Warehouse Datasets Data" at bounding box center [511, 29] width 51 height 20
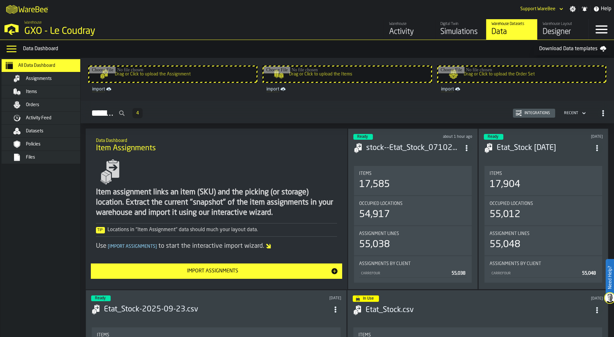
click at [45, 94] on div "Items" at bounding box center [57, 91] width 63 height 5
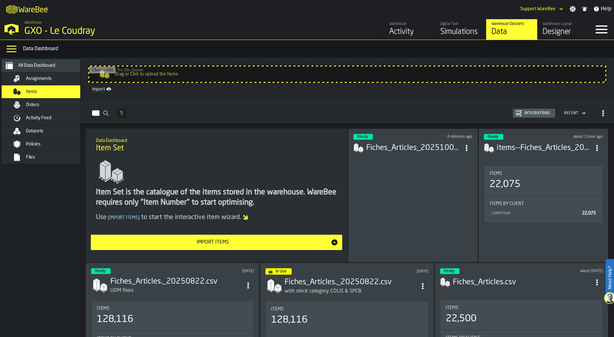
click at [453, 27] on div "Simulations" at bounding box center [460, 32] width 41 height 10
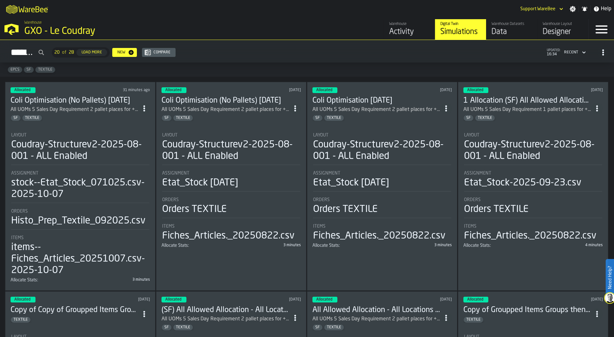
click at [59, 124] on div "Allocated 31 minutes ago Coli Optimisation (No Pallets) [DATE] All UOMs 5 Sales…" at bounding box center [80, 186] width 150 height 209
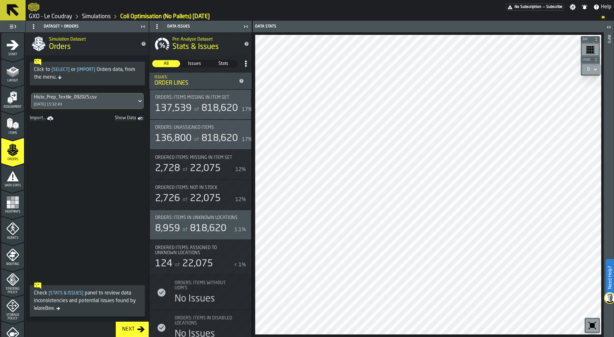
click at [13, 71] on icon "menu Layout" at bounding box center [13, 70] width 10 height 7
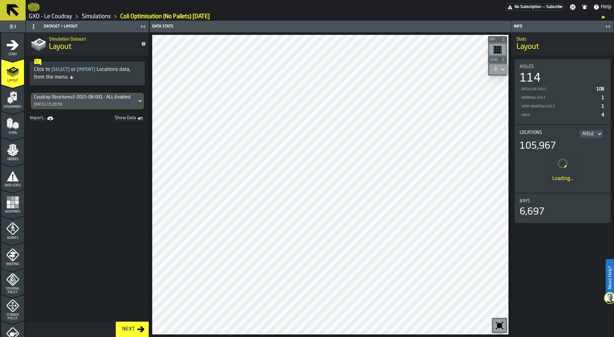
click at [12, 131] on span "Items" at bounding box center [12, 133] width 23 height 4
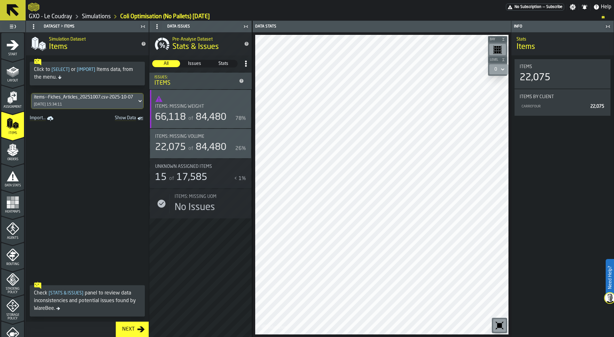
click at [80, 101] on div "items--Fiches_Articles_20251007.csv-2025-10-07 [DATE] 15:34:11" at bounding box center [84, 100] width 106 height 15
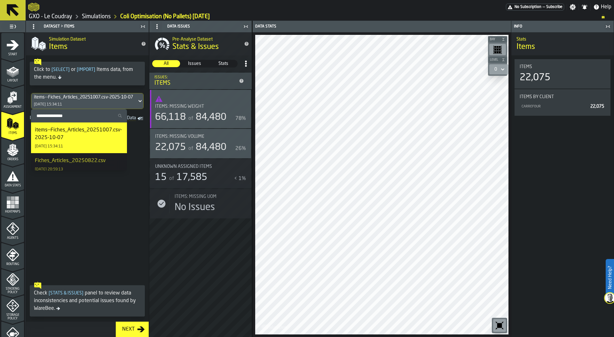
click at [78, 215] on span at bounding box center [87, 201] width 123 height 156
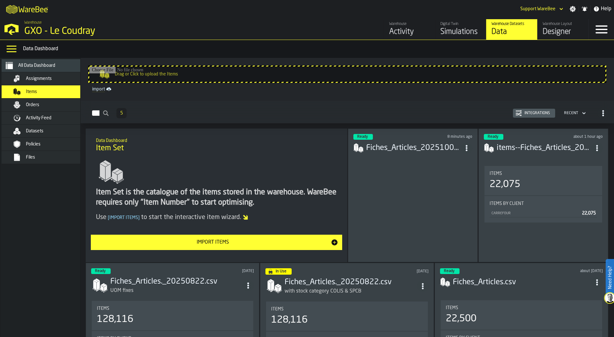
click at [531, 113] on div "Integrations" at bounding box center [537, 113] width 31 height 4
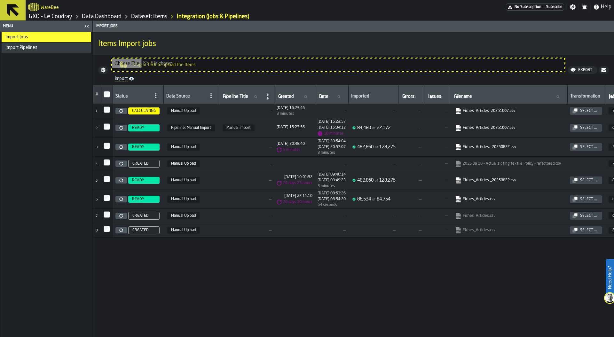
click at [37, 45] on div "Import Pipelines" at bounding box center [46, 47] width 83 height 5
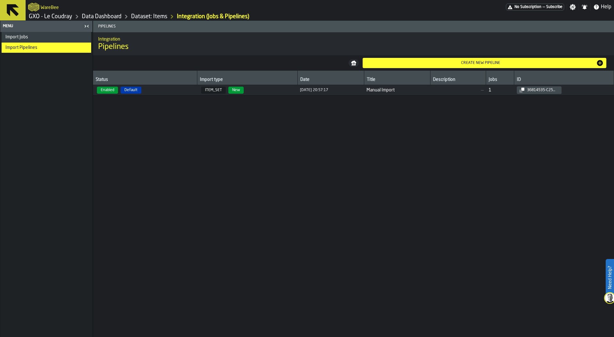
click at [39, 37] on div "Import Jobs" at bounding box center [46, 37] width 83 height 5
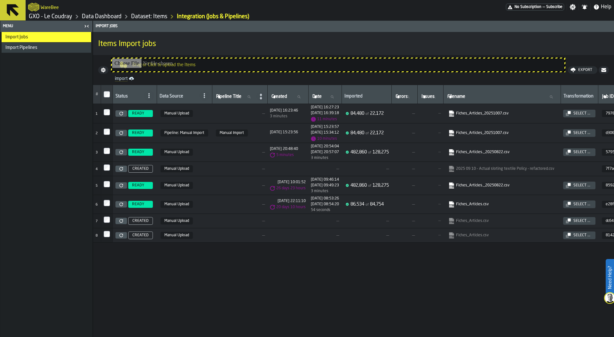
click at [104, 15] on link "Data Dashboard" at bounding box center [102, 16] width 40 height 7
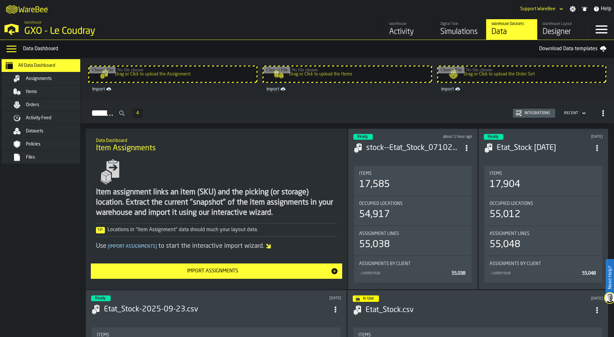
click at [43, 93] on div "Items" at bounding box center [57, 91] width 63 height 5
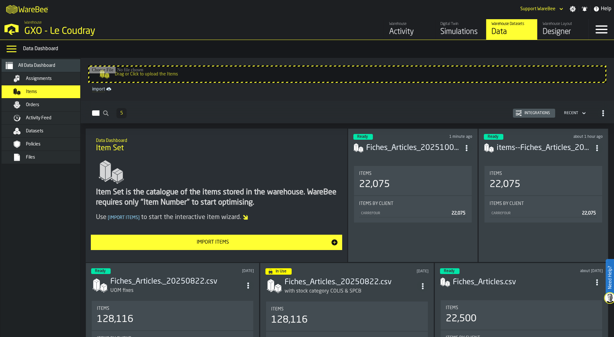
click at [417, 176] on div "Items 22,075" at bounding box center [412, 180] width 107 height 19
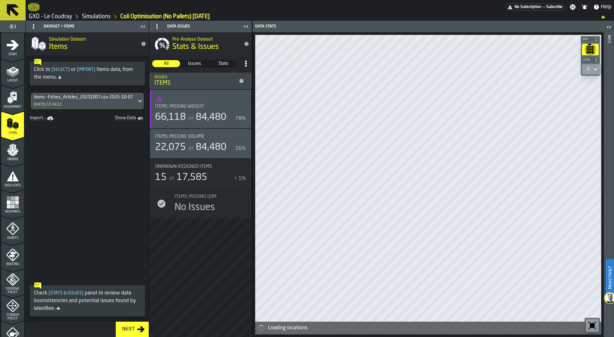
click at [78, 99] on div "items--Fiches_Articles_20251007.csv-2025-10-07" at bounding box center [84, 97] width 100 height 5
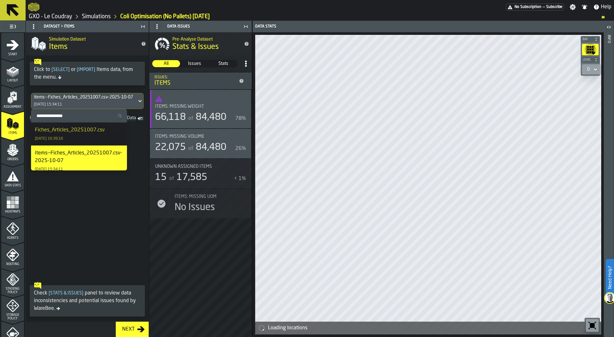
click at [75, 132] on div "Fiches_Articles_20251007.csv" at bounding box center [70, 130] width 70 height 8
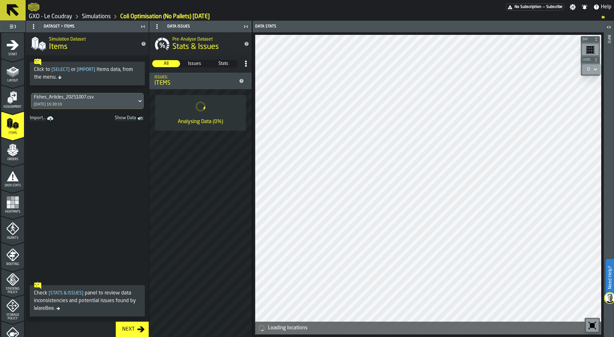
scroll to position [115, 0]
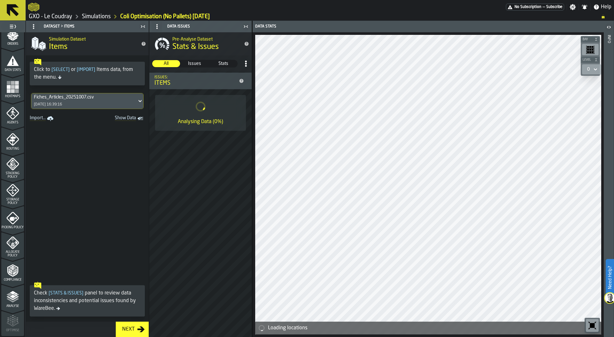
click at [11, 219] on icon "menu Picking Policy" at bounding box center [14, 219] width 8 height 4
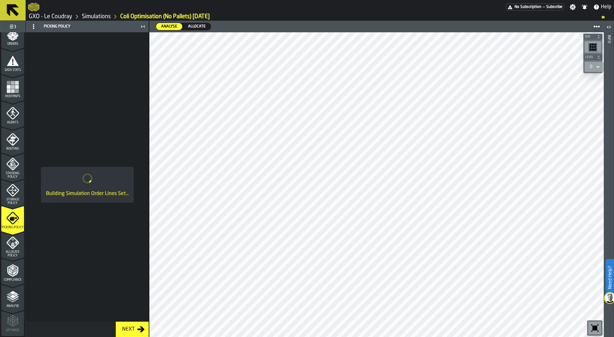
click at [12, 90] on rect "menu Heatmaps" at bounding box center [13, 91] width 4 height 4
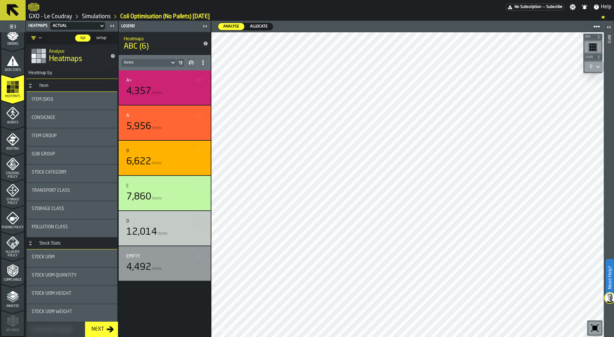
click at [66, 151] on div "Sub Group" at bounding box center [72, 155] width 91 height 18
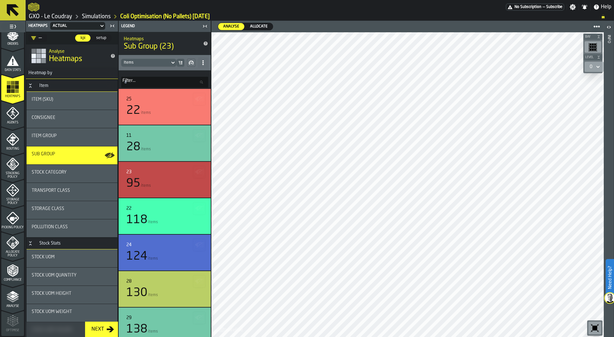
click at [257, 28] on span "Allocate" at bounding box center [258, 27] width 23 height 6
click at [354, 218] on div at bounding box center [407, 184] width 392 height 305
click at [378, 183] on div at bounding box center [407, 184] width 392 height 305
click at [346, 274] on div at bounding box center [407, 184] width 392 height 305
click at [231, 29] on div "Analyse" at bounding box center [231, 26] width 26 height 7
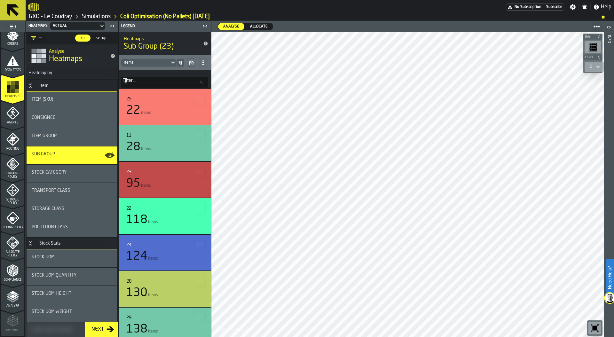
click at [13, 65] on icon "menu Data Stats" at bounding box center [13, 61] width 12 height 10
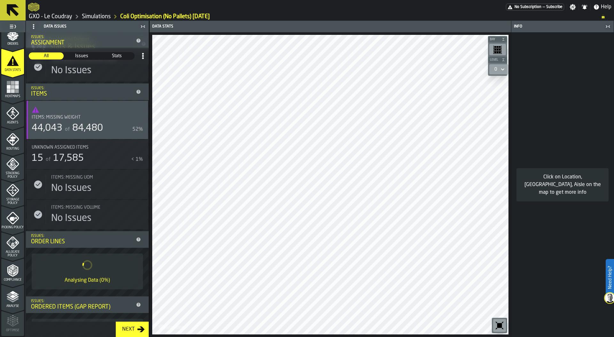
scroll to position [198, 0]
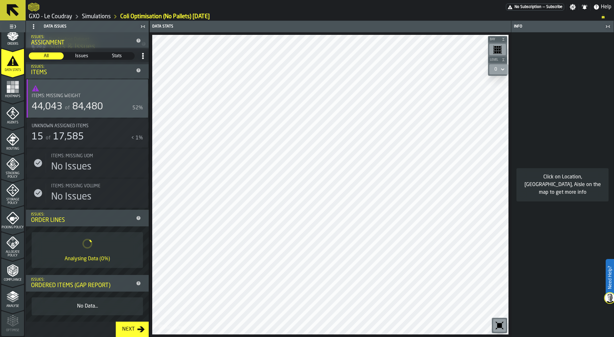
click at [11, 217] on icon "menu Picking Policy" at bounding box center [14, 219] width 8 height 4
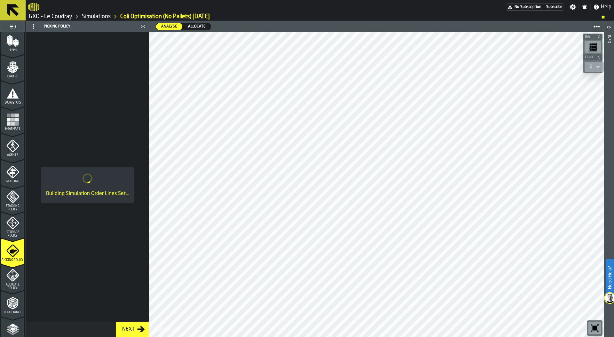
scroll to position [53, 0]
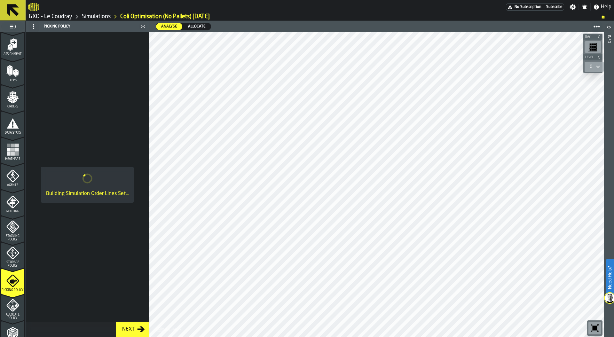
click at [13, 155] on rect "menu Heatmaps" at bounding box center [13, 154] width 4 height 4
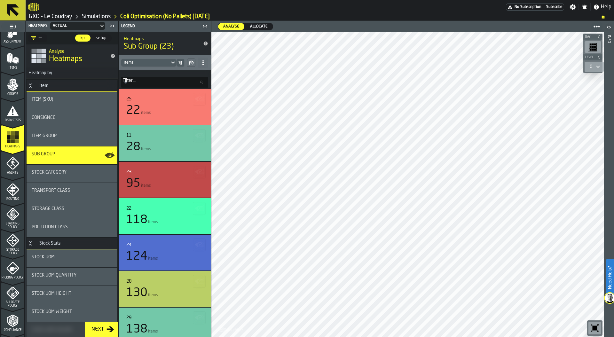
scroll to position [69, 0]
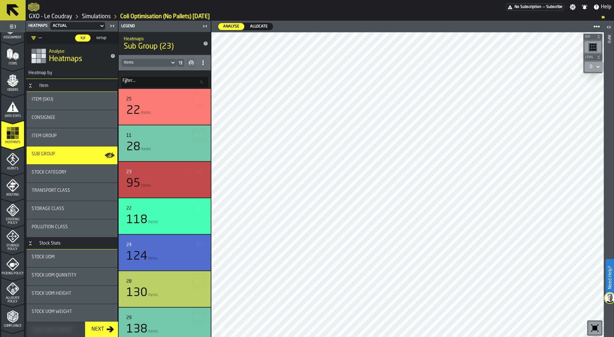
click at [11, 291] on polygon "menu Allocate Policy" at bounding box center [12, 291] width 2 height 3
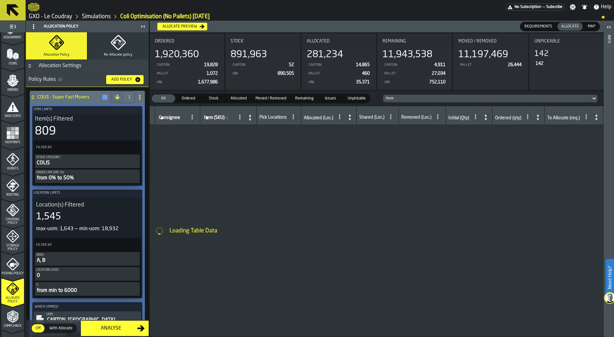
click at [14, 262] on icon "menu Picking Policy" at bounding box center [12, 264] width 13 height 13
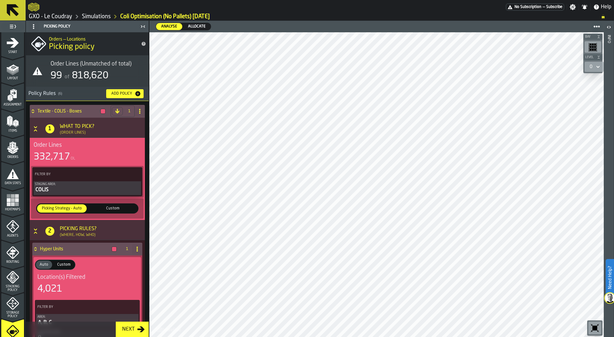
scroll to position [0, 0]
click at [11, 207] on rect "menu Heatmaps" at bounding box center [13, 207] width 4 height 4
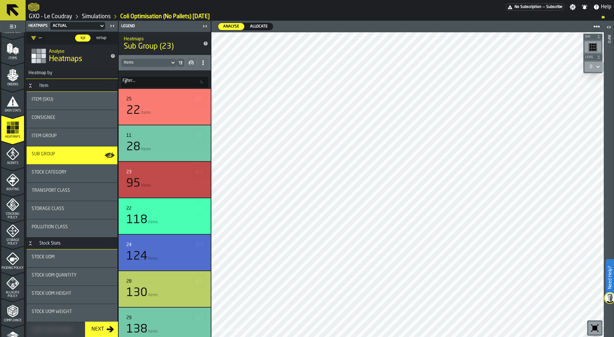
scroll to position [115, 0]
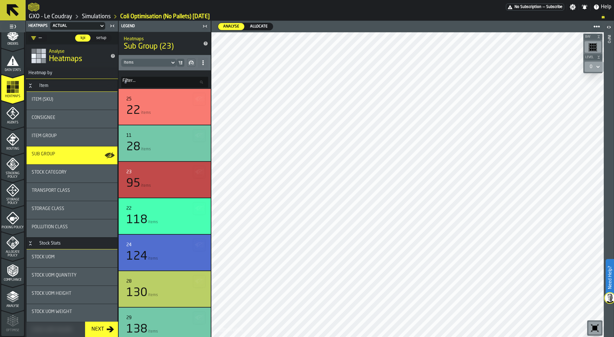
click at [12, 253] on span "Allocate Policy" at bounding box center [12, 253] width 23 height 7
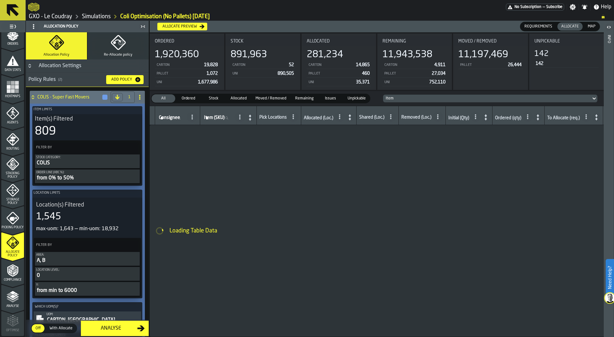
click at [268, 11] on div at bounding box center [267, 7] width 478 height 12
click at [191, 27] on div "Allocate preview" at bounding box center [180, 26] width 40 height 4
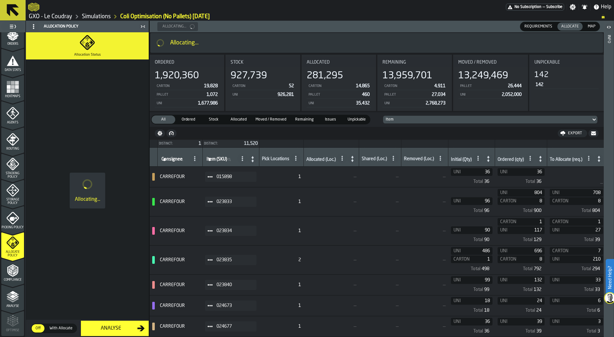
click at [353, 133] on nav "Export" at bounding box center [377, 133] width 454 height 13
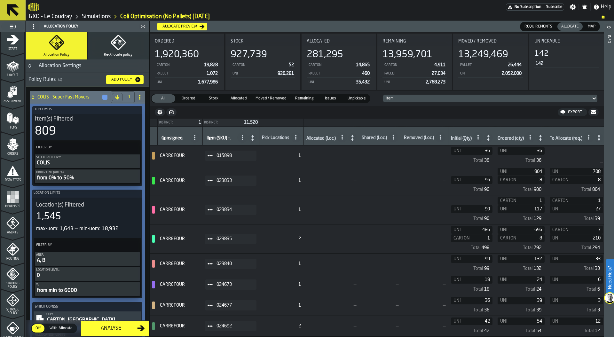
scroll to position [0, 0]
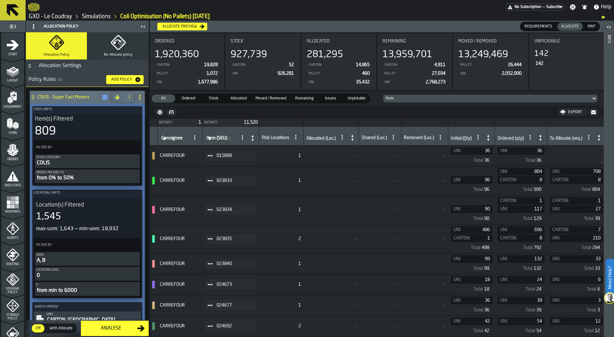
click at [13, 205] on rect "menu Heatmaps" at bounding box center [13, 207] width 4 height 4
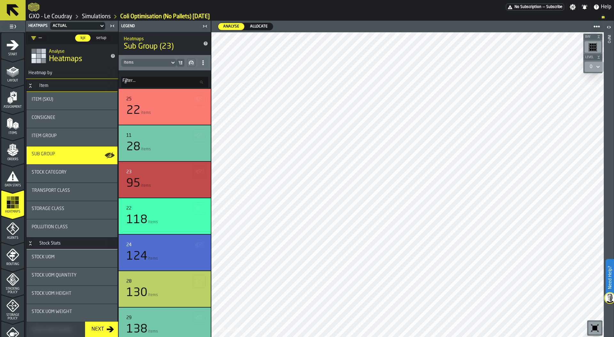
click at [262, 26] on span "Allocate" at bounding box center [258, 27] width 23 height 6
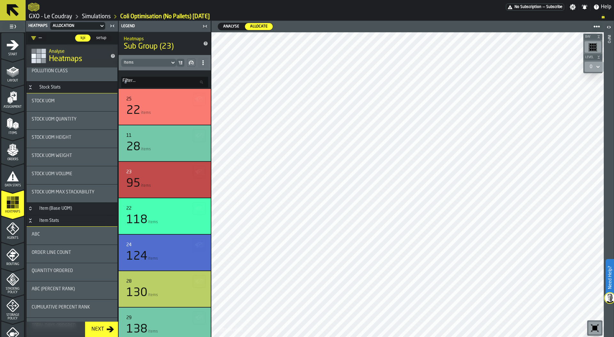
scroll to position [162, 0]
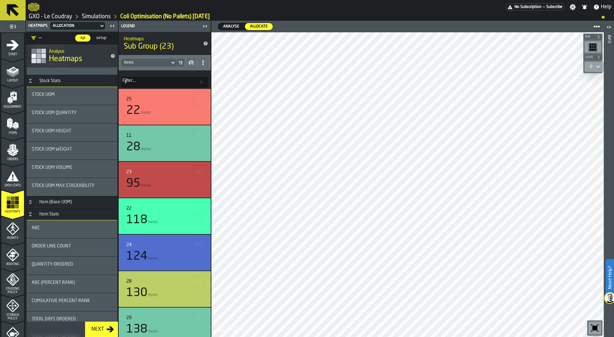
click at [62, 233] on div "ABC" at bounding box center [72, 229] width 91 height 18
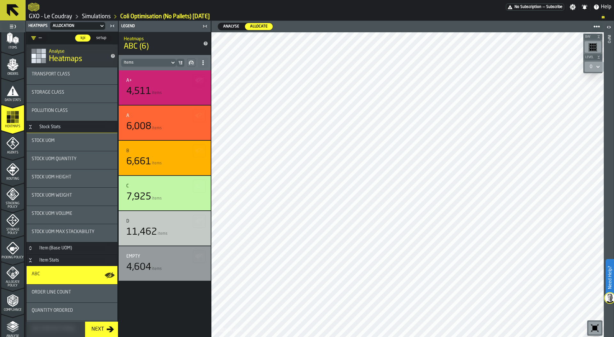
scroll to position [115, 0]
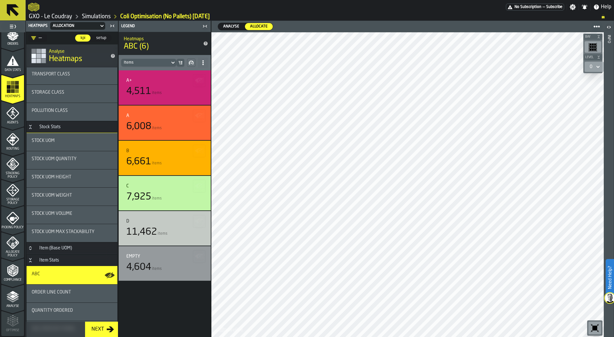
click at [13, 245] on polygon "menu Allocate Policy" at bounding box center [14, 245] width 2 height 3
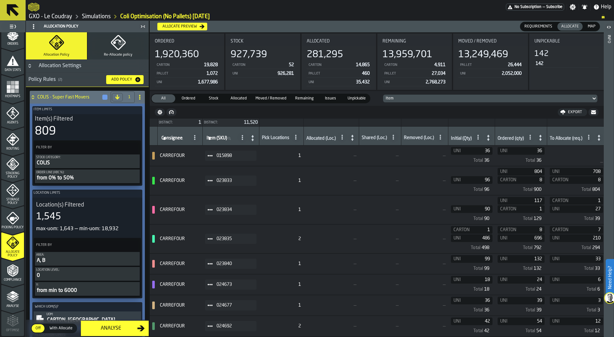
click at [15, 226] on span "Picking Policy" at bounding box center [12, 228] width 23 height 4
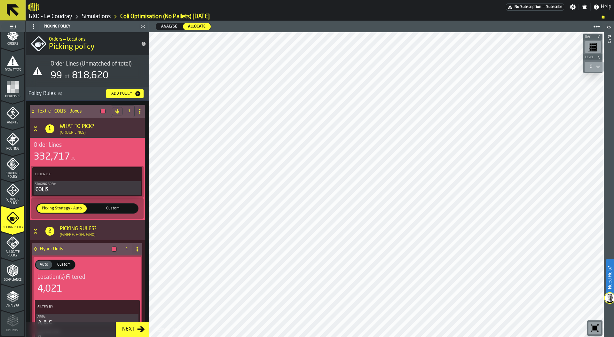
click at [9, 250] on span "Allocate Policy" at bounding box center [12, 253] width 23 height 7
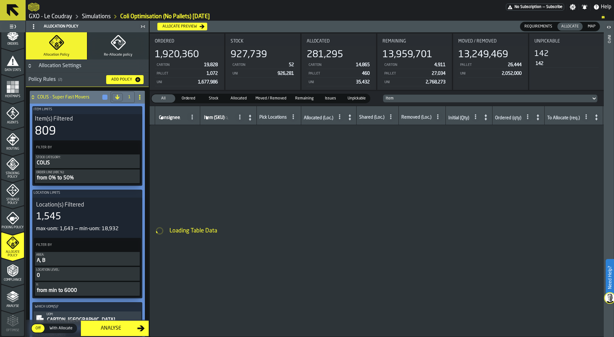
click at [73, 174] on div "from 0% to 50%" at bounding box center [87, 178] width 102 height 8
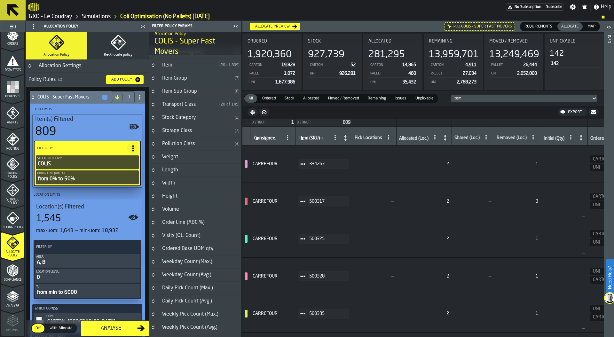
scroll to position [20, 0]
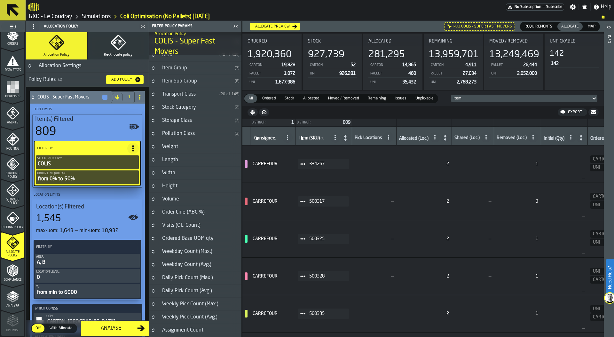
click at [155, 213] on icon "Button-Order Line (ABC %)-closed" at bounding box center [153, 212] width 5 height 5
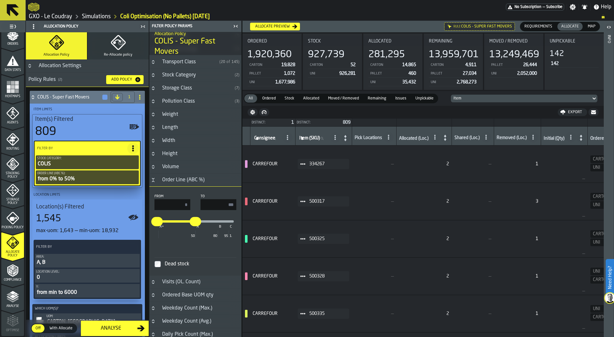
scroll to position [60, 0]
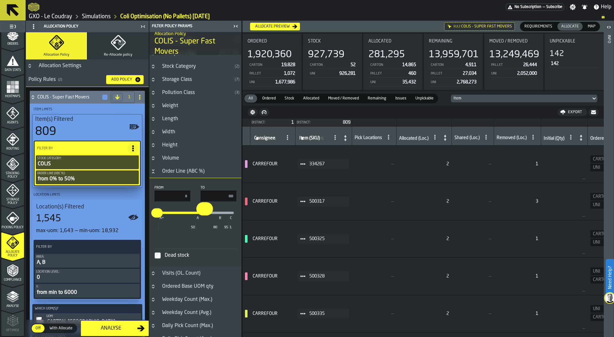
drag, startPoint x: 197, startPoint y: 213, endPoint x: 204, endPoint y: 212, distance: 7.0
click at [204, 212] on input "**" at bounding box center [201, 208] width 10 height 13
type input "**"
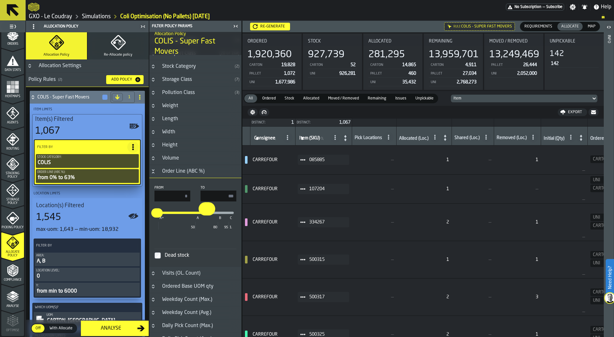
click at [206, 213] on input "**" at bounding box center [204, 208] width 10 height 13
type input "**"
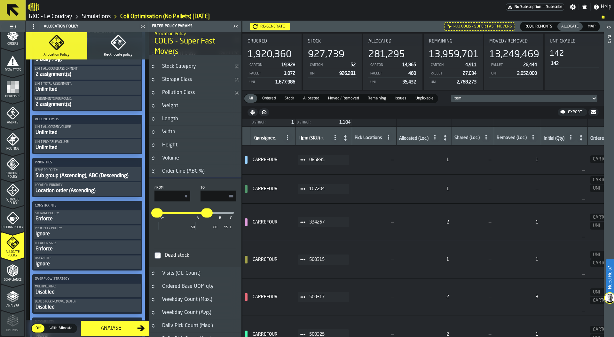
scroll to position [290, 0]
click at [279, 24] on div "Re-generate" at bounding box center [273, 26] width 30 height 4
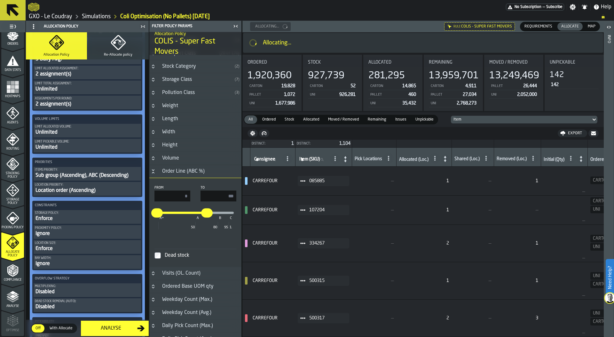
scroll to position [0, 0]
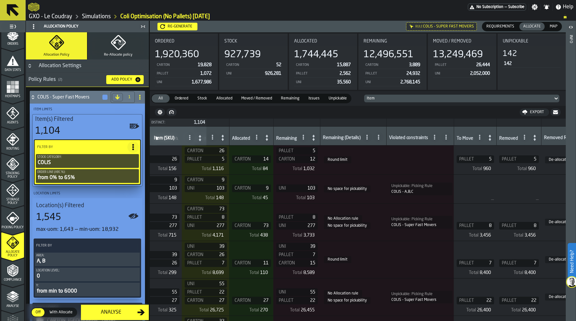
scroll to position [0, 471]
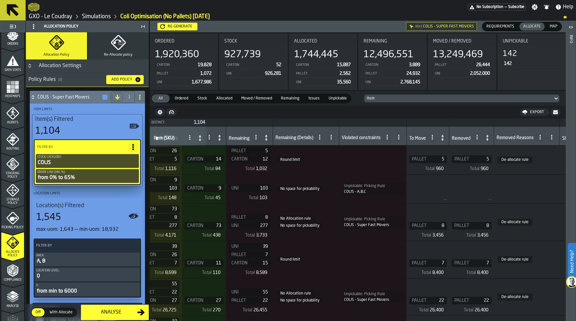
click at [333, 137] on icon at bounding box center [330, 137] width 5 height 5
click at [314, 156] on span "Show Values" at bounding box center [306, 155] width 29 height 8
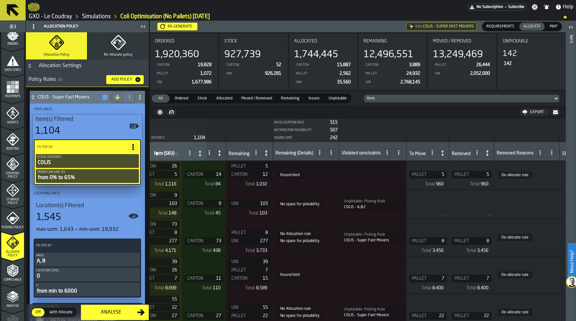
click at [322, 153] on icon at bounding box center [319, 152] width 5 height 5
click at [314, 178] on div "No space for pickability" at bounding box center [299, 181] width 52 height 8
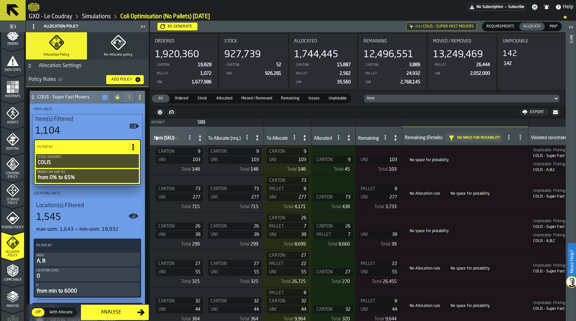
scroll to position [0, 344]
click at [339, 138] on icon at bounding box center [335, 137] width 5 height 5
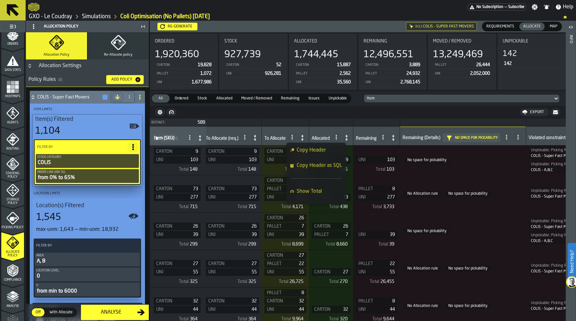
click at [351, 138] on icon at bounding box center [346, 137] width 9 height 9
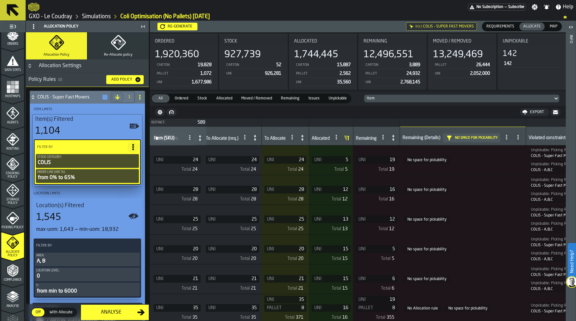
click at [349, 137] on icon at bounding box center [348, 138] width 2 height 5
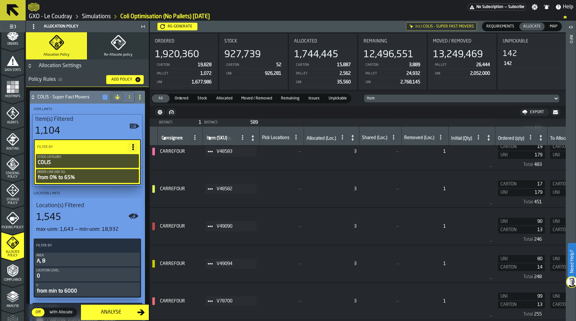
scroll to position [0, 0]
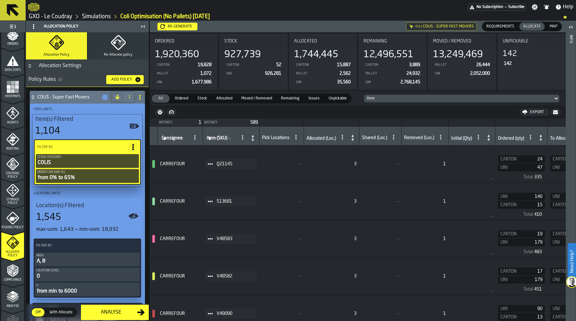
click at [357, 140] on icon at bounding box center [352, 137] width 9 height 9
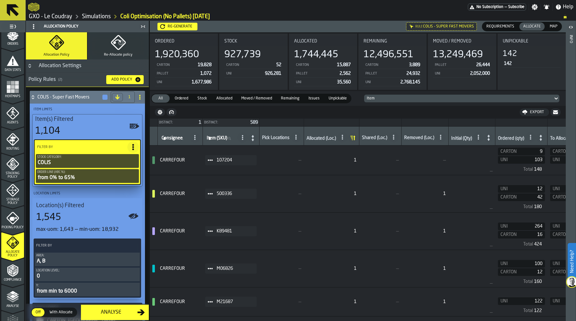
click at [357, 137] on icon at bounding box center [352, 137] width 9 height 9
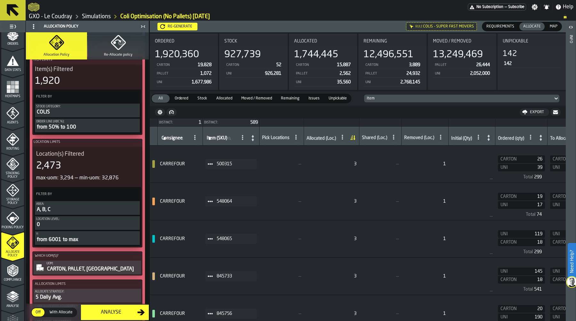
scroll to position [596, 0]
click at [78, 124] on div "Order Line (ABC %):" at bounding box center [87, 122] width 102 height 4
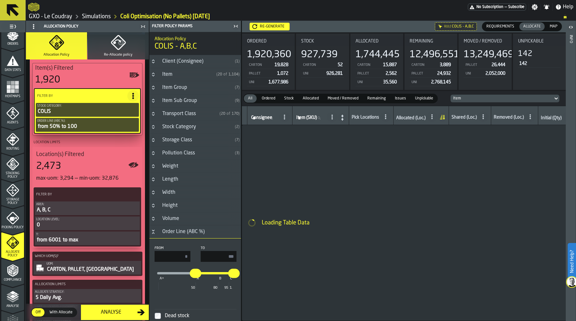
scroll to position [594, 0]
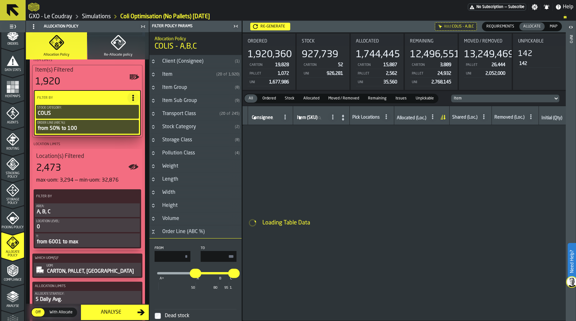
drag, startPoint x: 175, startPoint y: 255, endPoint x: 210, endPoint y: 255, distance: 34.5
click at [210, 255] on div "From ** To ***" at bounding box center [195, 254] width 82 height 16
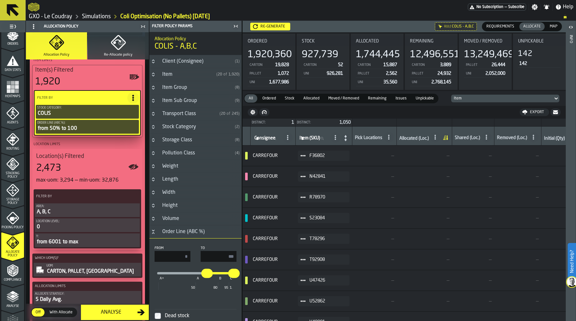
type input "**"
click at [209, 252] on input "***" at bounding box center [218, 256] width 36 height 11
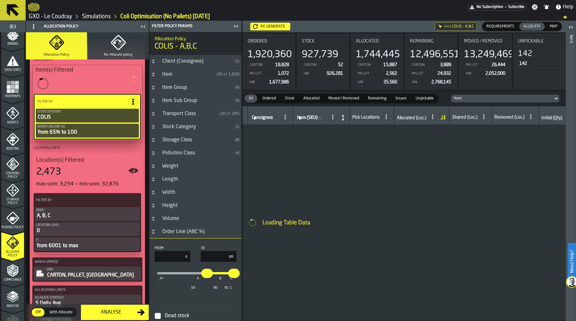
type input "**"
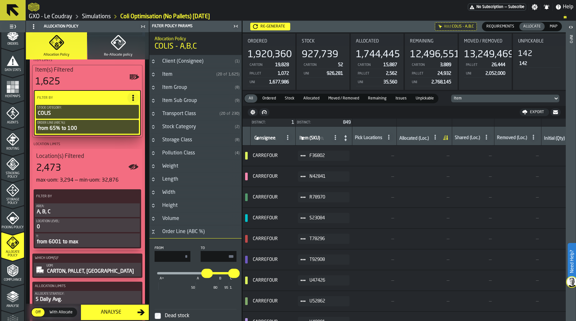
click at [280, 26] on div "Re-generate" at bounding box center [273, 26] width 30 height 4
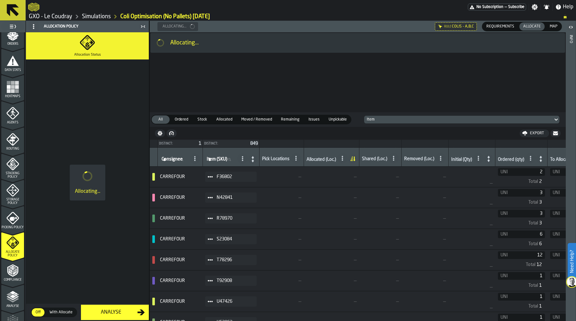
scroll to position [0, 0]
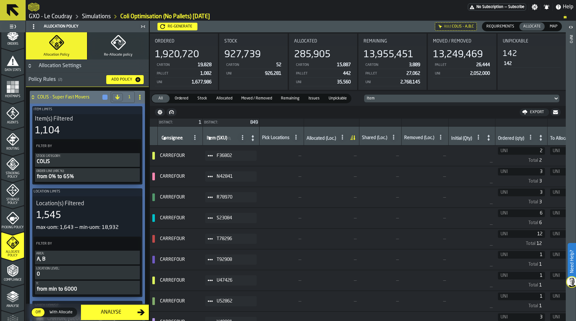
click at [18, 98] on span "Heatmaps" at bounding box center [12, 97] width 23 height 4
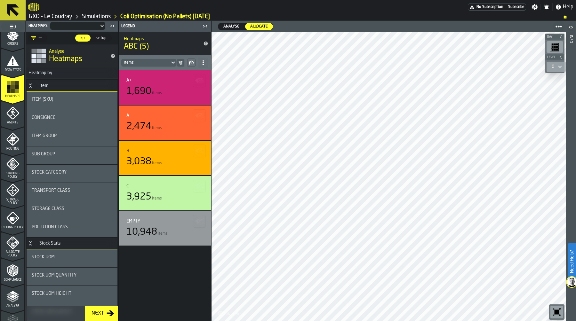
click at [68, 156] on div "Sub Group" at bounding box center [72, 154] width 81 height 5
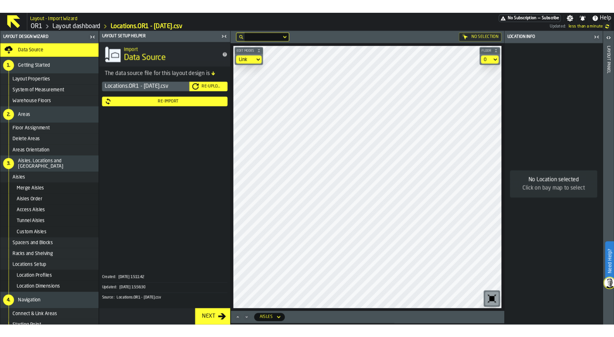
scroll to position [0, 2]
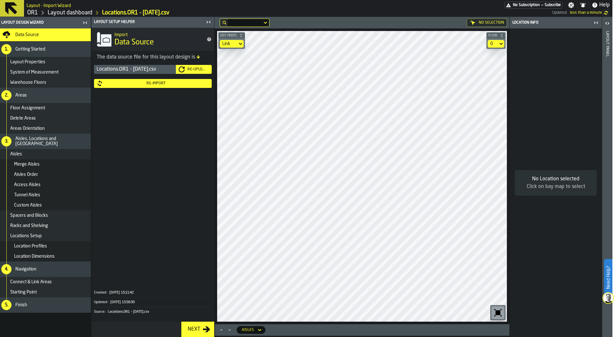
click at [495, 292] on icon "button-toolbar-undefined" at bounding box center [498, 313] width 10 height 10
click at [79, 12] on link "Layout dashboard" at bounding box center [70, 12] width 45 height 7
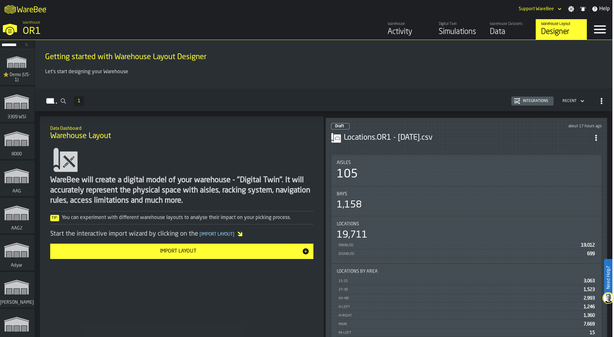
click at [443, 181] on div "Aisles 105" at bounding box center [467, 170] width 270 height 31
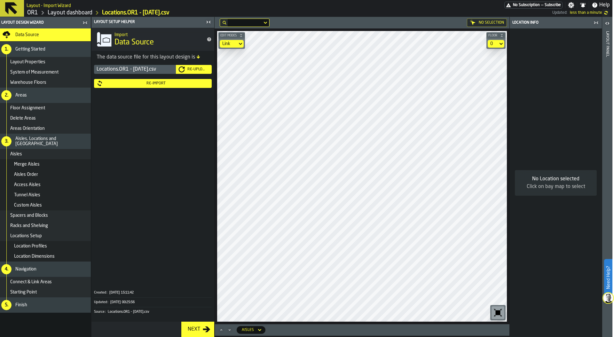
click at [167, 82] on div "Re-Import" at bounding box center [156, 83] width 106 height 4
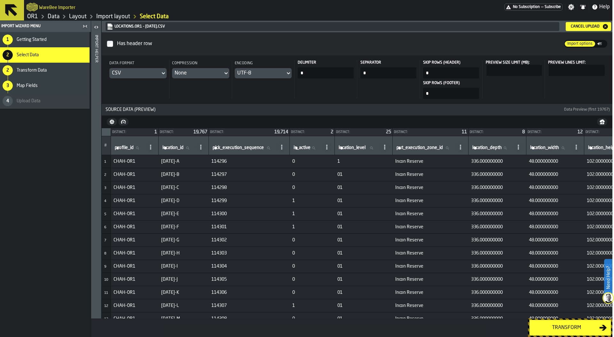
click at [555, 292] on div "Transform" at bounding box center [566, 328] width 66 height 8
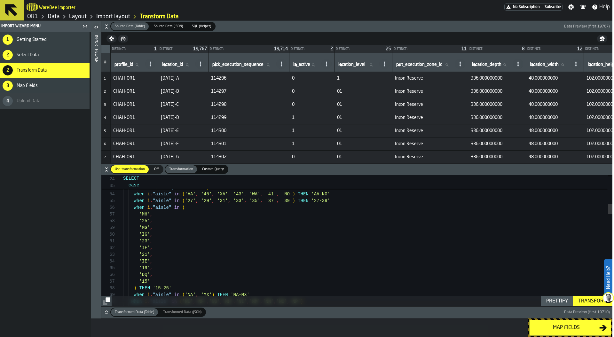
drag, startPoint x: 166, startPoint y: 271, endPoint x: 126, endPoint y: 263, distance: 40.6
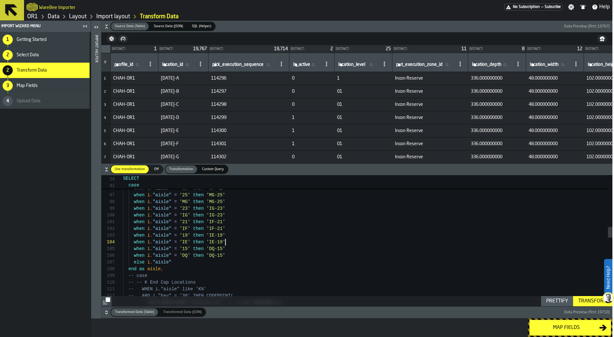
drag, startPoint x: 235, startPoint y: 241, endPoint x: 94, endPoint y: 236, distance: 141.1
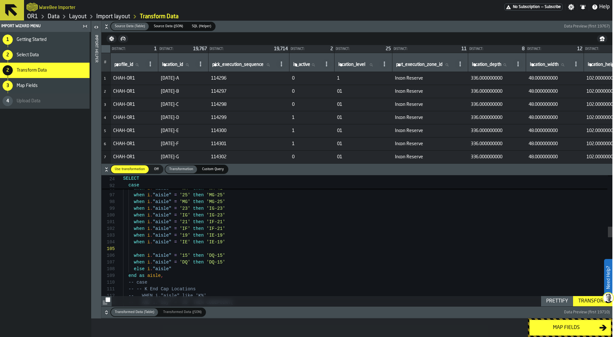
scroll to position [34, 0]
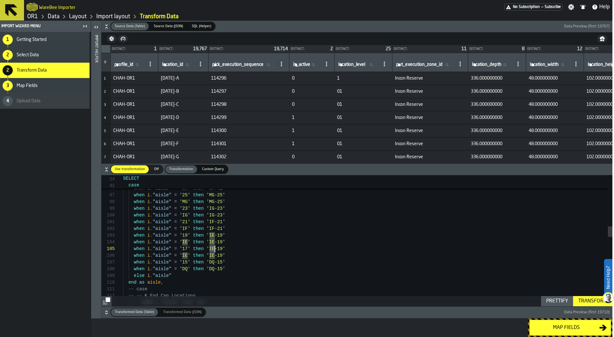
drag, startPoint x: 209, startPoint y: 248, endPoint x: 216, endPoint y: 250, distance: 6.6
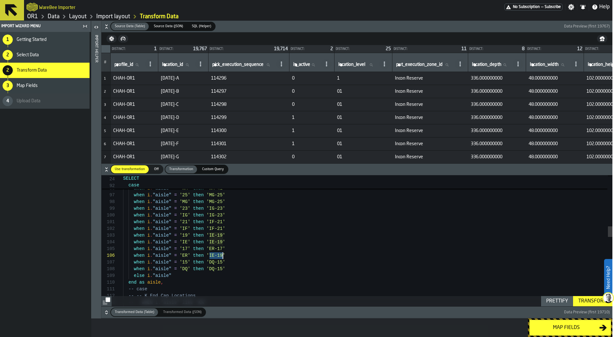
drag, startPoint x: 209, startPoint y: 255, endPoint x: 223, endPoint y: 255, distance: 13.1
drag, startPoint x: 244, startPoint y: 267, endPoint x: 118, endPoint y: 268, distance: 126.3
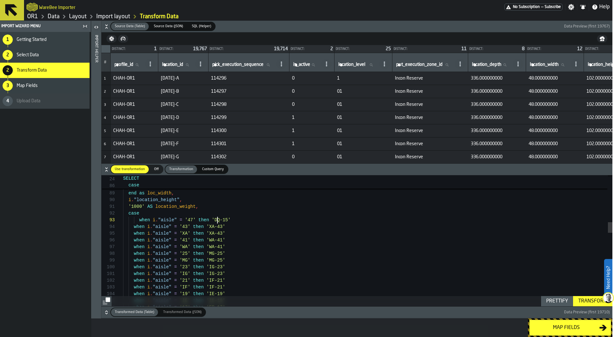
drag, startPoint x: 242, startPoint y: 221, endPoint x: 109, endPoint y: 218, distance: 133.4
click at [109, 218] on div "102 103 104 105 106 101 100 99 98 97 96 95 92 91 90 89 88 87 86 93 94 when i . …" at bounding box center [356, 240] width 511 height 131
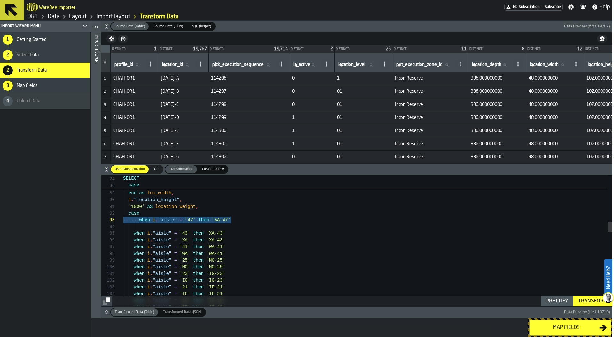
scroll to position [20, 0]
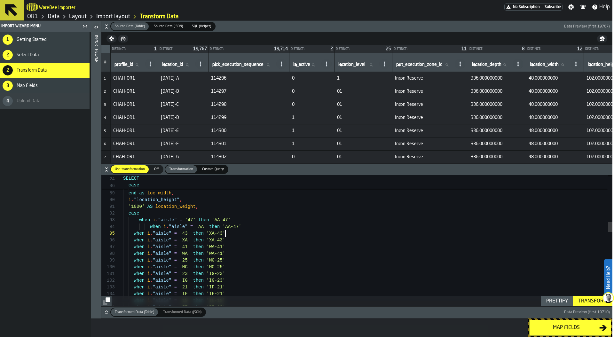
click at [547, 292] on div "Prettify" at bounding box center [557, 301] width 27 height 8
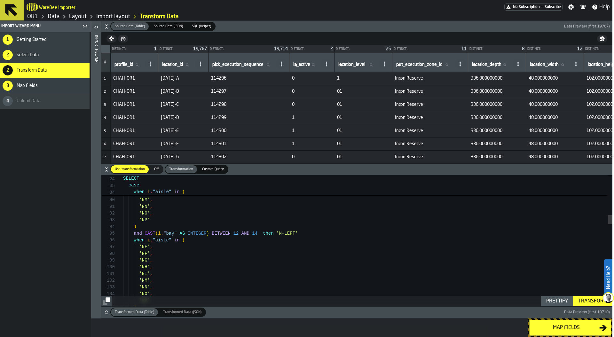
click at [575, 292] on div "Transform" at bounding box center [593, 301] width 34 height 8
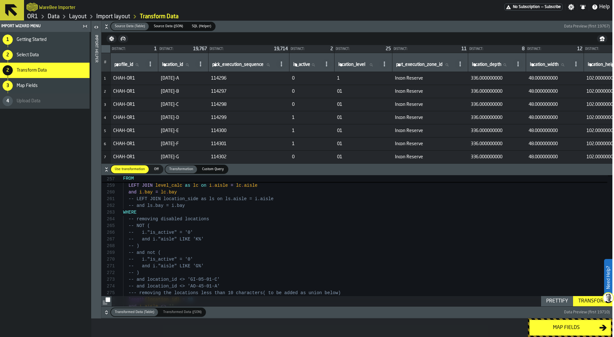
scroll to position [60, 0]
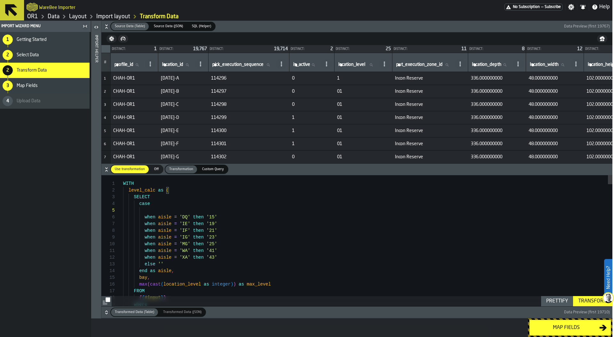
scroll to position [34, 0]
drag, startPoint x: 144, startPoint y: 217, endPoint x: 228, endPoint y: 217, distance: 84.7
click at [228, 217] on div "when aisle = 'DQ' then '15'" at bounding box center [367, 217] width 489 height 7
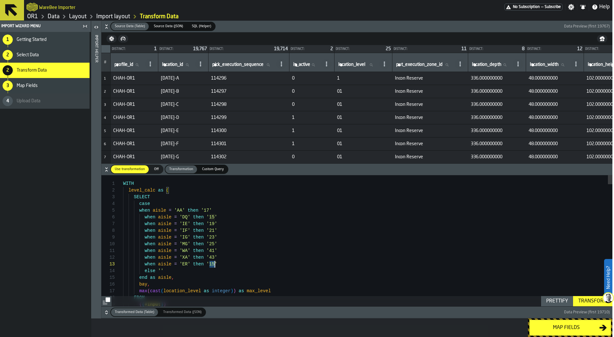
click at [546, 292] on div "Prettify" at bounding box center [557, 301] width 27 height 8
type textarea "**********"
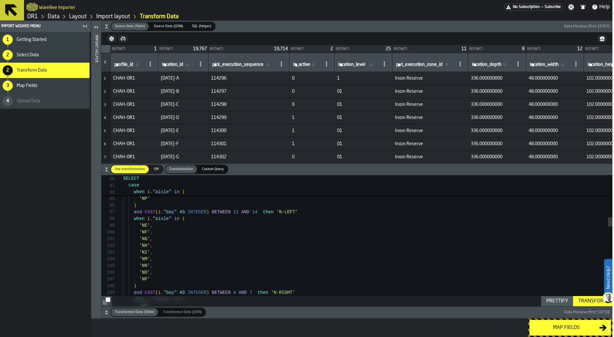
click at [575, 292] on div "Transform" at bounding box center [593, 301] width 34 height 8
click at [560, 292] on div "Map fields" at bounding box center [566, 328] width 66 height 8
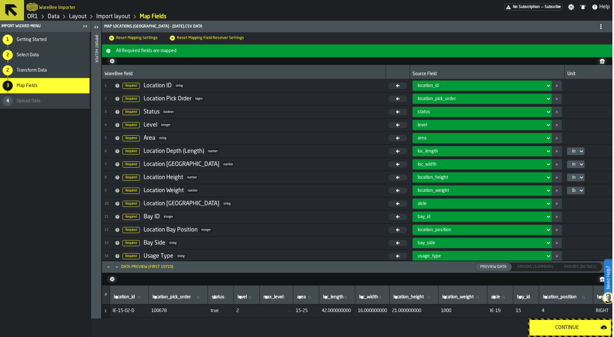
click at [562, 292] on div "Continue" at bounding box center [566, 328] width 67 height 8
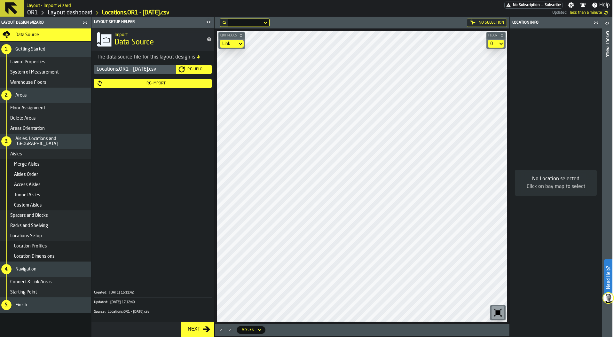
click at [515, 209] on main "Layout Design Wizard Data Source 1. Getting Started Layout Properties System of…" at bounding box center [305, 177] width 614 height 320
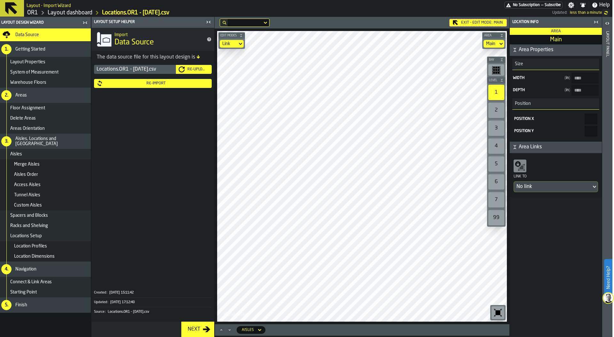
click at [165, 82] on div "Re-Import" at bounding box center [156, 83] width 106 height 4
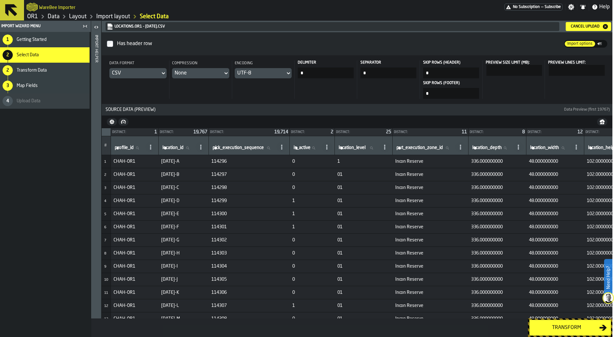
click at [548, 292] on div "Transform" at bounding box center [566, 328] width 66 height 8
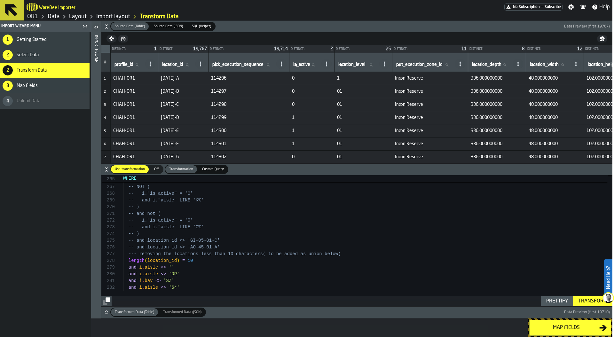
scroll to position [60, 0]
drag, startPoint x: 188, startPoint y: 274, endPoint x: 110, endPoint y: 274, distance: 77.7
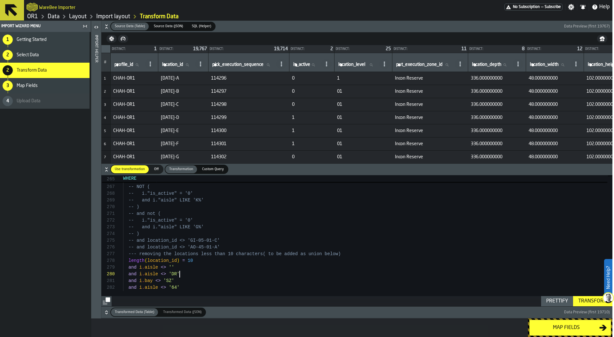
scroll to position [0, 0]
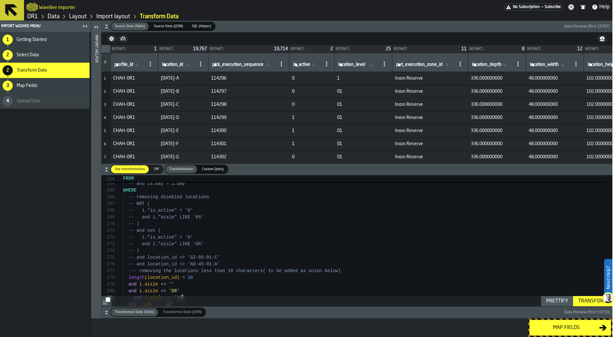
type textarea "**********"
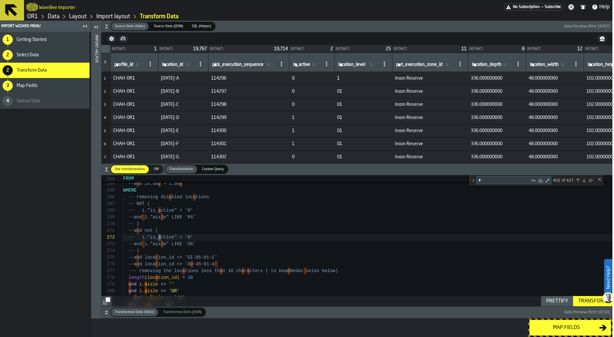
type textarea "**"
type textarea "**********"
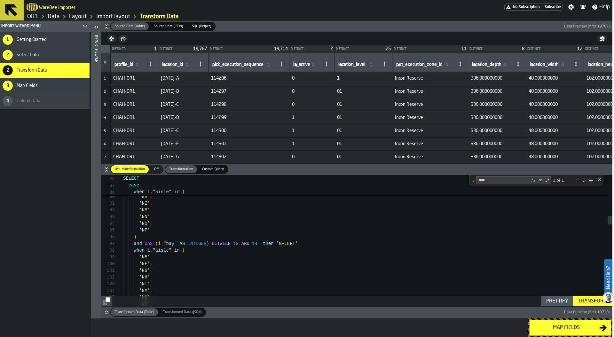
type textarea "****"
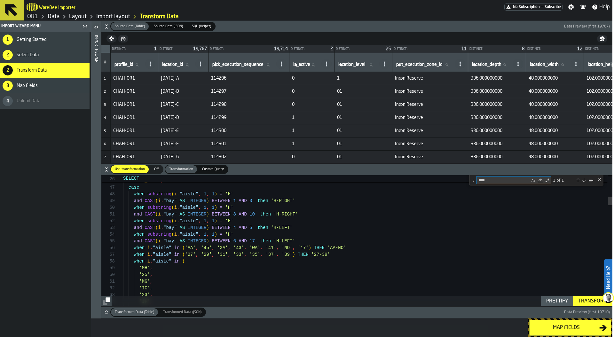
scroll to position [34, 0]
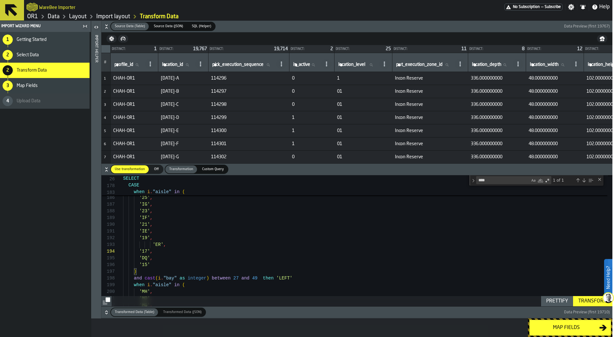
click at [556, 292] on div "Prettify" at bounding box center [557, 301] width 27 height 8
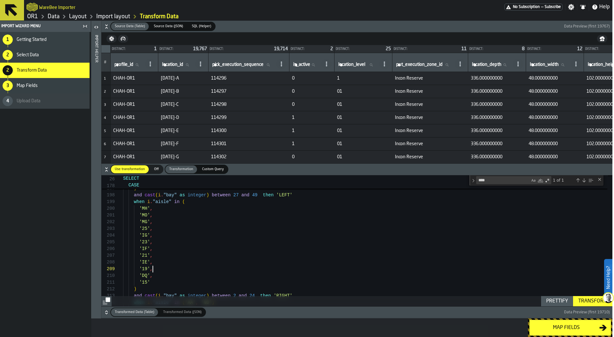
click at [555, 292] on div "Prettify" at bounding box center [557, 301] width 27 height 8
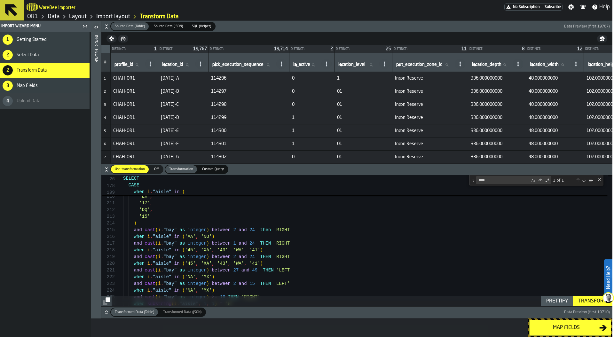
scroll to position [34, 0]
click at [561, 292] on div "Prettify" at bounding box center [557, 301] width 27 height 8
type textarea "**********"
click at [575, 292] on div "Transform" at bounding box center [593, 301] width 34 height 8
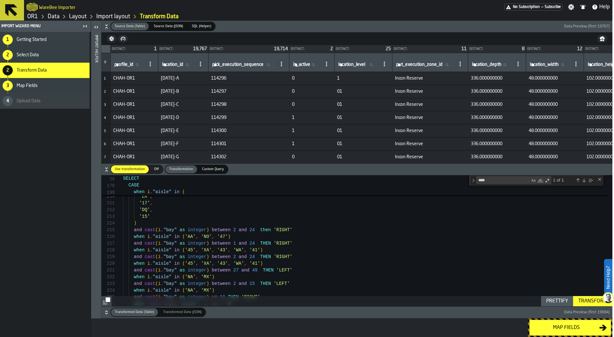
click at [560, 292] on div "Map fields" at bounding box center [566, 328] width 66 height 8
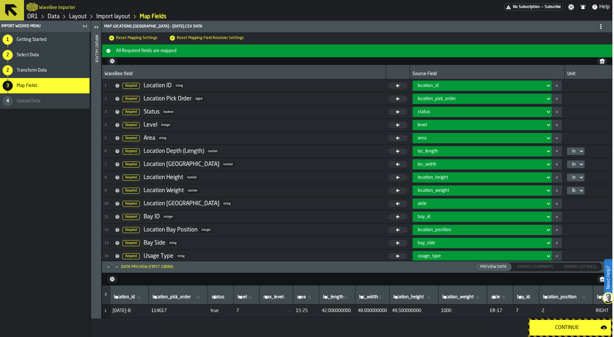
click at [560, 292] on div "Continue" at bounding box center [566, 328] width 67 height 8
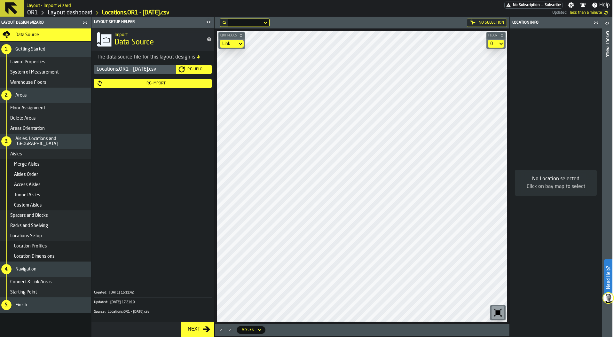
click at [211, 197] on main "Layout Design Wizard Data Source 1. Getting Started Layout Properties System of…" at bounding box center [305, 177] width 614 height 320
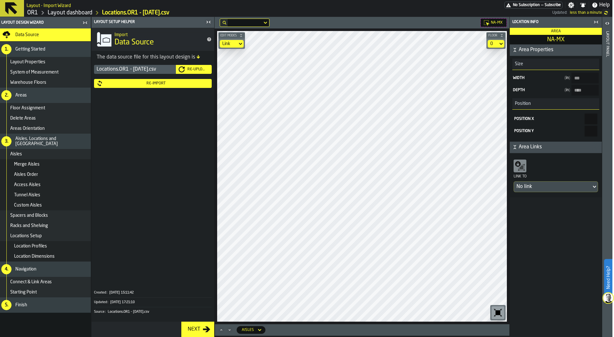
click at [214, 156] on main "Layout Design Wizard Data Source 1. Getting Started Layout Properties System of…" at bounding box center [305, 177] width 614 height 320
type input "*****"
type input "***"
type input "****"
type input "***"
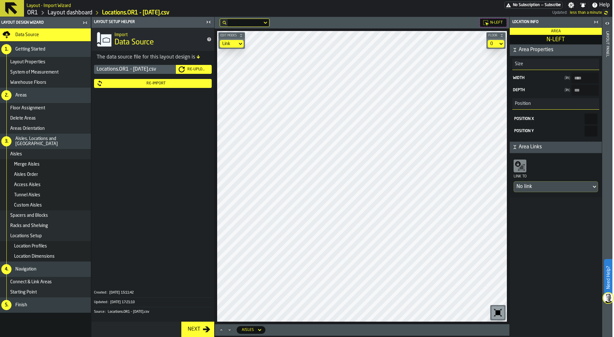
type input "*****"
type input "****"
type input "***"
type input "*****"
type input "***"
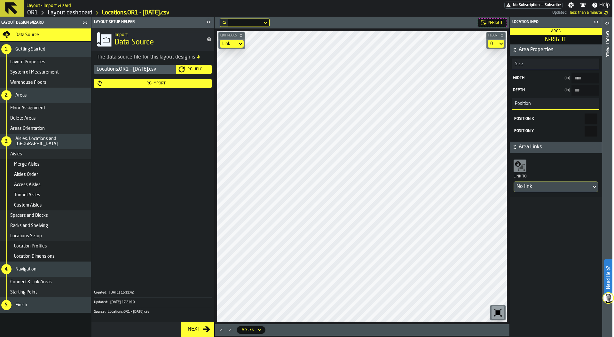
type input "****"
type input "*"
type input "***"
type input "******"
type input "*****"
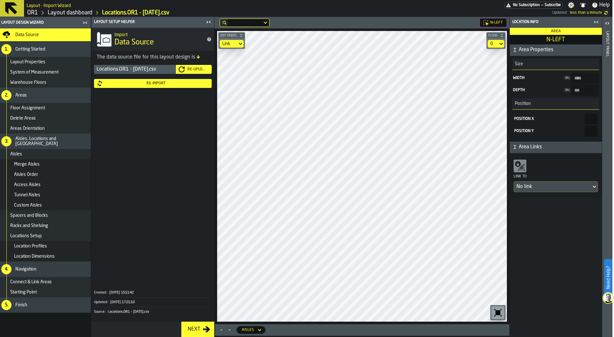
type input "***"
type input "****"
type input "*****"
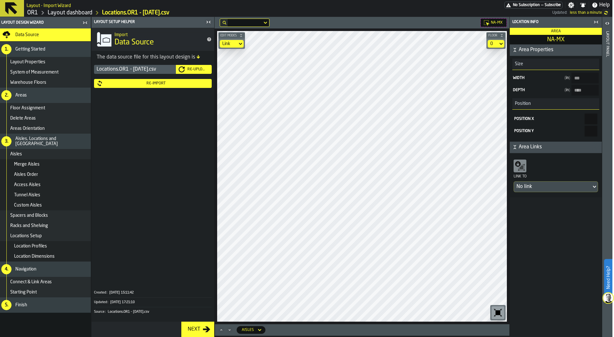
type input "*****"
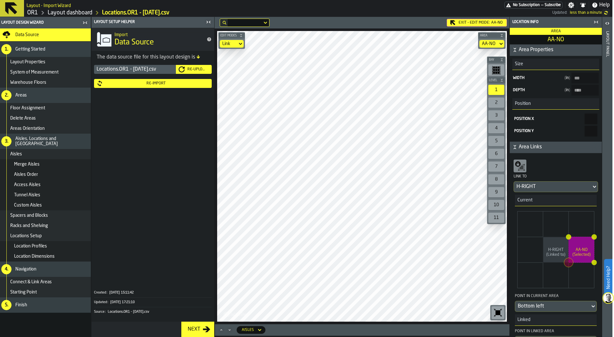
type input "****"
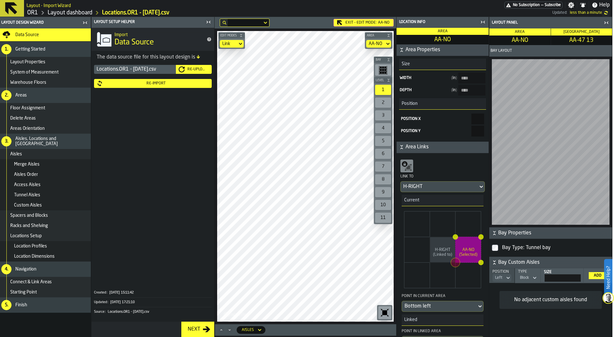
click at [208, 174] on main "Layout Design Wizard Data Source 1. Getting Started Layout Properties System of…" at bounding box center [305, 177] width 614 height 320
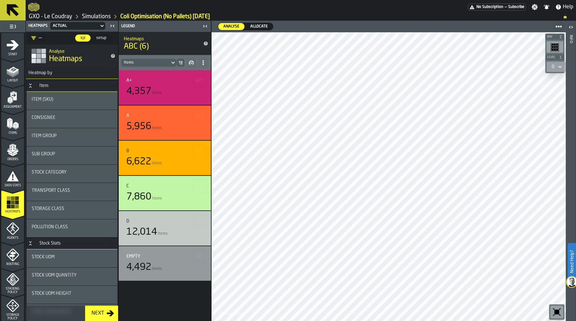
click at [260, 27] on span "Allocate" at bounding box center [258, 27] width 23 height 6
